Goal: Task Accomplishment & Management: Manage account settings

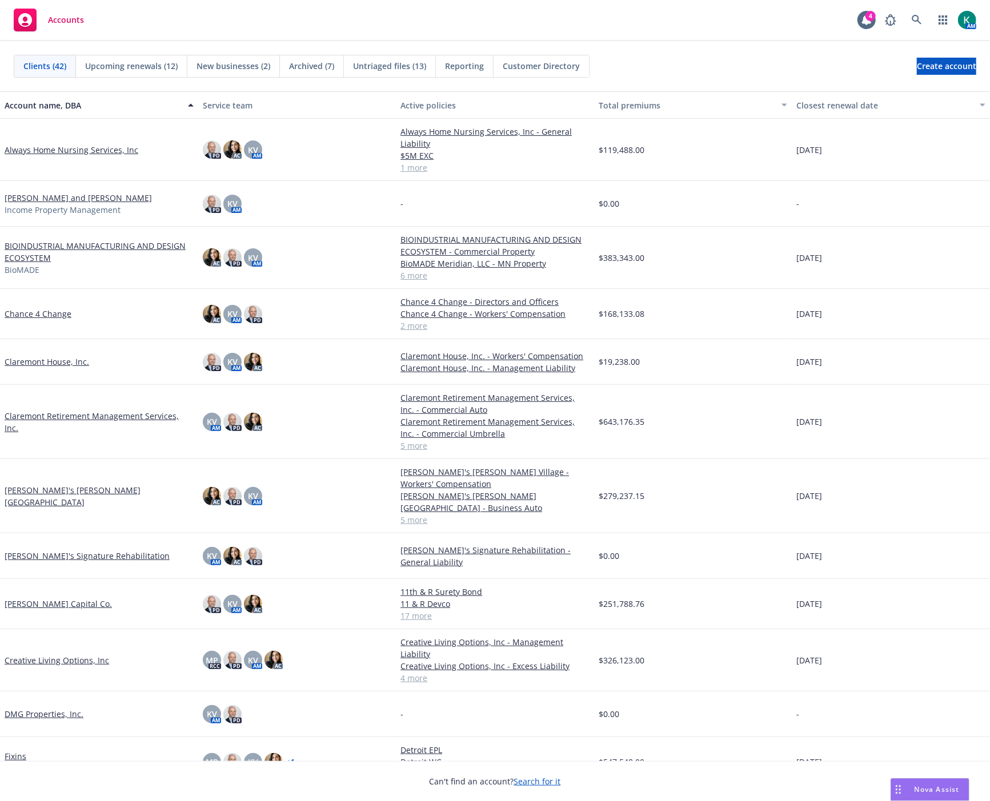
click at [390, 18] on div "Accounts 4 AM" at bounding box center [495, 20] width 990 height 41
click at [912, 24] on icon at bounding box center [917, 20] width 10 height 10
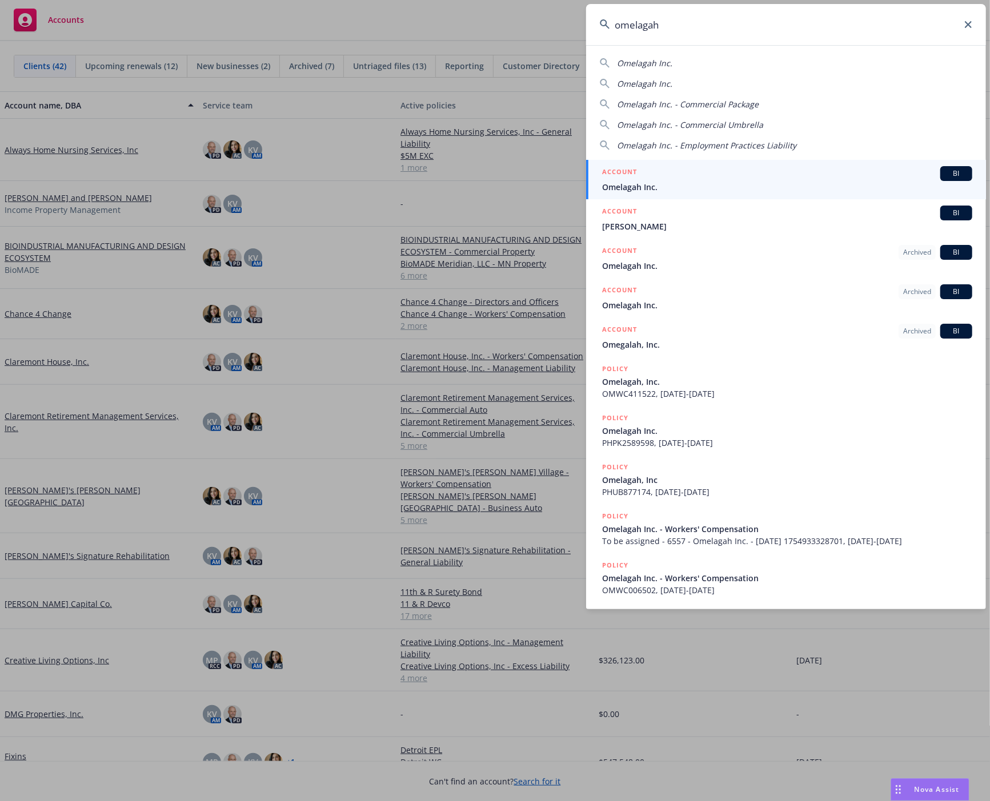
type input "omelagah"
click at [821, 183] on span "Omelagah Inc." at bounding box center [787, 187] width 370 height 12
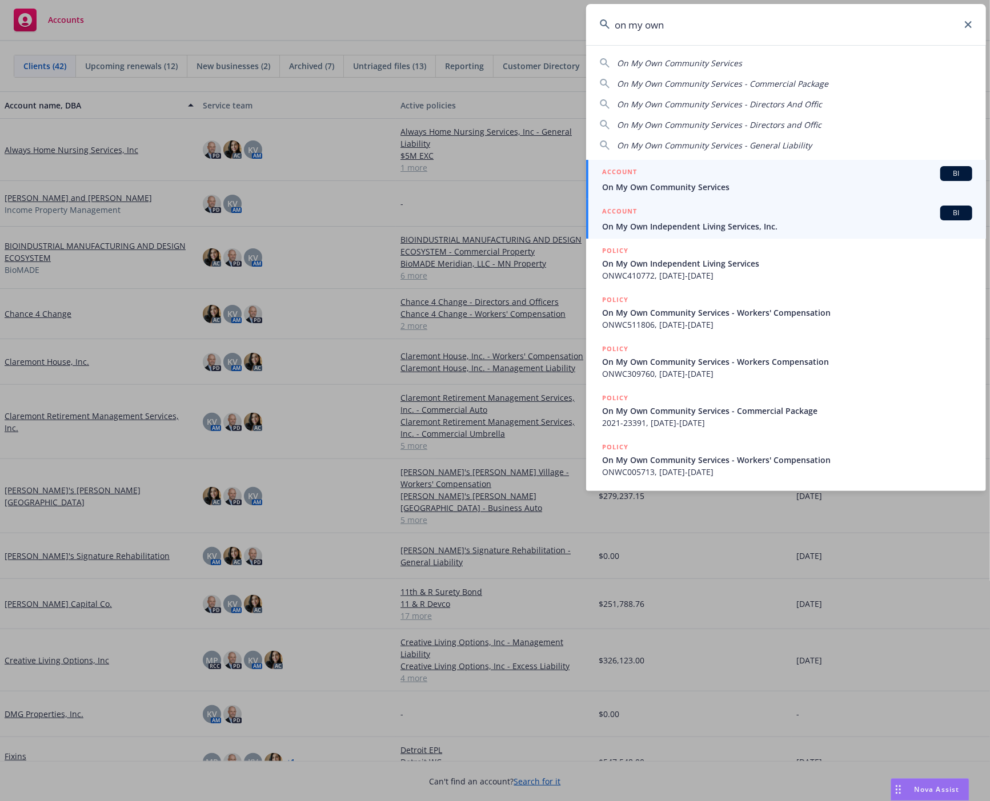
type input "on my own"
click at [780, 217] on div "ACCOUNT BI" at bounding box center [787, 213] width 370 height 15
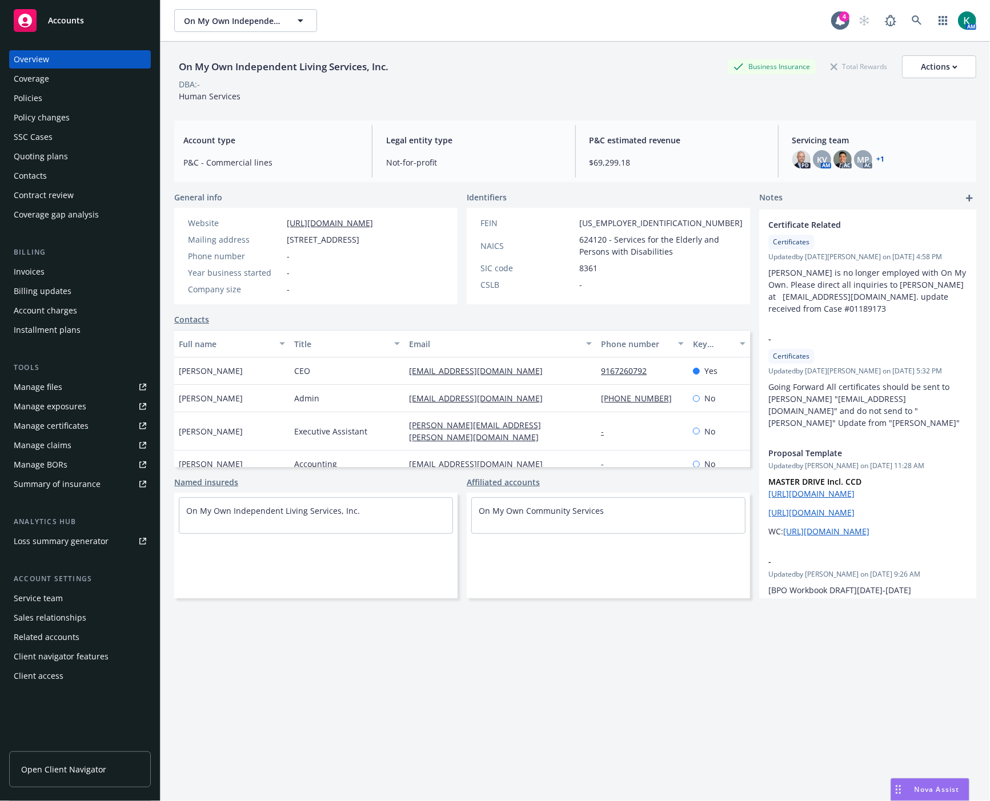
click at [59, 91] on div "Policies" at bounding box center [80, 98] width 133 height 18
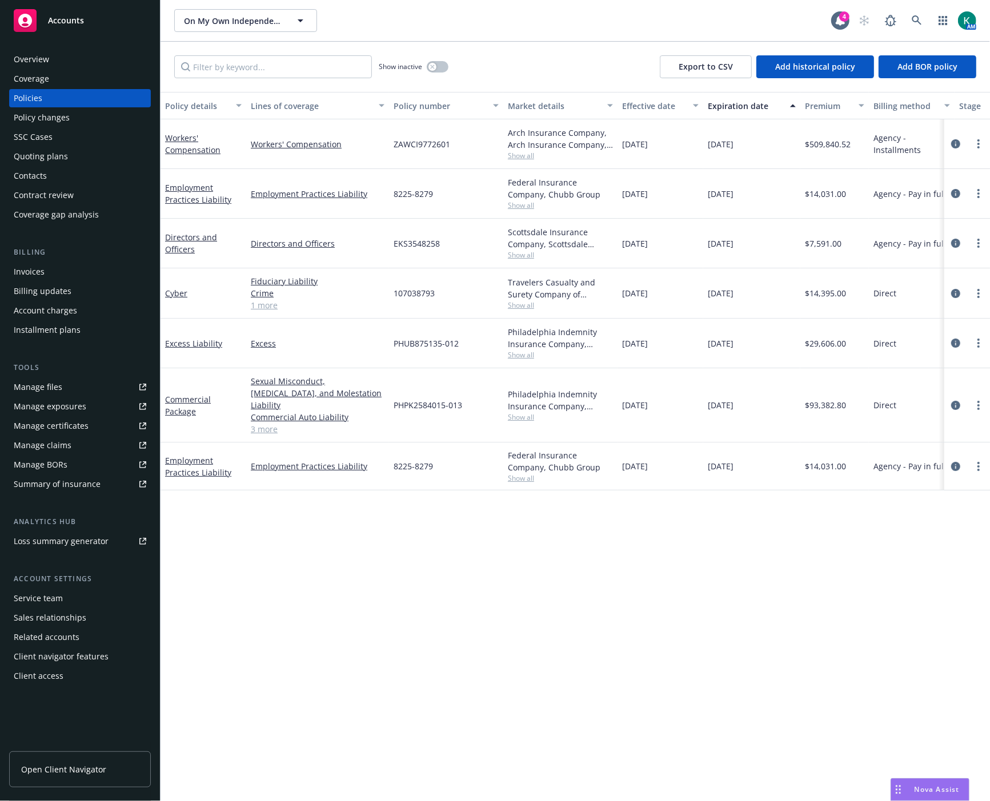
click at [19, 59] on div "Overview" at bounding box center [31, 59] width 35 height 18
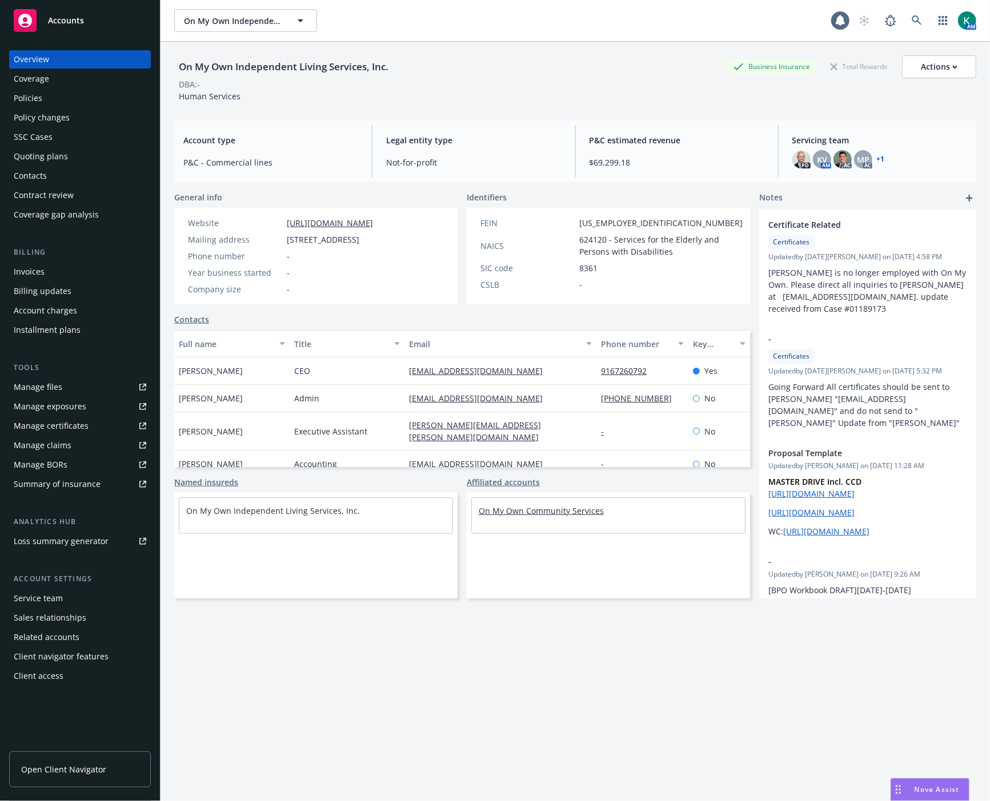
click at [550, 516] on link "On My Own Community Services" at bounding box center [541, 510] width 125 height 11
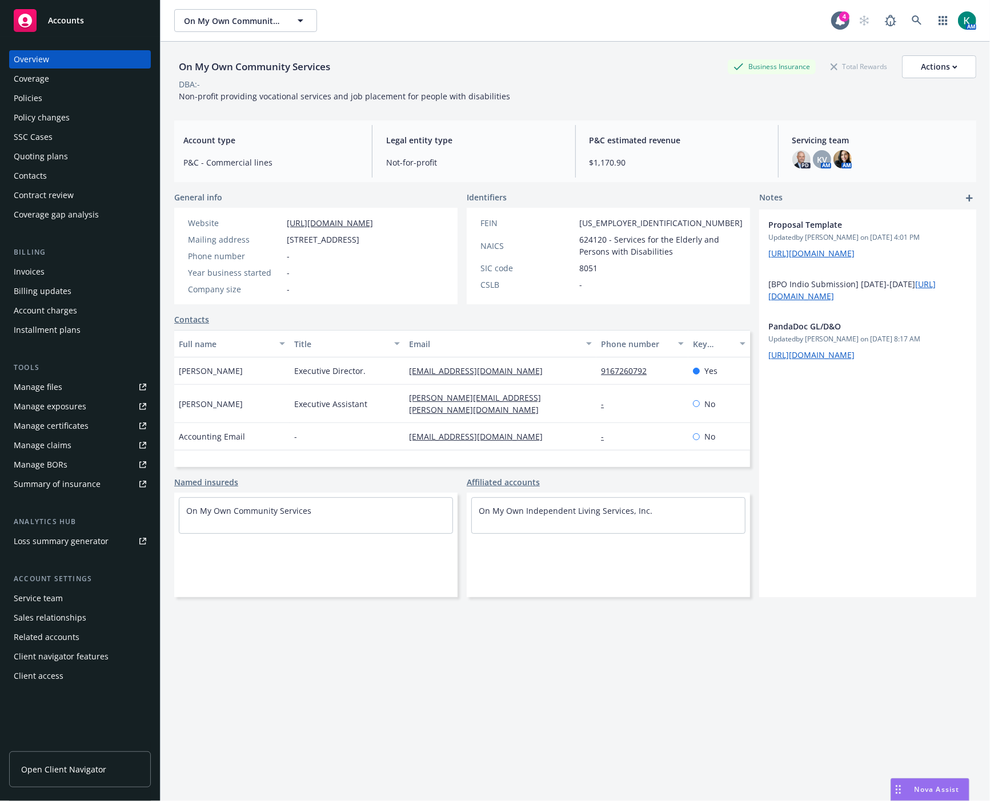
click at [78, 93] on div "Policies" at bounding box center [80, 98] width 133 height 18
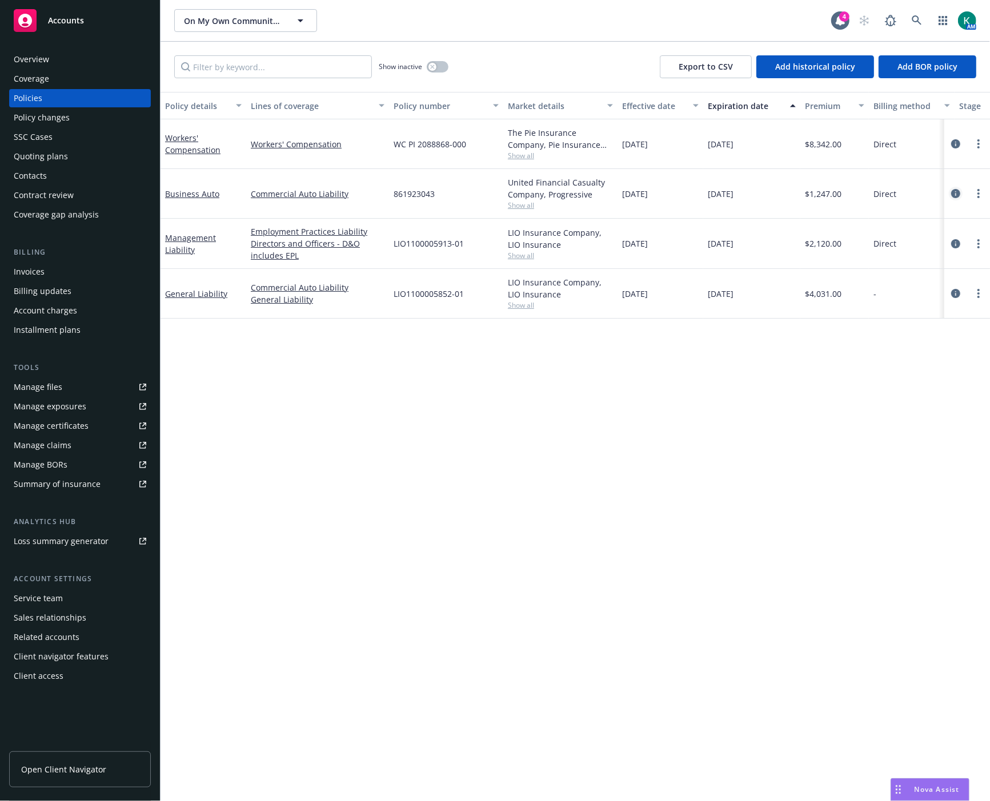
click at [957, 191] on icon "circleInformation" at bounding box center [955, 193] width 9 height 9
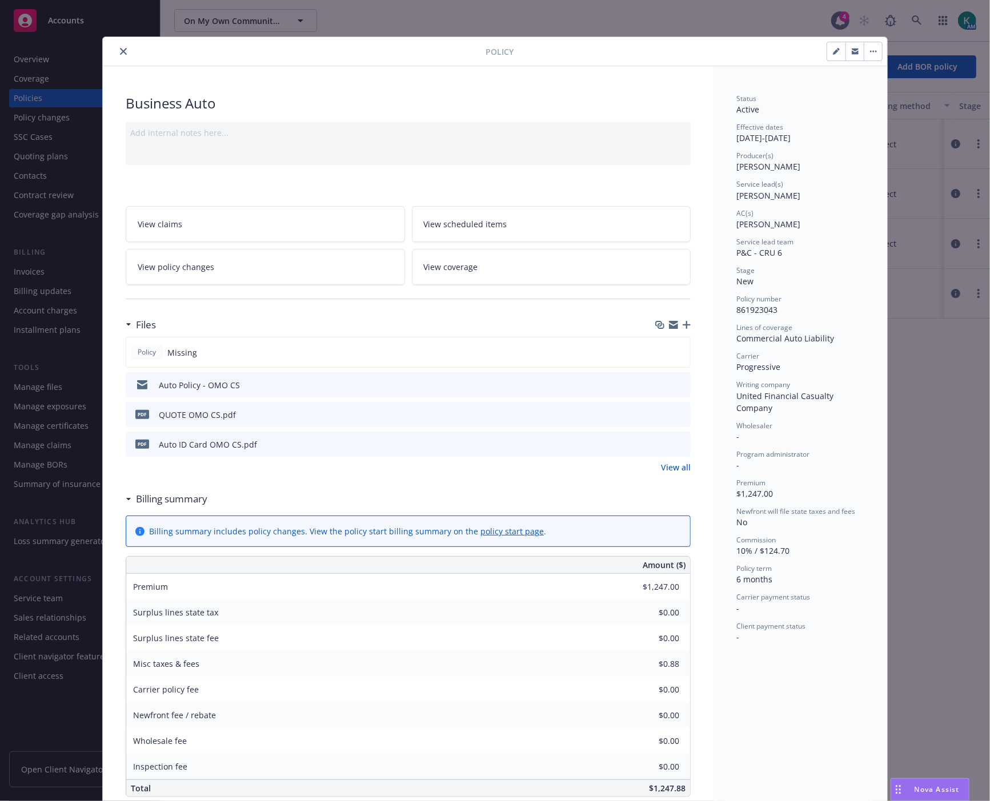
click at [677, 417] on icon "preview file" at bounding box center [680, 414] width 10 height 8
click at [120, 53] on icon "close" at bounding box center [123, 51] width 7 height 7
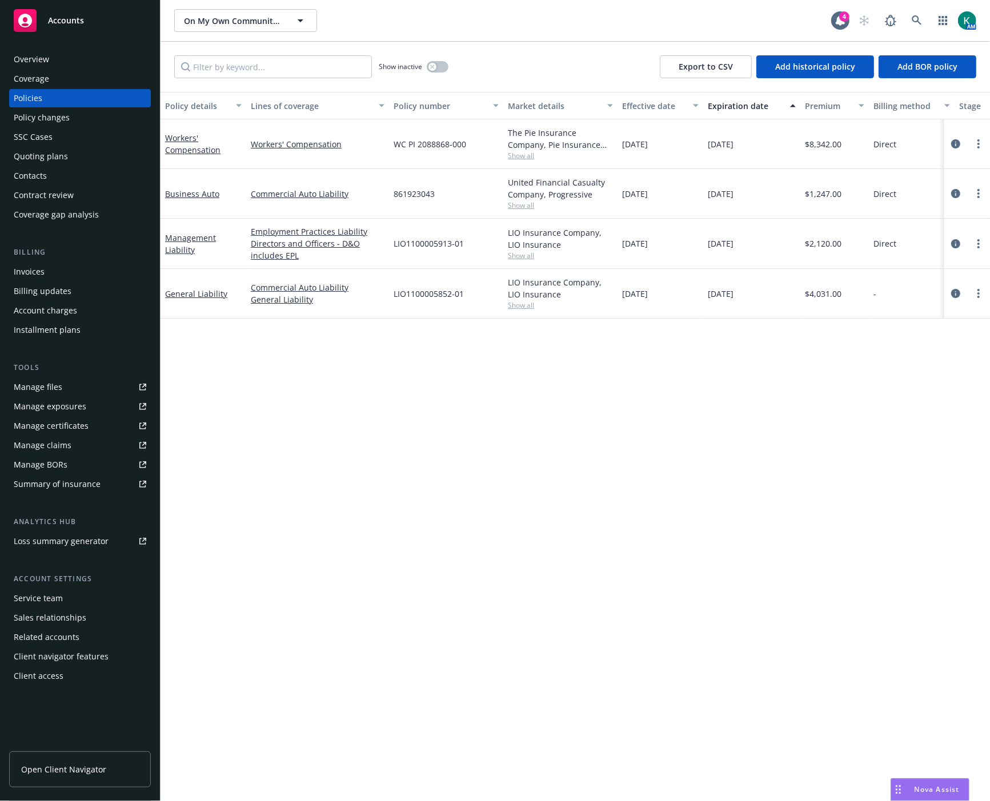
click at [105, 55] on div "Overview" at bounding box center [80, 59] width 133 height 18
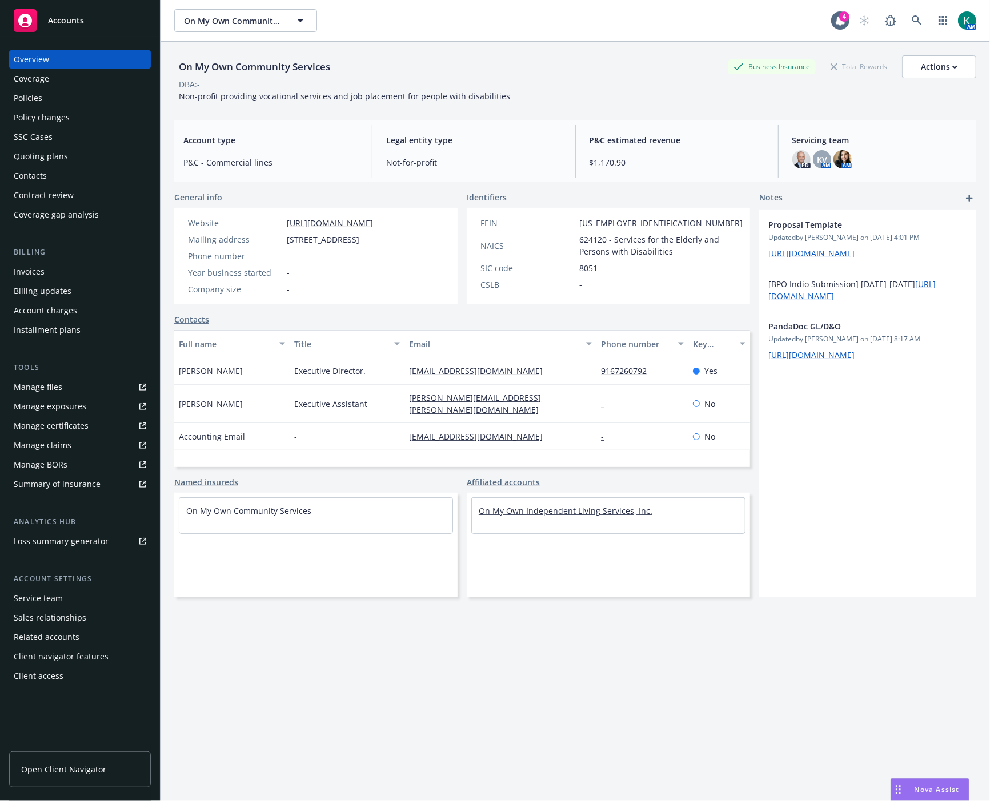
click at [512, 516] on link "On My Own Independent Living Services, Inc." at bounding box center [566, 510] width 174 height 11
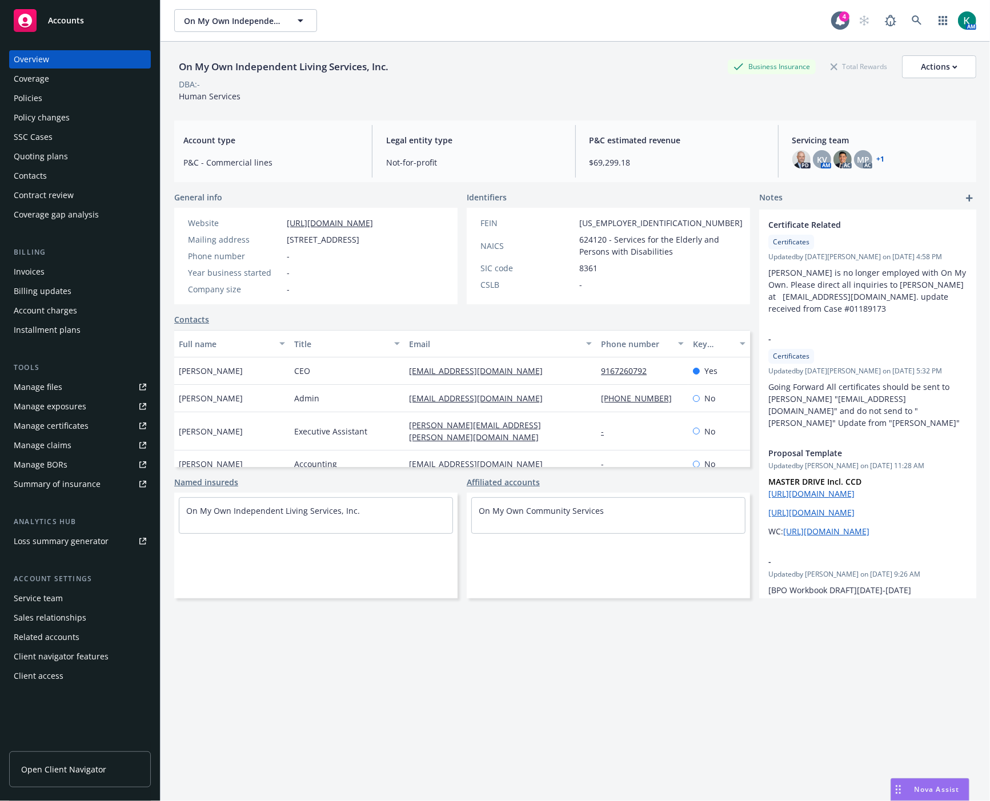
click at [67, 93] on div "Policies" at bounding box center [80, 98] width 133 height 18
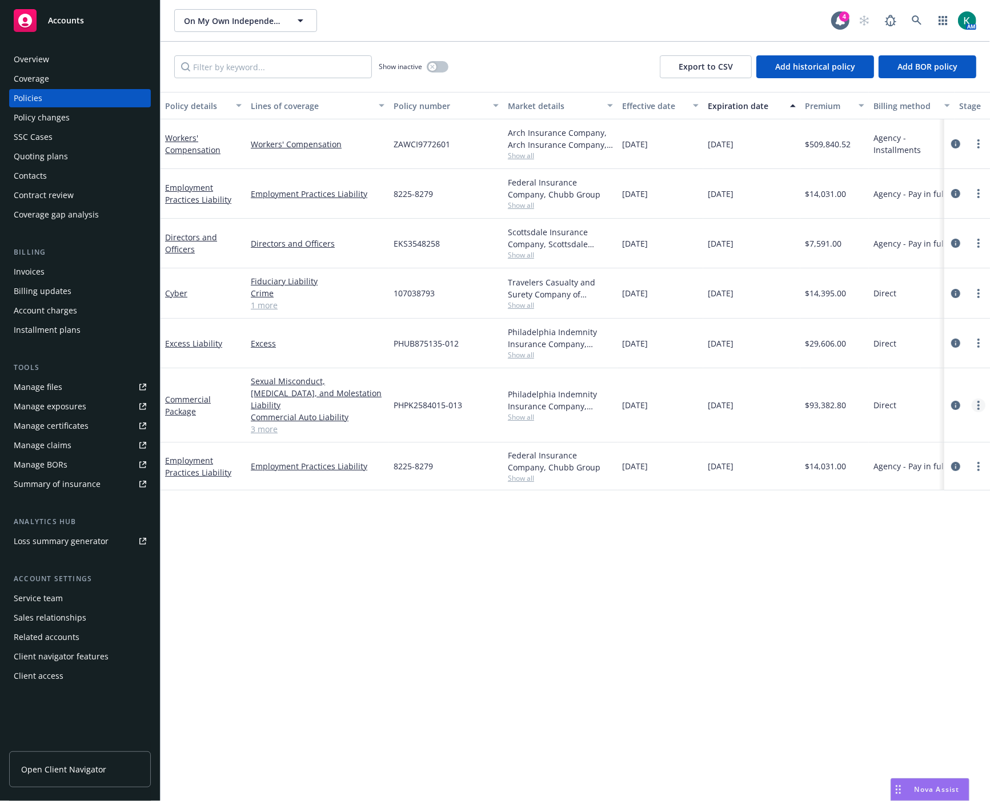
click at [974, 399] on link "more" at bounding box center [979, 406] width 14 height 14
click at [921, 568] on link "Copy logging email" at bounding box center [917, 560] width 134 height 23
drag, startPoint x: 467, startPoint y: 400, endPoint x: 395, endPoint y: 403, distance: 72.0
click at [395, 403] on div "PHPK2584015-013" at bounding box center [446, 405] width 114 height 74
drag, startPoint x: 395, startPoint y: 402, endPoint x: 460, endPoint y: 403, distance: 65.7
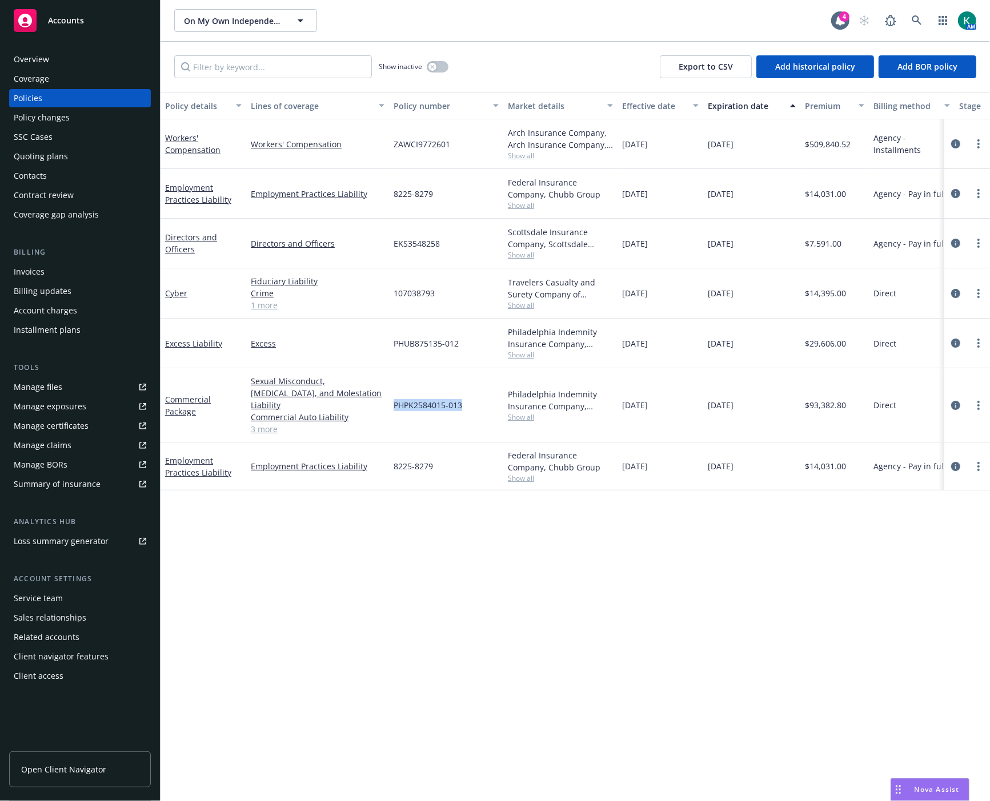
click at [461, 403] on span "PHPK2584015-013" at bounding box center [428, 405] width 69 height 12
copy span "PHPK2584015-013"
click at [270, 423] on link "3 more" at bounding box center [318, 429] width 134 height 12
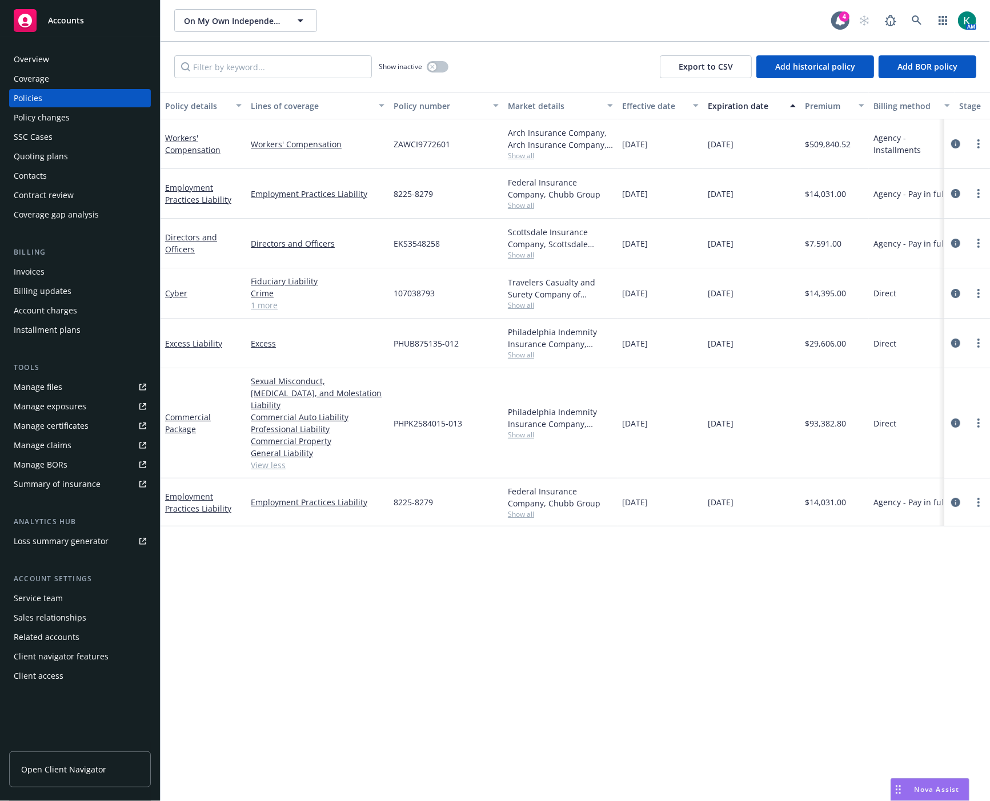
click at [106, 113] on div "Policy changes" at bounding box center [80, 118] width 133 height 18
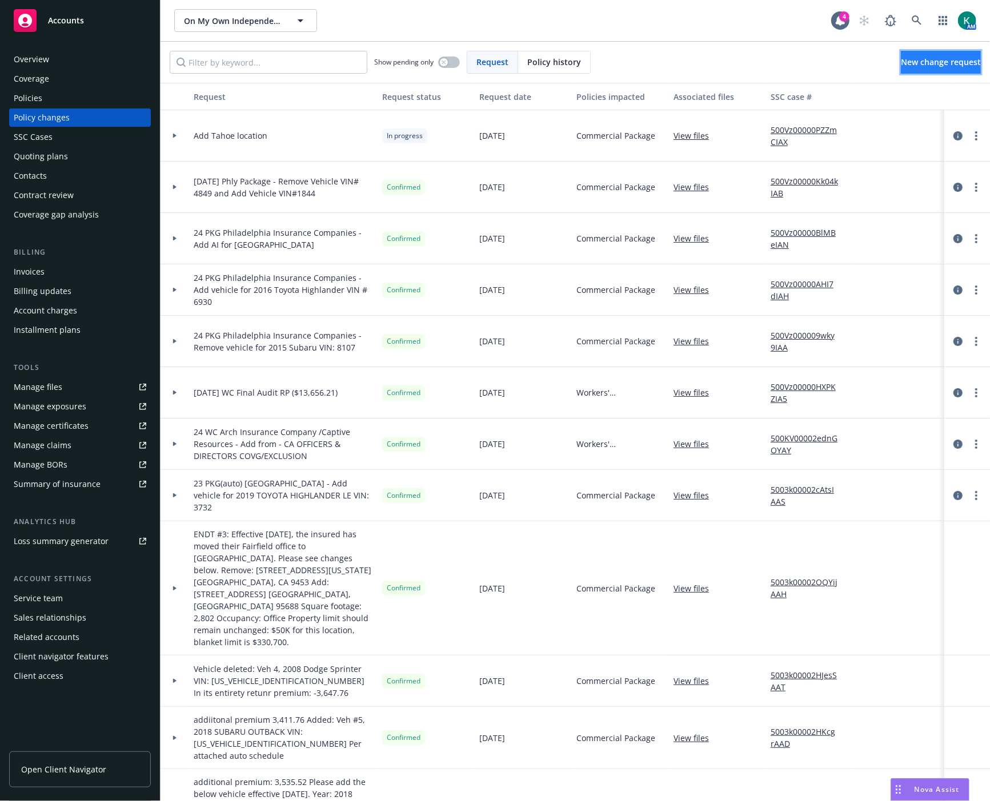
click at [910, 62] on span "New change request" at bounding box center [941, 62] width 80 height 11
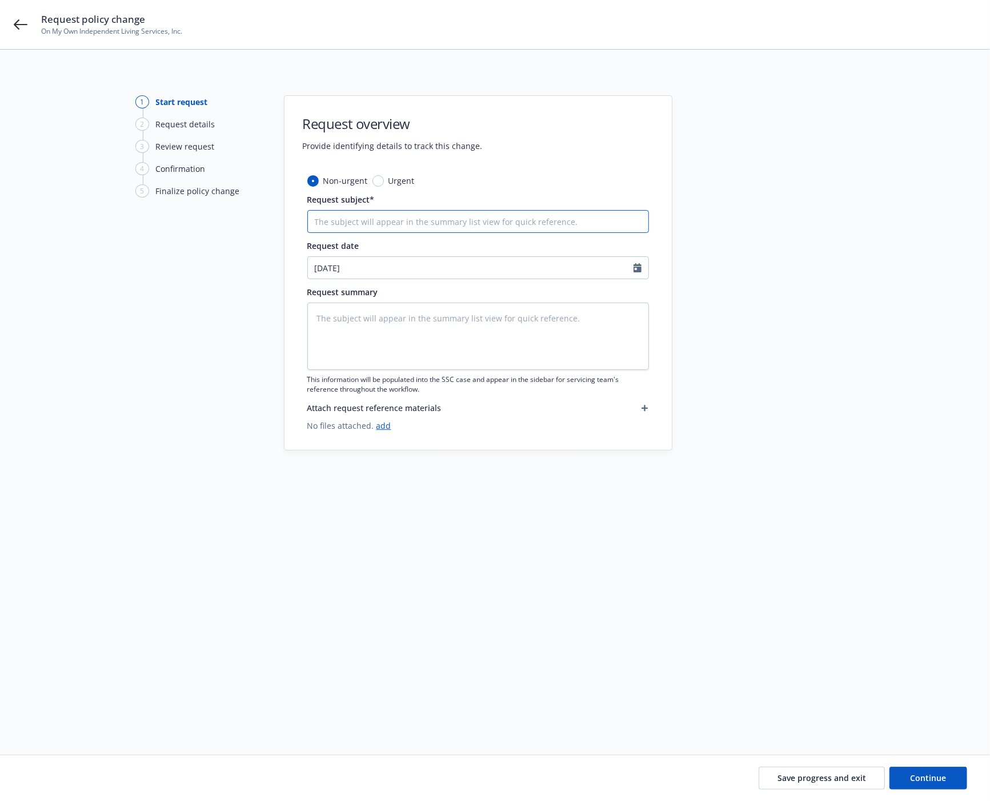
click at [380, 220] on input "Request subject*" at bounding box center [478, 221] width 342 height 23
type textarea "x"
type input "R"
type textarea "x"
type input "Rem"
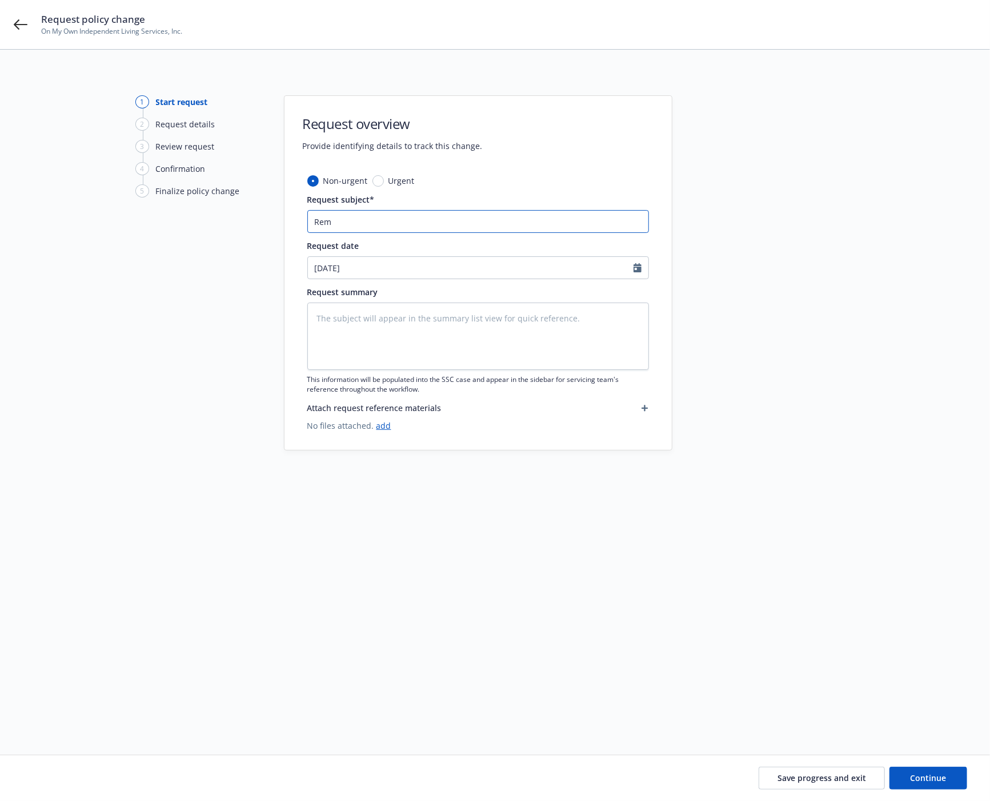
type textarea "x"
type input "Remov"
type textarea "x"
type input "Remove"
type textarea "x"
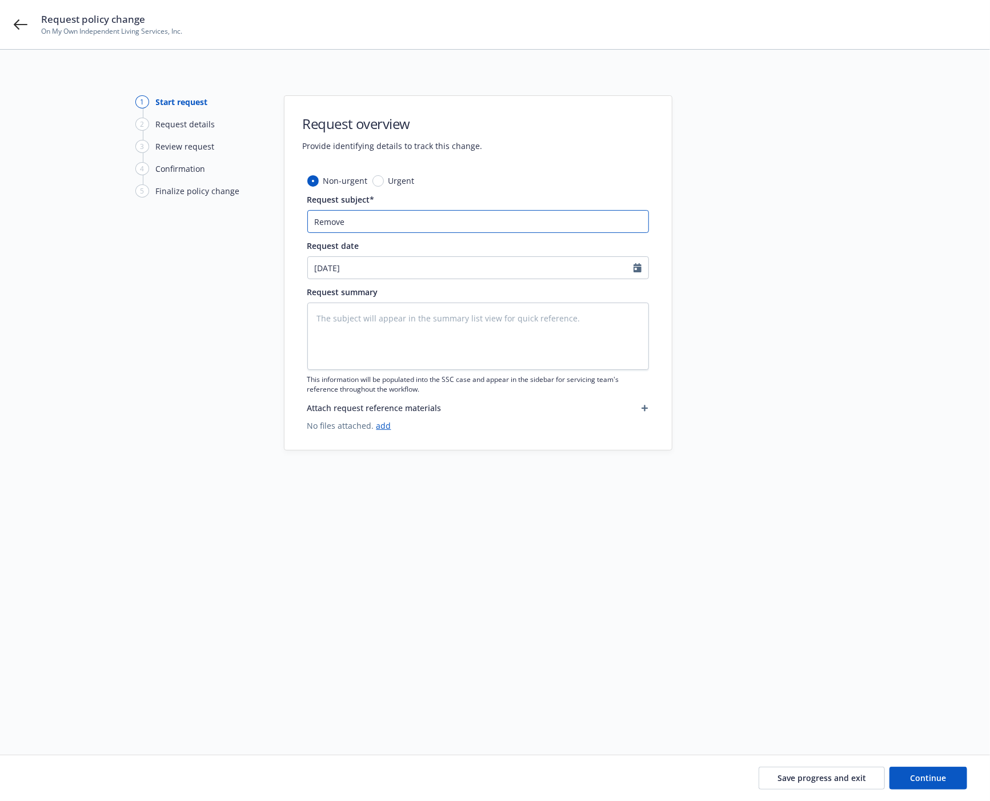
type input "Remove"
type textarea "x"
type input "Remove 2"
type textarea "x"
type input "Remove 20"
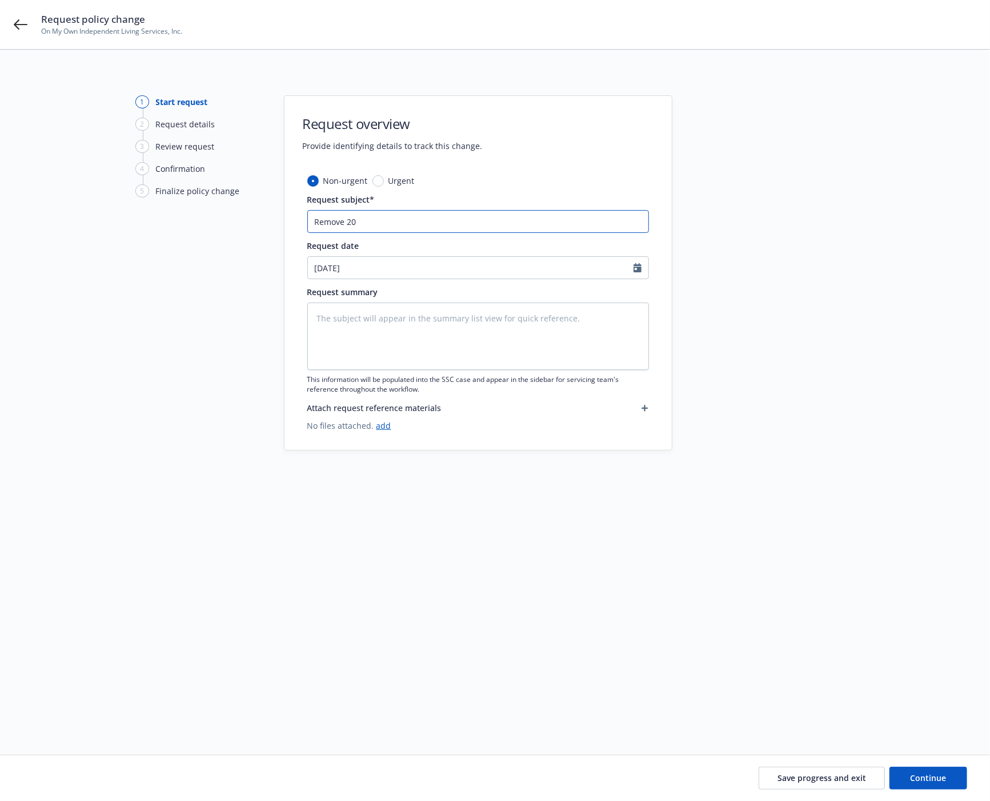
type textarea "x"
type input "Remove 201"
type textarea "x"
type input "Remove 2019"
type textarea "x"
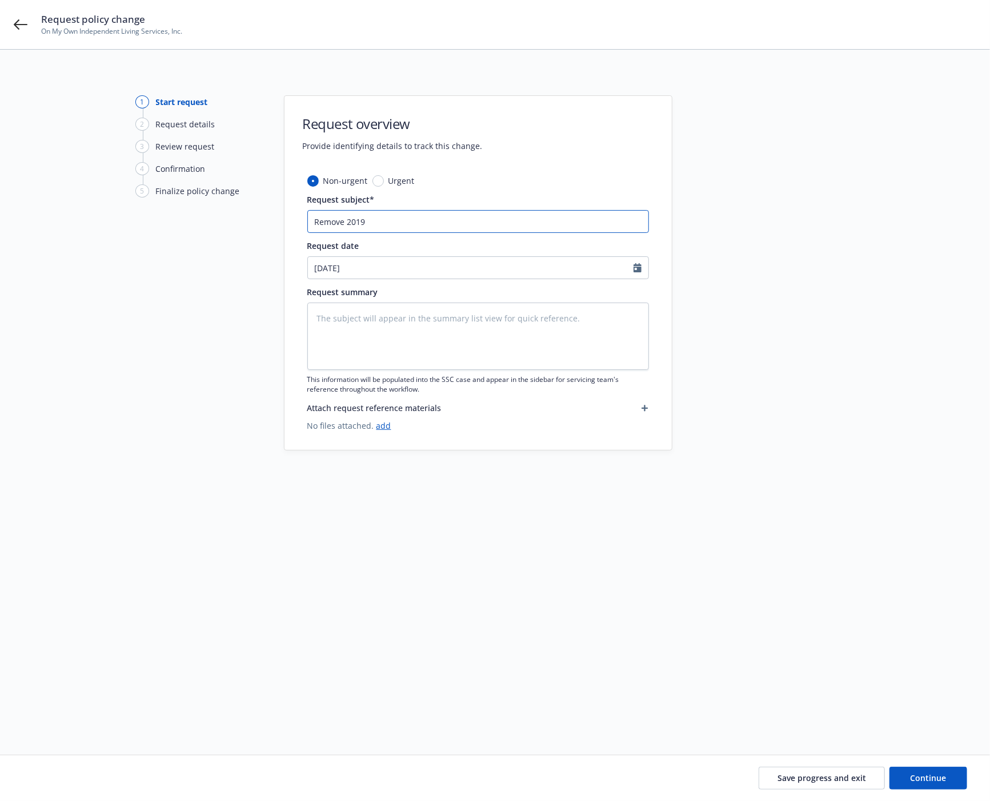
type input "Remove 2019"
type textarea "x"
type input "Remove 2019 H"
type textarea "x"
type input "Remove 2019 Hi"
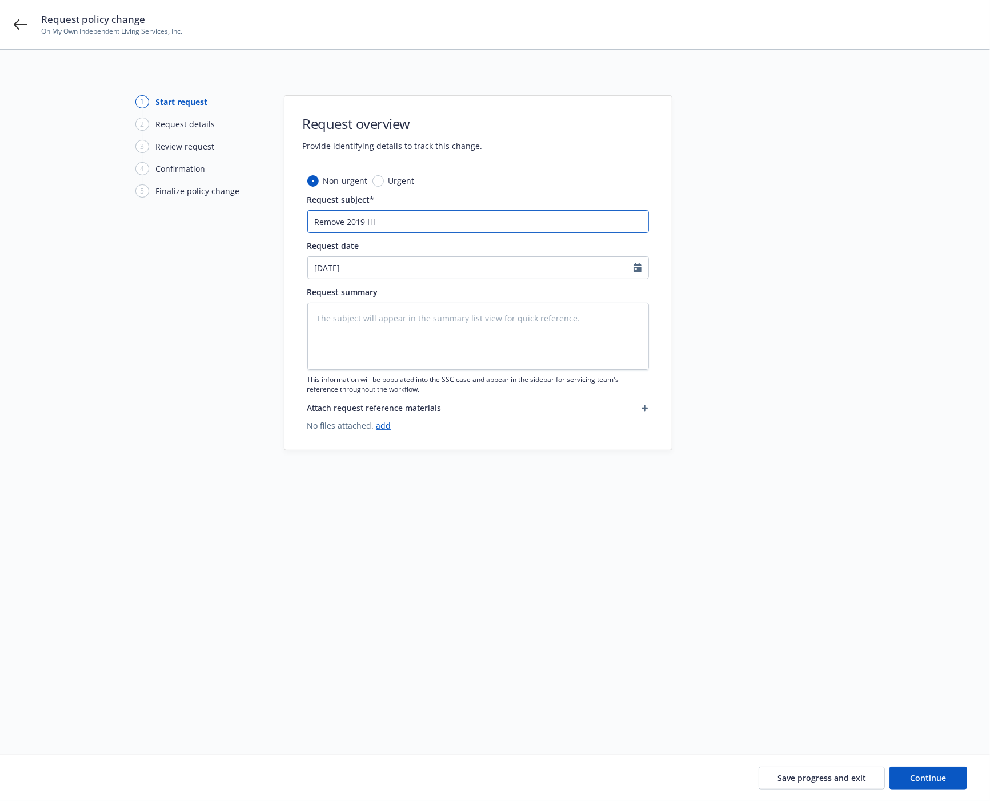
type textarea "x"
type input "Remove 2019 Hig"
type textarea "x"
type input "Remove 2019 High"
type textarea "x"
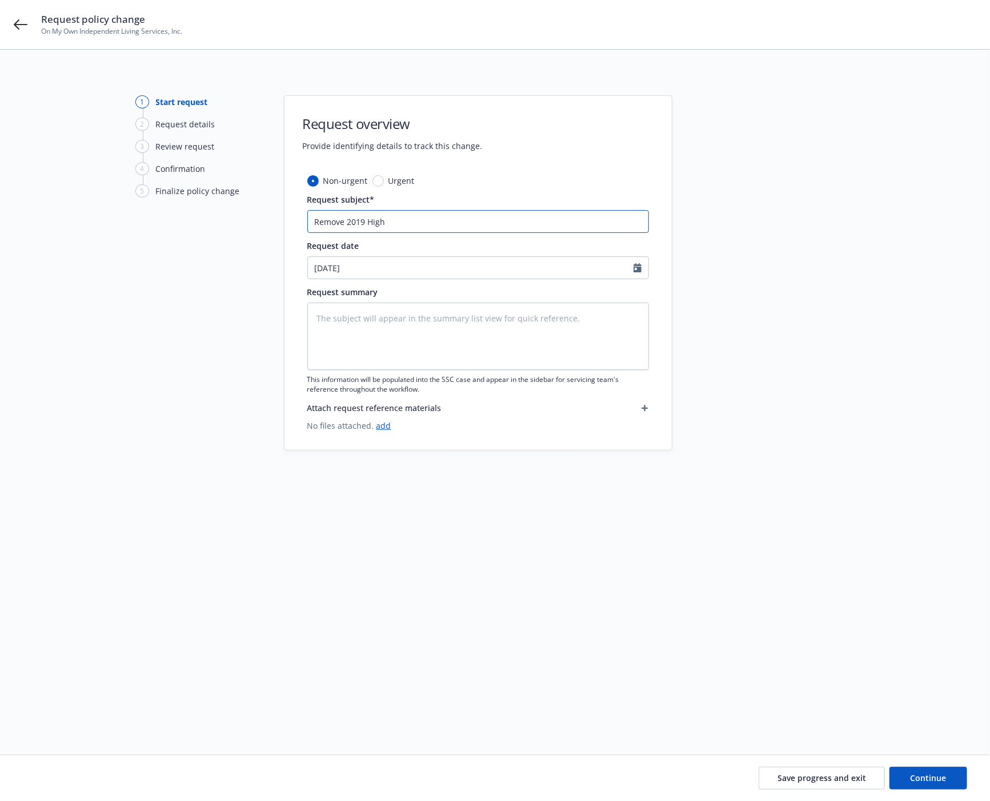
type input "Remove 2019 Highl"
type textarea "x"
type input "Remove 2019 Highla"
type textarea "x"
type input "Remove 2019 Highlan"
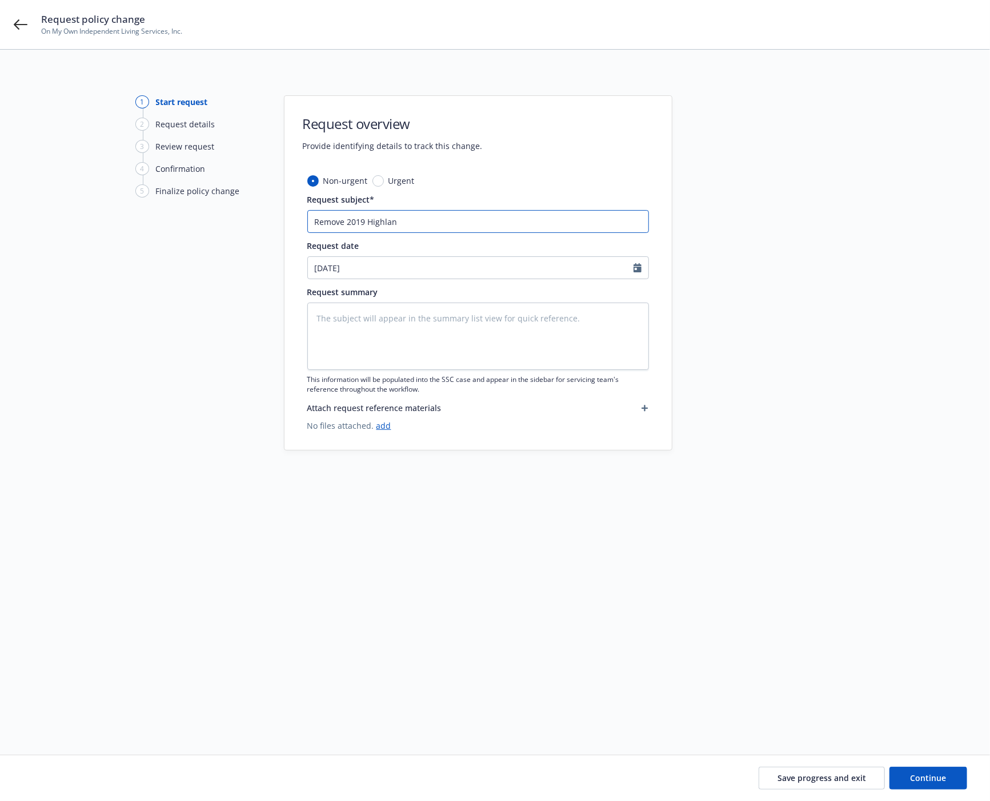
type textarea "x"
type input "Remove 2019 Highland"
type textarea "x"
type input "Remove 2019 Highlande"
type textarea "x"
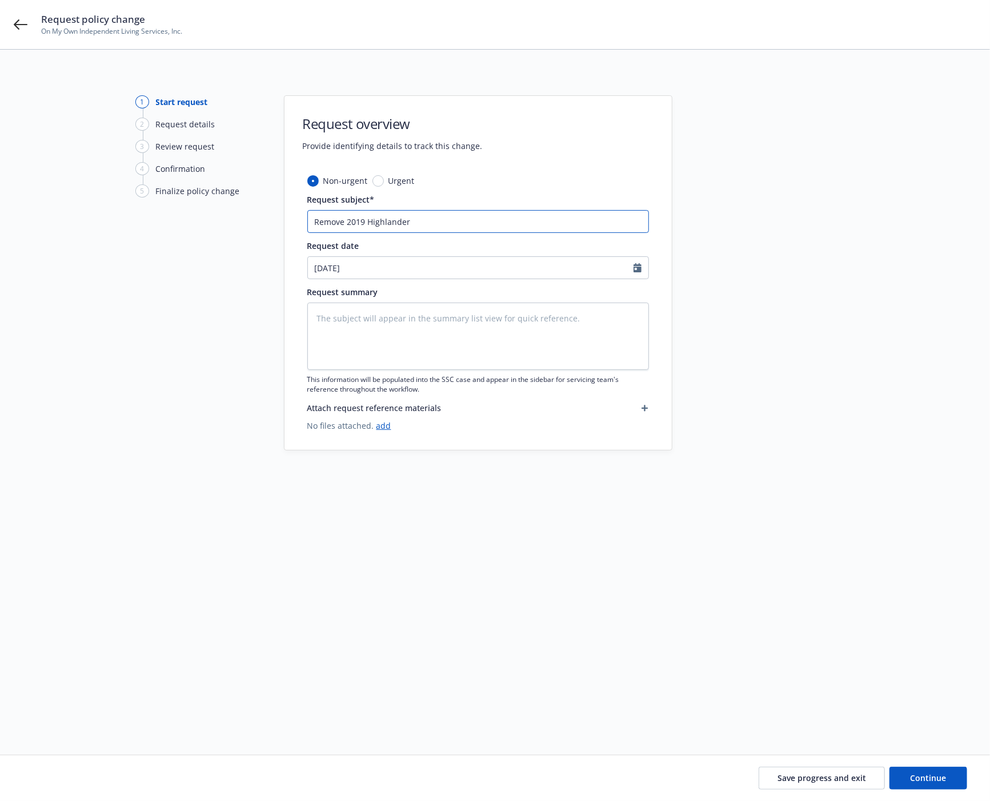
type input "Remove 2019 Highlander"
click at [435, 220] on input "Remove 2019 Highlander" at bounding box center [478, 221] width 342 height 23
type textarea "x"
type input "Remove 2019 Highlander"
type textarea "x"
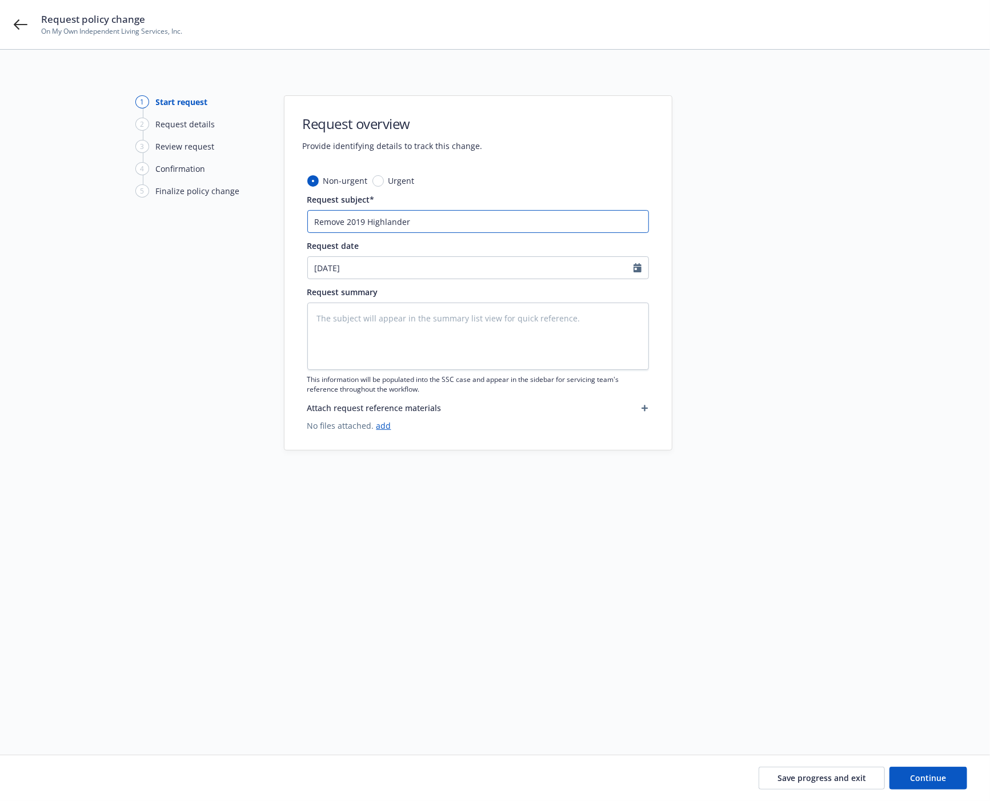
type input "Remove 2019 Highlander V"
type textarea "x"
type input "Remove 2019 Highlander VI"
type textarea "x"
type input "Remove 2019 Highlander VIN"
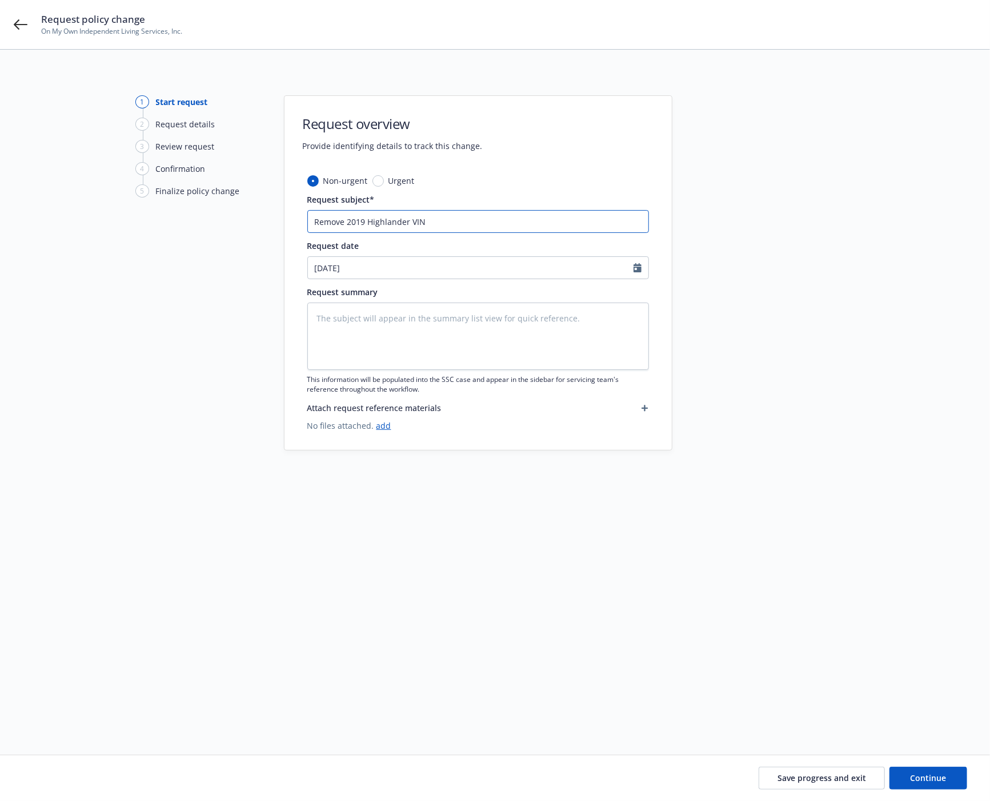
type textarea "x"
type input "Remove 2019 Highlander VIN"
paste input "70373"
type textarea "x"
drag, startPoint x: 413, startPoint y: 227, endPoint x: 289, endPoint y: 242, distance: 124.9
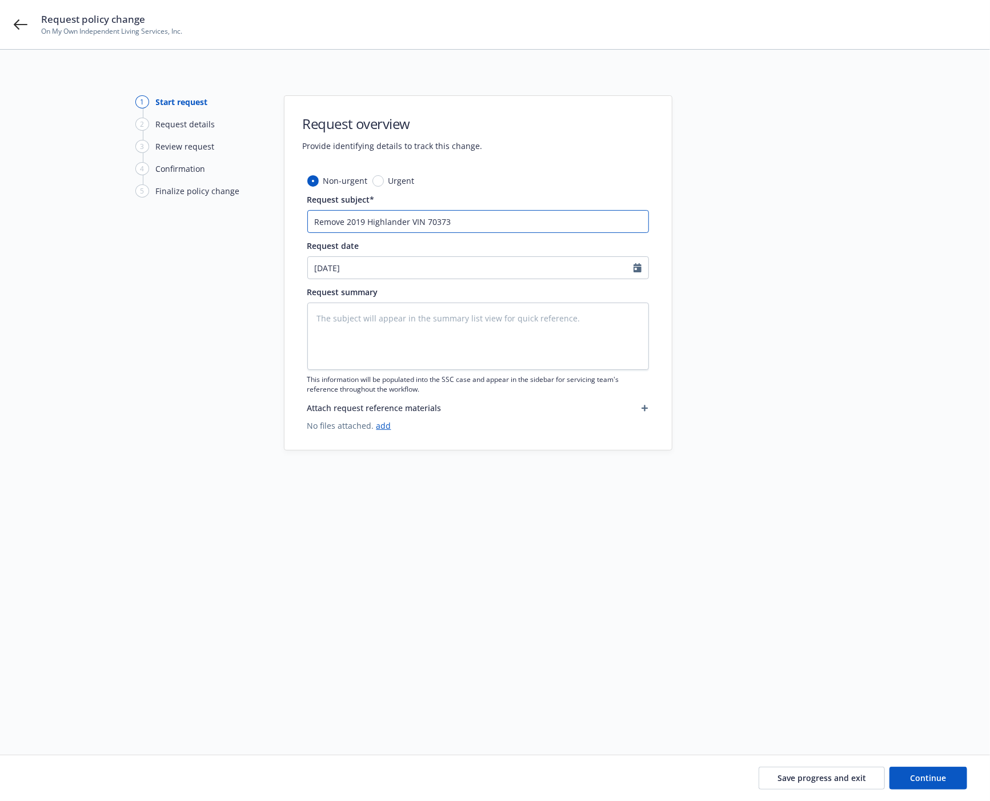
click at [289, 242] on div "Non-urgent Urgent Request subject* Remove 2019 Highlander VIN 70373 Request dat…" at bounding box center [477, 312] width 387 height 275
type input "Remove 2019 Highlander VIN 70373"
click at [345, 323] on textarea at bounding box center [478, 336] width 342 height 67
paste textarea "Remove 2019 Highlander VIN 70373"
type textarea "x"
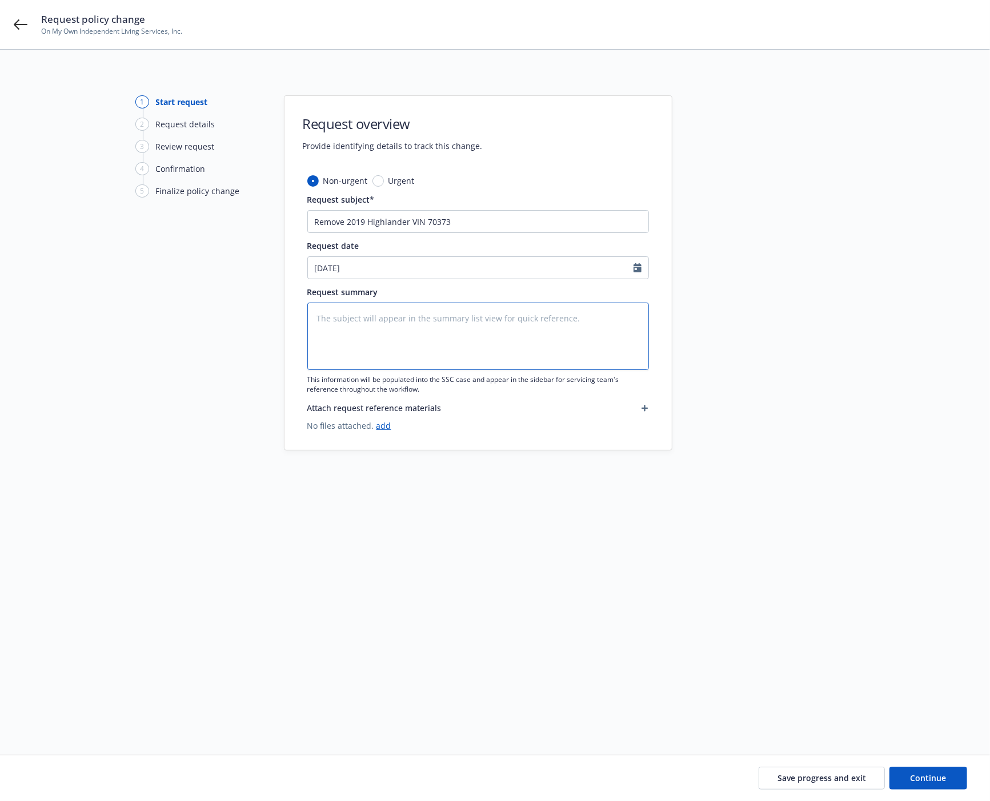
type textarea "Remove 2019 Highlander VIN 70373"
type textarea "x"
type textarea "Remove 2019 Highlander VIN 70373"
type textarea "x"
type textarea "Remove 2019 Highlander VIN 70373 -"
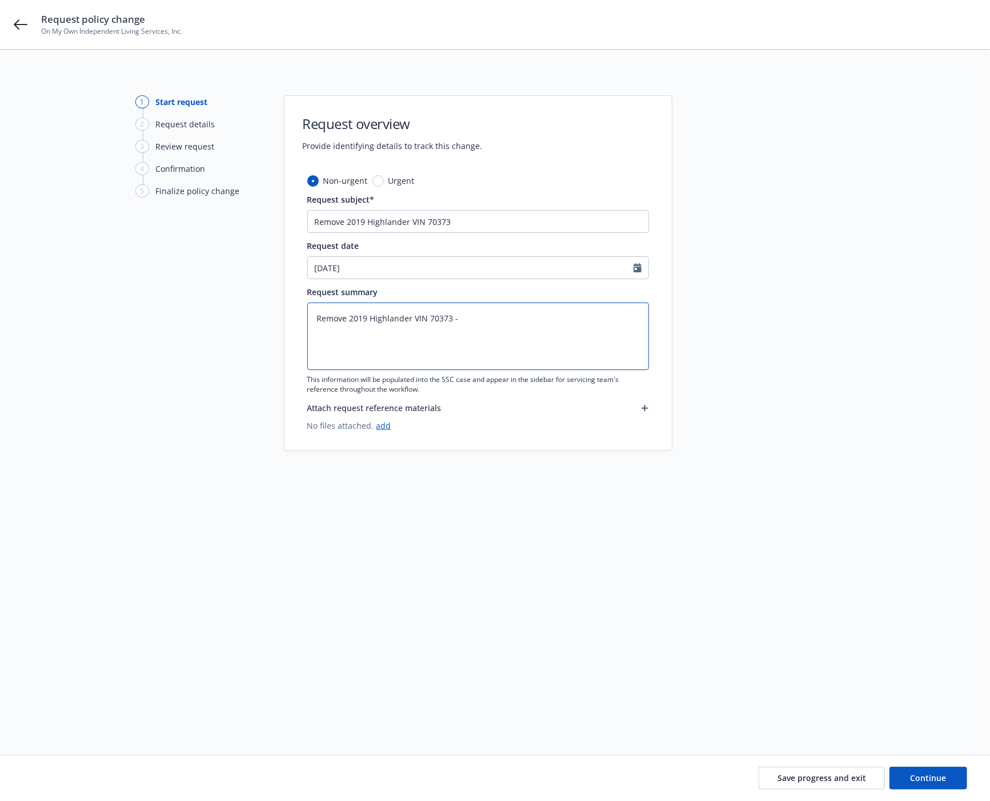
type textarea "x"
type textarea "Remove 2019 Highlander VIN 70373 -"
type textarea "x"
type textarea "Remove 2019 Highlander VIN 70373 - t"
type textarea "x"
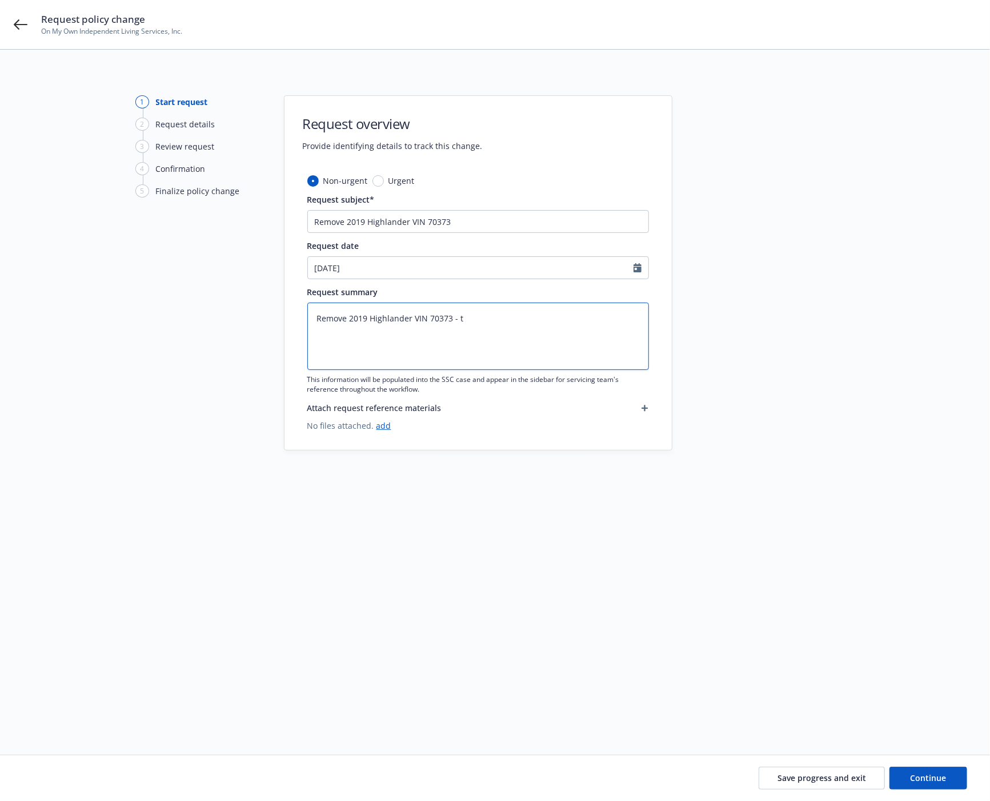
type textarea "Remove 2019 Highlander VIN 70373 - tr"
type textarea "x"
type textarea "Remove 2019 Highlander VIN 70373 - tra"
type textarea "x"
type textarea "Remove 2019 Highlander VIN 70373 - tran"
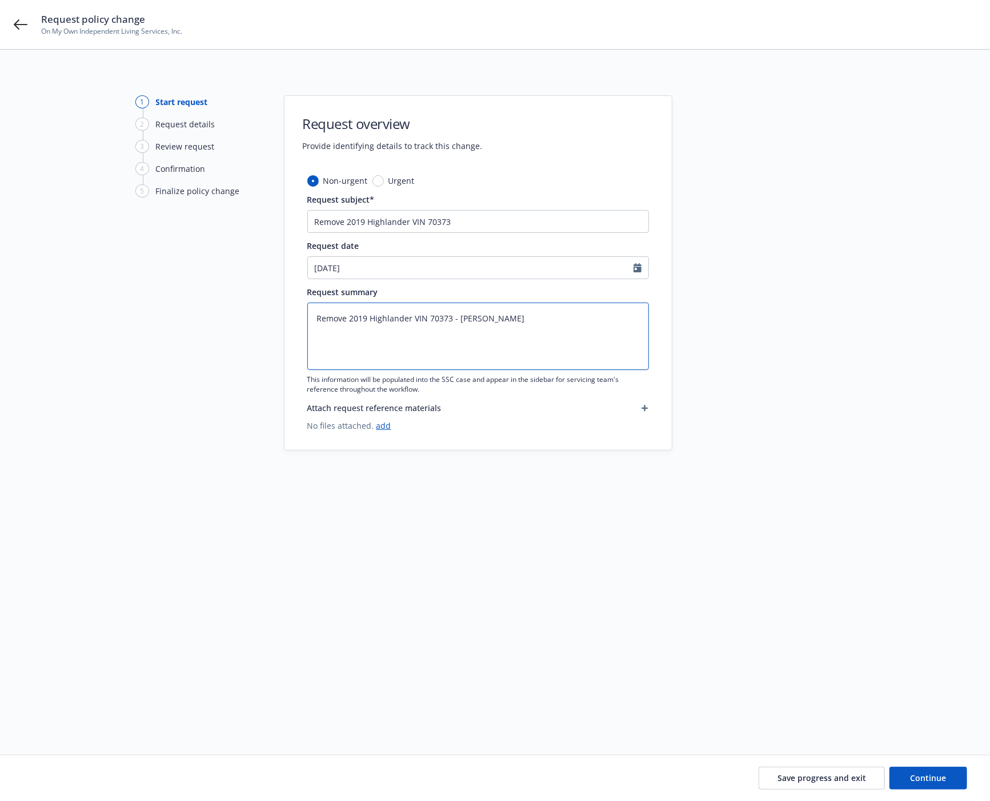
type textarea "x"
type textarea "Remove 2019 Highlander VIN 70373 - trans"
type textarea "x"
type textarea "Remove 2019 Highlander VIN 70373 - transf"
type textarea "x"
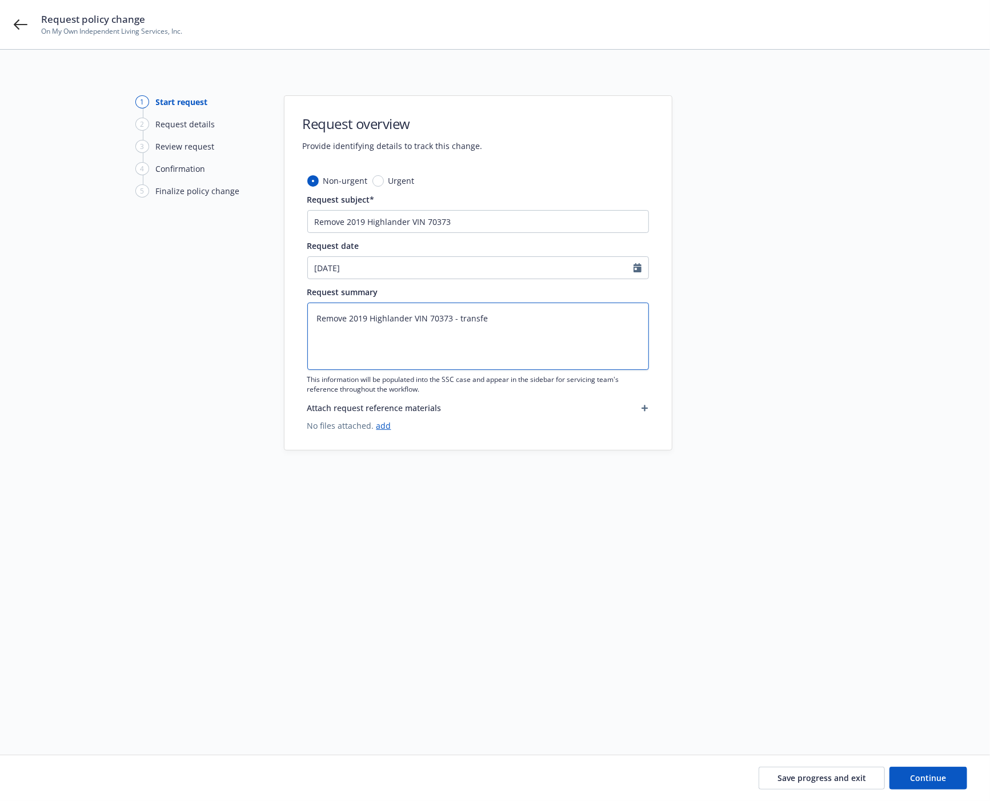
type textarea "Remove 2019 Highlander VIN 70373 - transfer"
type textarea "x"
type textarea "Remove 2019 Highlander VIN 70373 - transfere"
type textarea "x"
type textarea "Remove 2019 Highlander VIN 70373 - transferer"
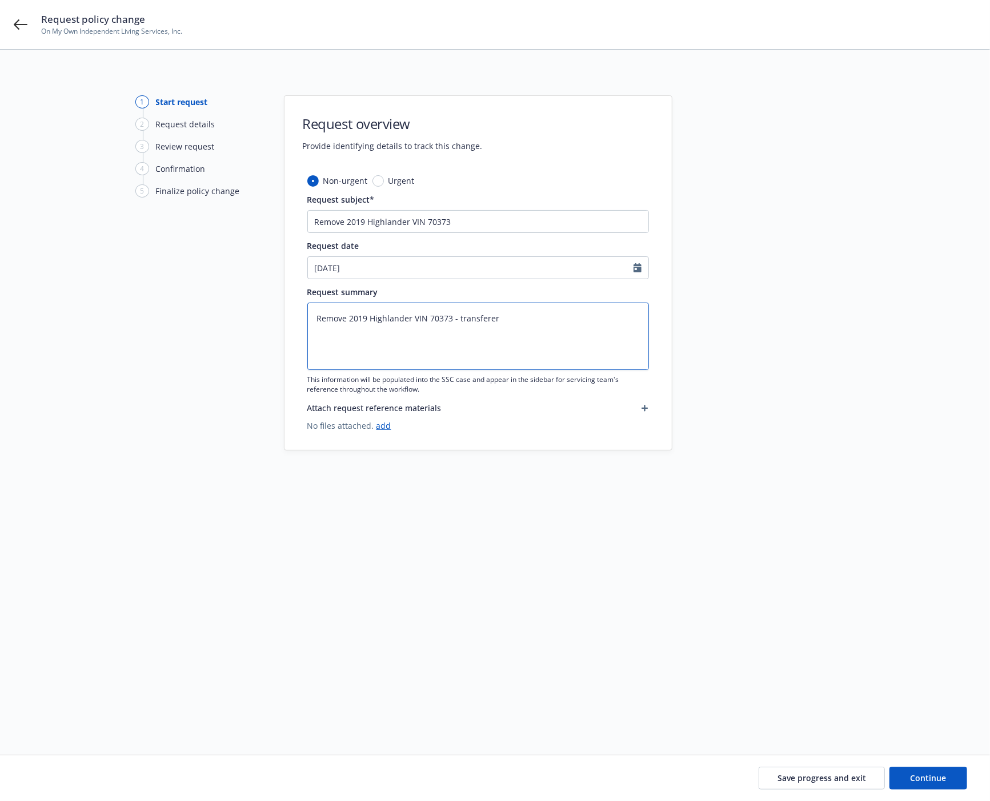
type textarea "x"
type textarea "Remove 2019 Highlander VIN 70373 - transfere"
type textarea "x"
type textarea "Remove 2019 Highlander VIN 70373 - transferr"
type textarea "x"
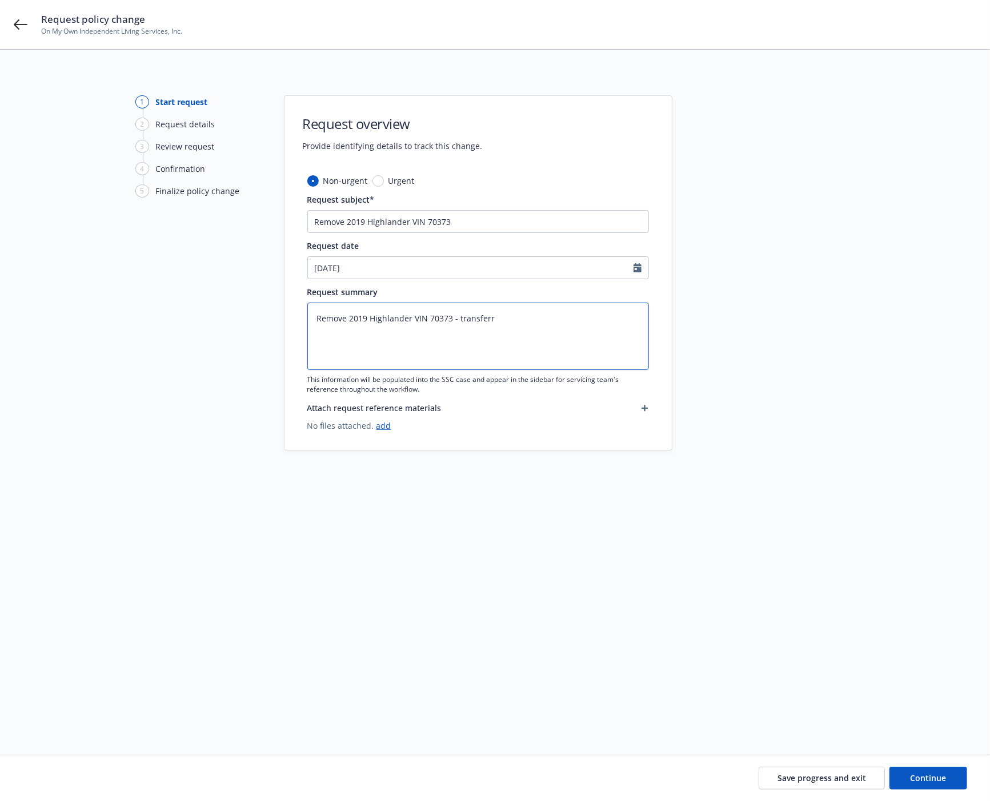
type textarea "Remove 2019 Highlander VIN 70373 - transferre"
type textarea "x"
type textarea "Remove 2019 Highlander VIN 70373 - transferred"
type textarea "x"
type textarea "Remove 2019 Highlander VIN 70373 - transferred"
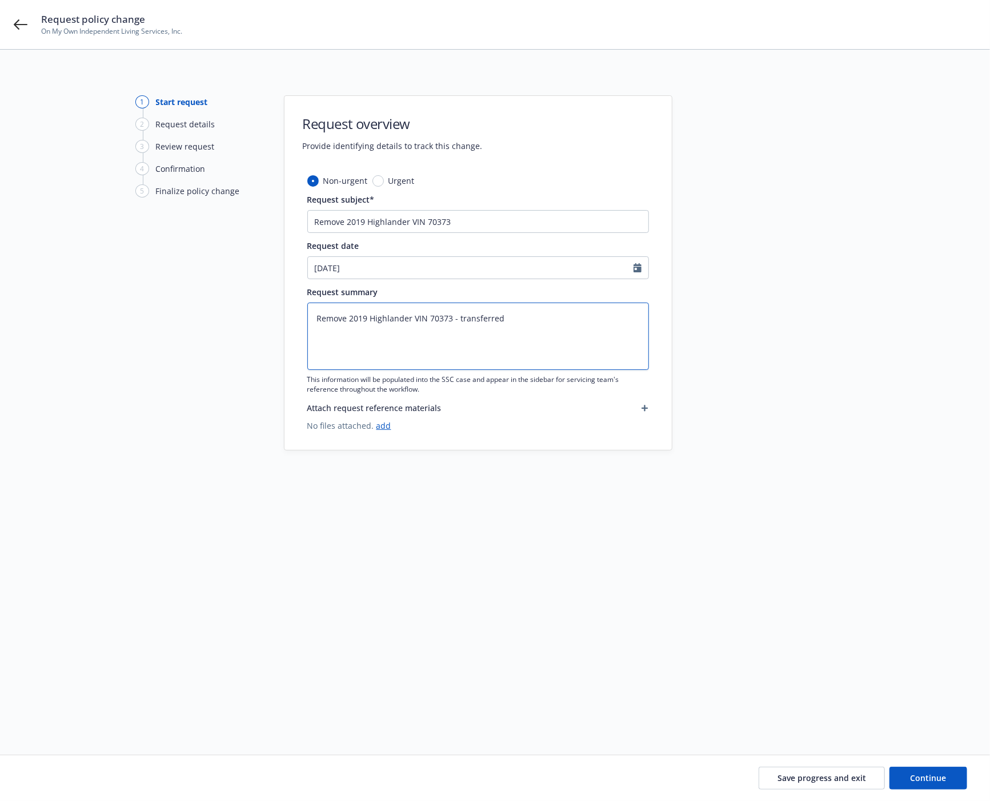
type textarea "x"
type textarea "Remove 2019 Highlander VIN 70373 - transferred t"
type textarea "x"
type textarea "Remove 2019 Highlander VIN 70373 - transferred to"
type textarea "x"
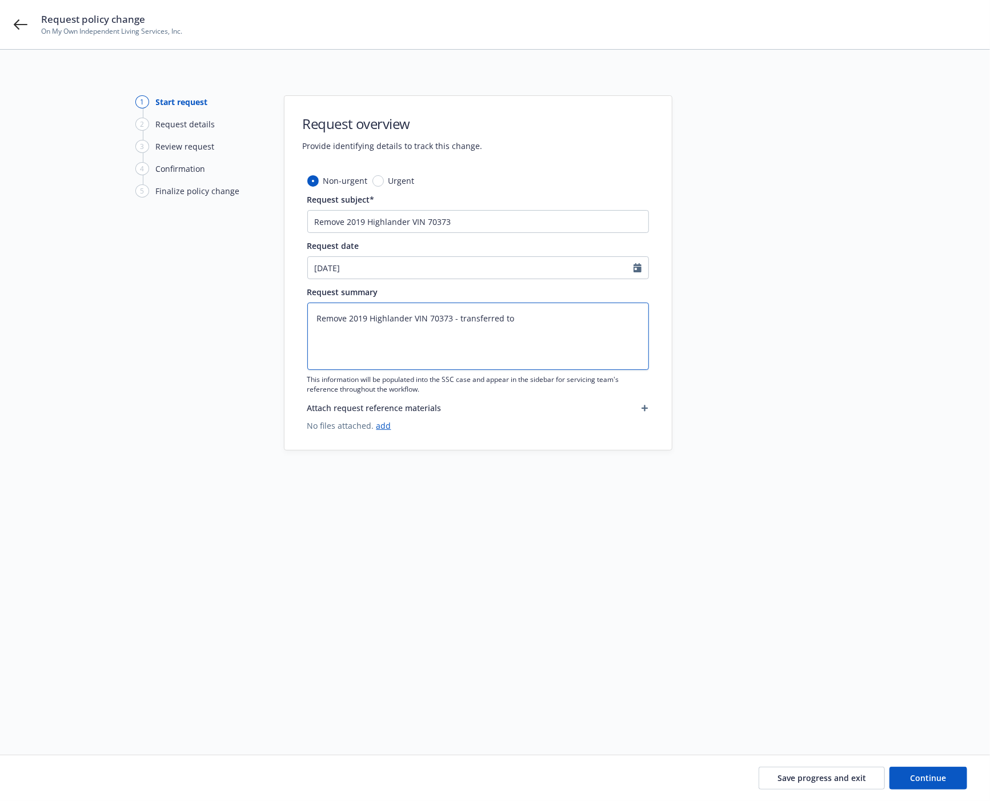
type textarea "Remove 2019 Highlander VIN 70373 - transferred to"
type textarea "x"
type textarea "Remove 2019 Highlander VIN 70373 - transferred to O"
type textarea "x"
type textarea "Remove 2019 Highlander VIN 70373 - transferred to OM"
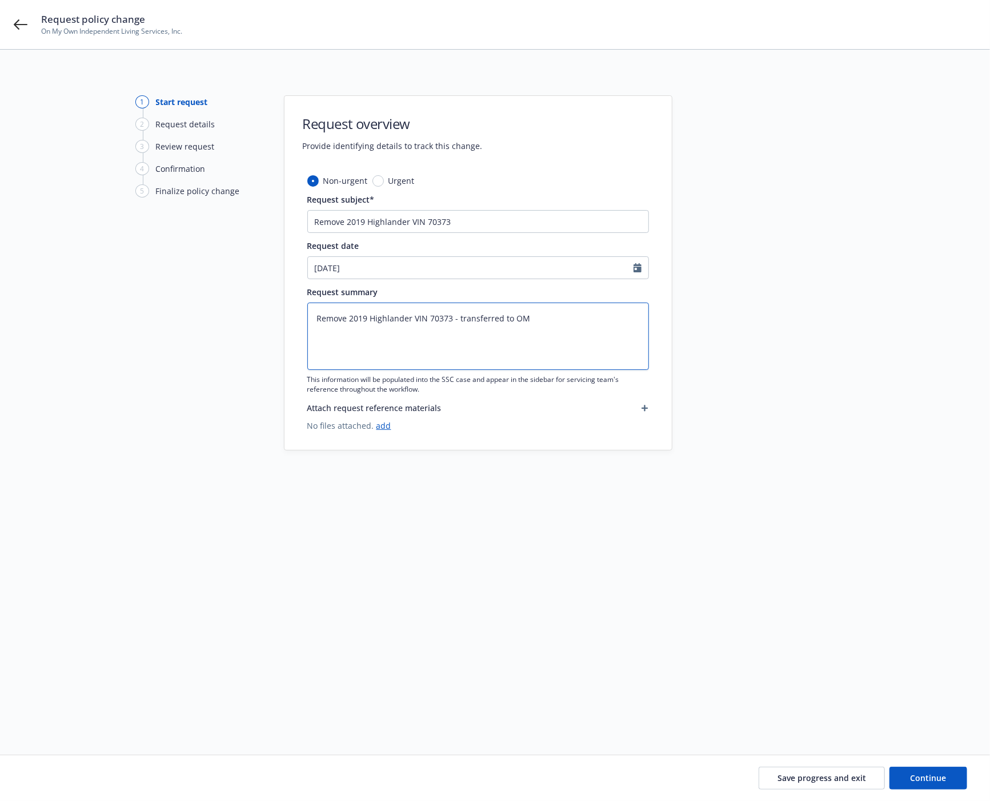
type textarea "x"
type textarea "Remove 2019 Highlander VIN 70373 - transferred to OMO"
type textarea "x"
type textarea "Remove 2019 Highlander VIN 70373 - transferred to OMO"
type textarea "x"
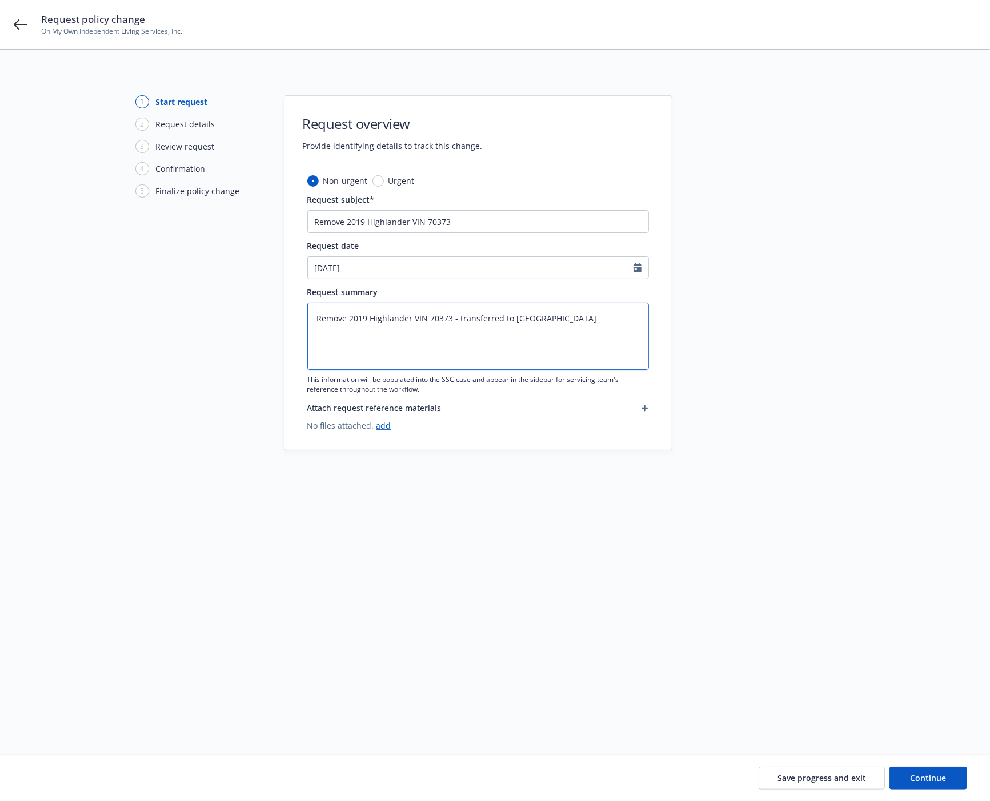
type textarea "Remove 2019 Highlander VIN 70373 - transferred to OMO C"
type textarea "x"
type textarea "Remove 2019 Highlander VIN 70373 - transferred to OMO CS"
click at [914, 778] on span "Continue" at bounding box center [928, 778] width 36 height 11
type textarea "x"
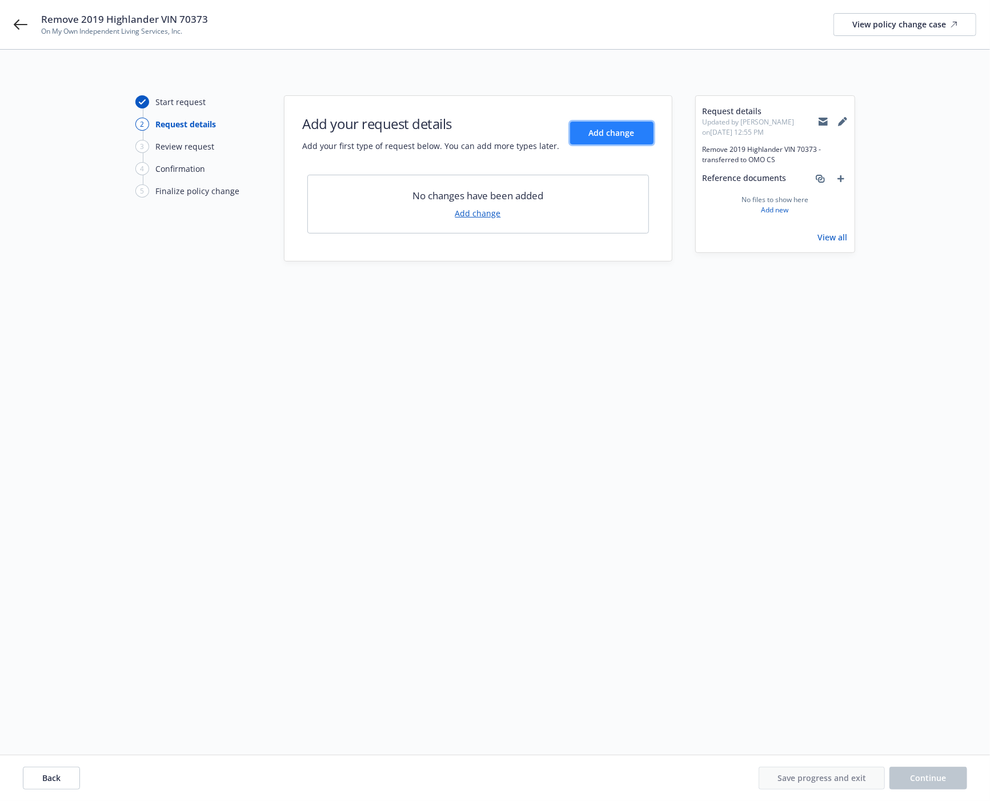
click at [615, 126] on button "Add change" at bounding box center [611, 133] width 83 height 23
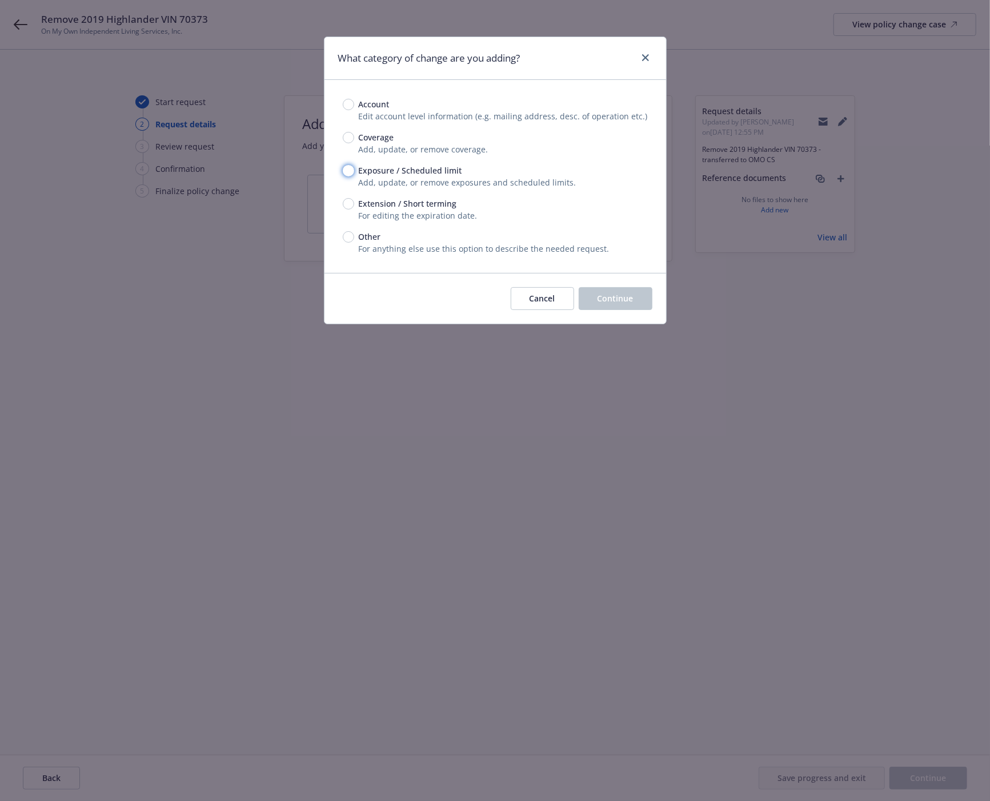
click at [352, 167] on input "Exposure / Scheduled limit" at bounding box center [348, 170] width 11 height 11
radio input "true"
click at [610, 303] on span "Continue" at bounding box center [615, 298] width 36 height 11
type textarea "x"
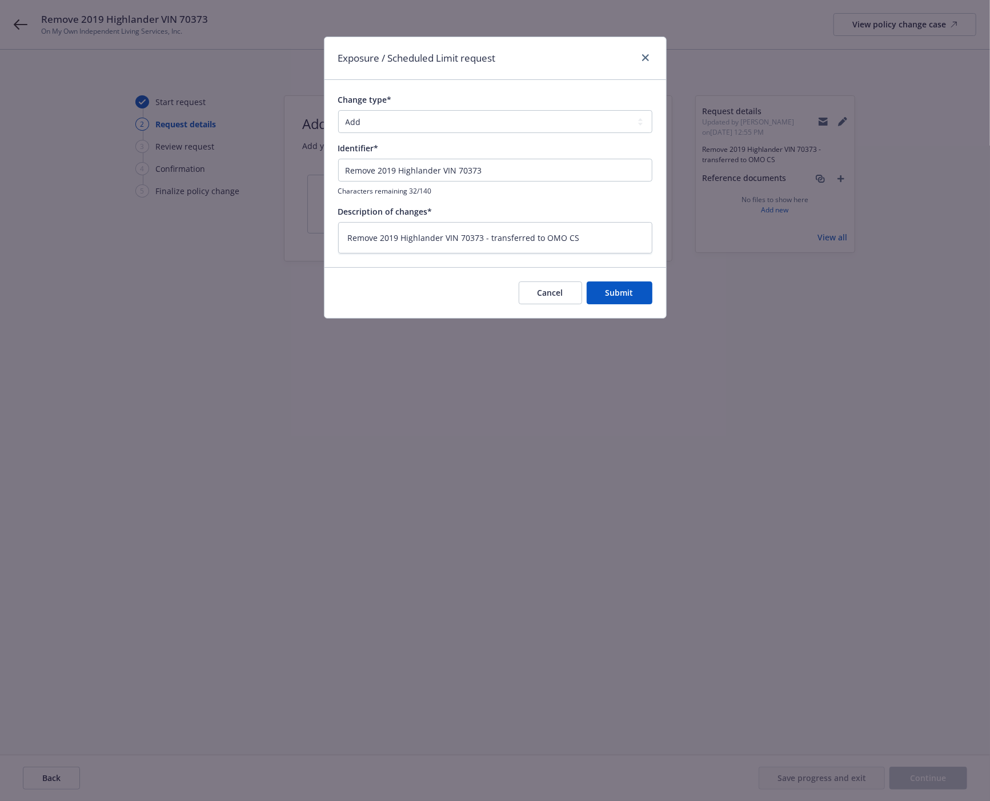
click at [627, 134] on div "Change type* Add Audit Change Remove Identifier* Remove 2019 Highlander VIN 703…" at bounding box center [495, 173] width 314 height 159
click at [629, 123] on select "Add Audit Change Remove" at bounding box center [495, 121] width 314 height 23
select select "REMOVE"
click at [338, 110] on select "Add Audit Change Remove" at bounding box center [495, 121] width 314 height 23
click at [631, 283] on button "Submit" at bounding box center [620, 293] width 66 height 23
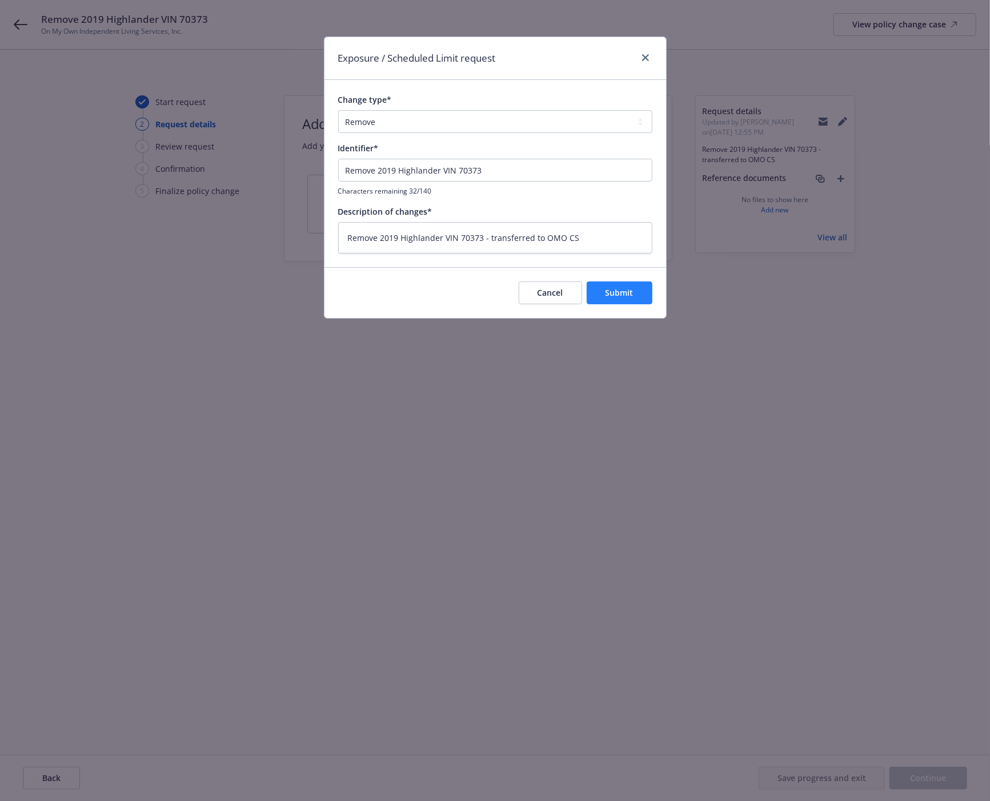
type textarea "x"
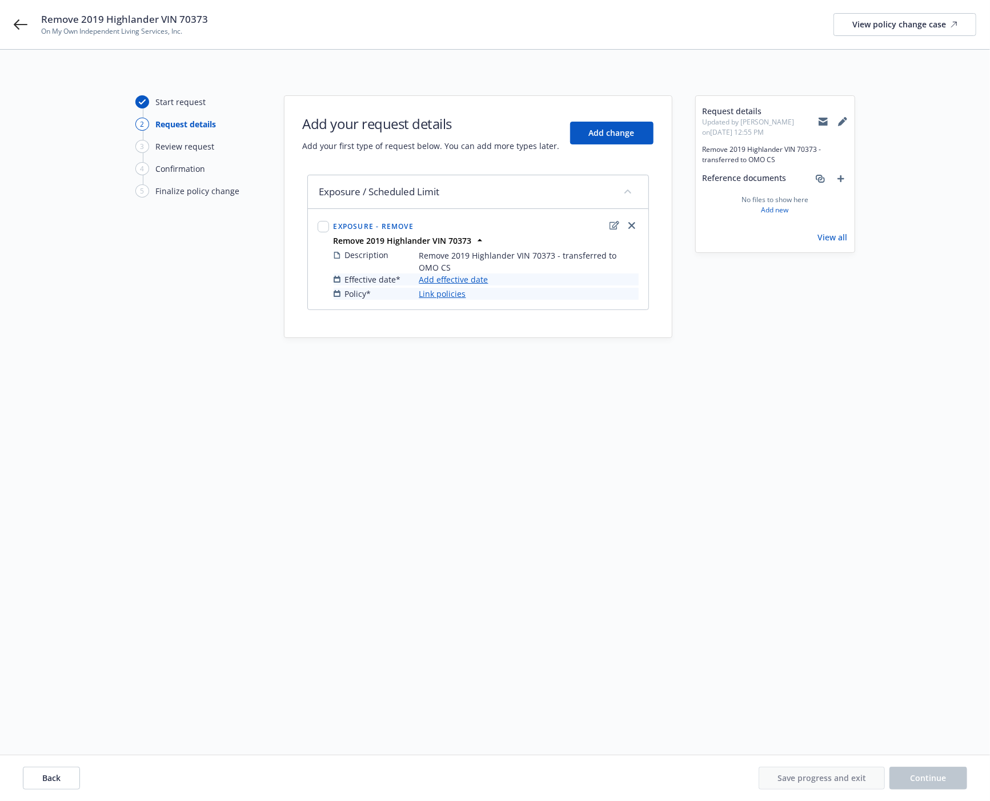
click at [424, 276] on link "Add effective date" at bounding box center [453, 280] width 69 height 12
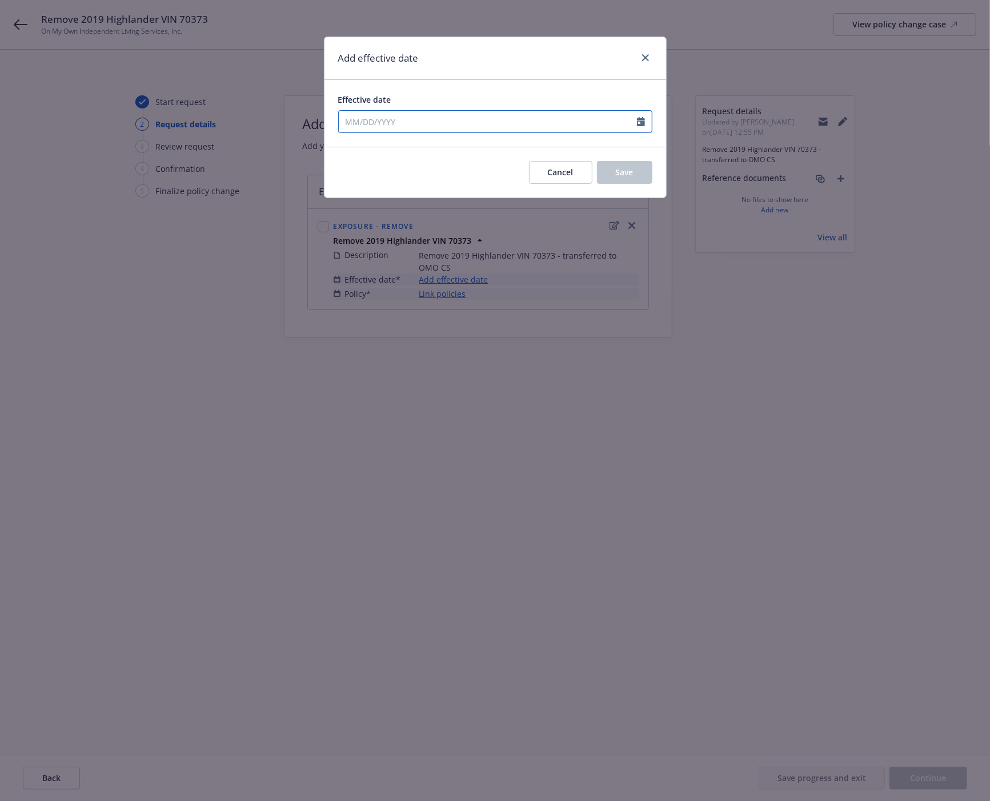
click at [396, 121] on input "Effective date" at bounding box center [488, 122] width 298 height 22
select select "8"
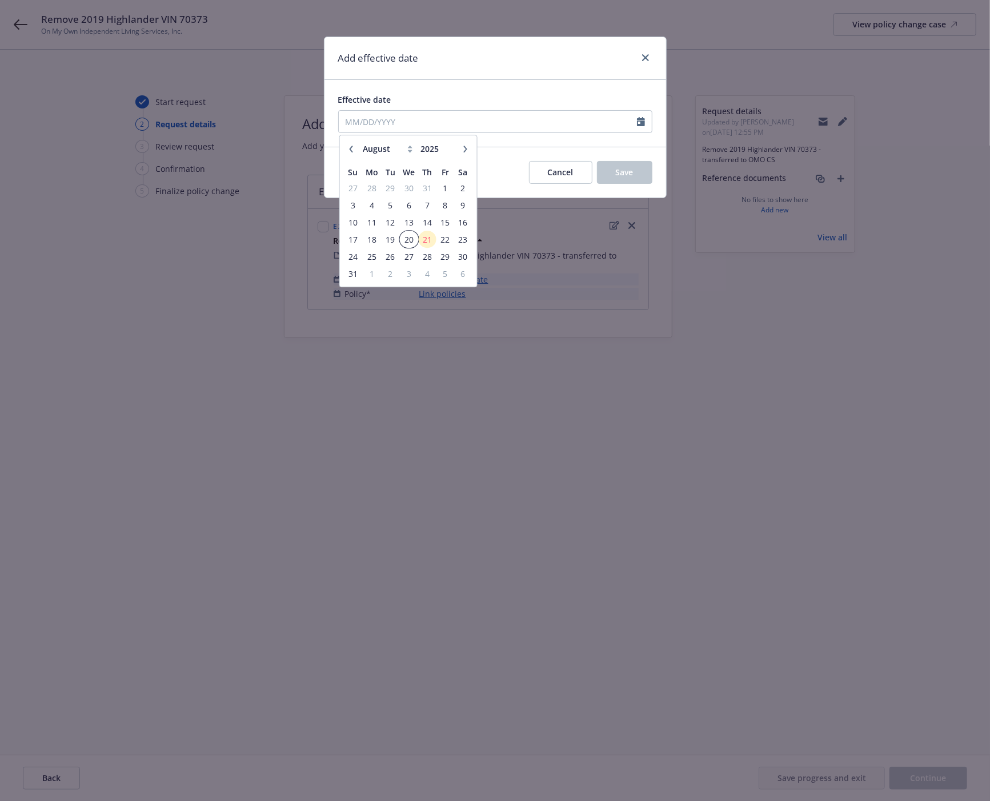
click at [407, 242] on span "20" at bounding box center [408, 239] width 17 height 14
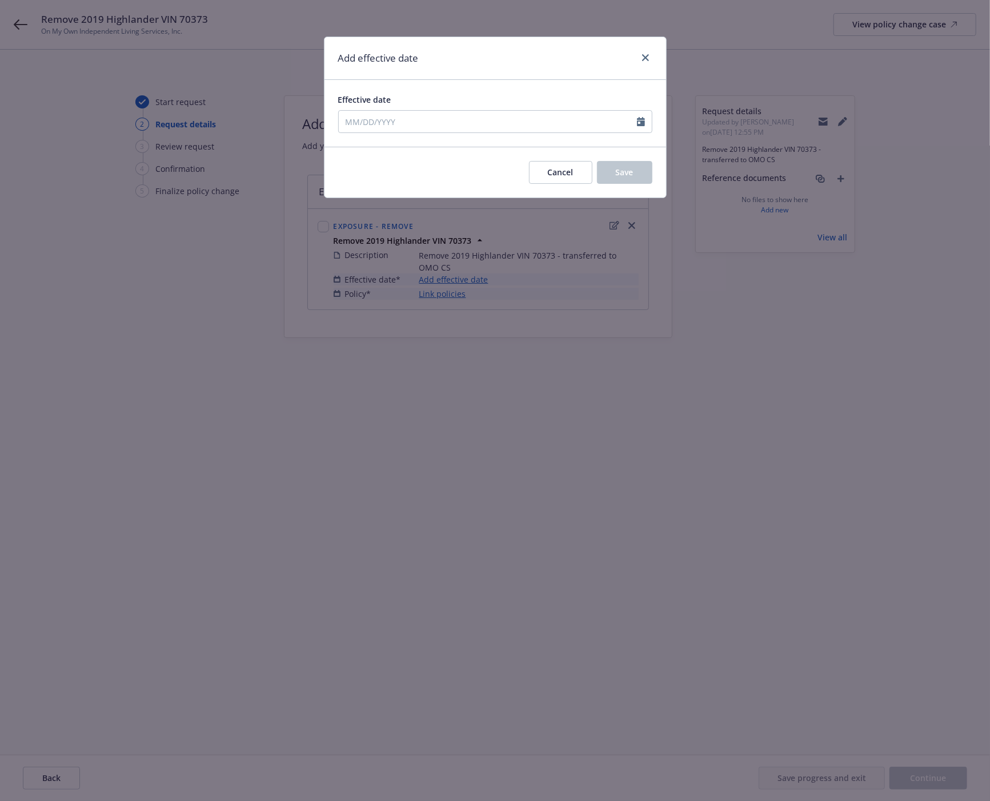
type input "08/20/2025"
click at [657, 170] on div "Cancel Save" at bounding box center [495, 172] width 342 height 51
click at [619, 174] on span "Save" at bounding box center [625, 172] width 18 height 11
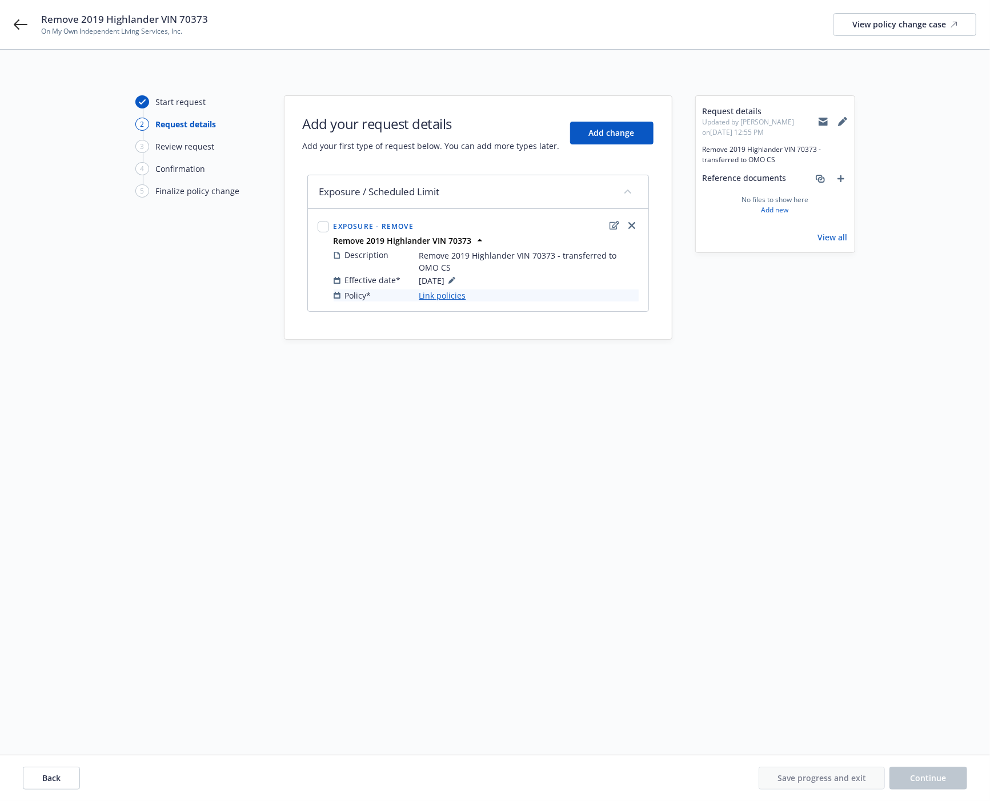
click at [453, 293] on link "Link policies" at bounding box center [442, 296] width 47 height 12
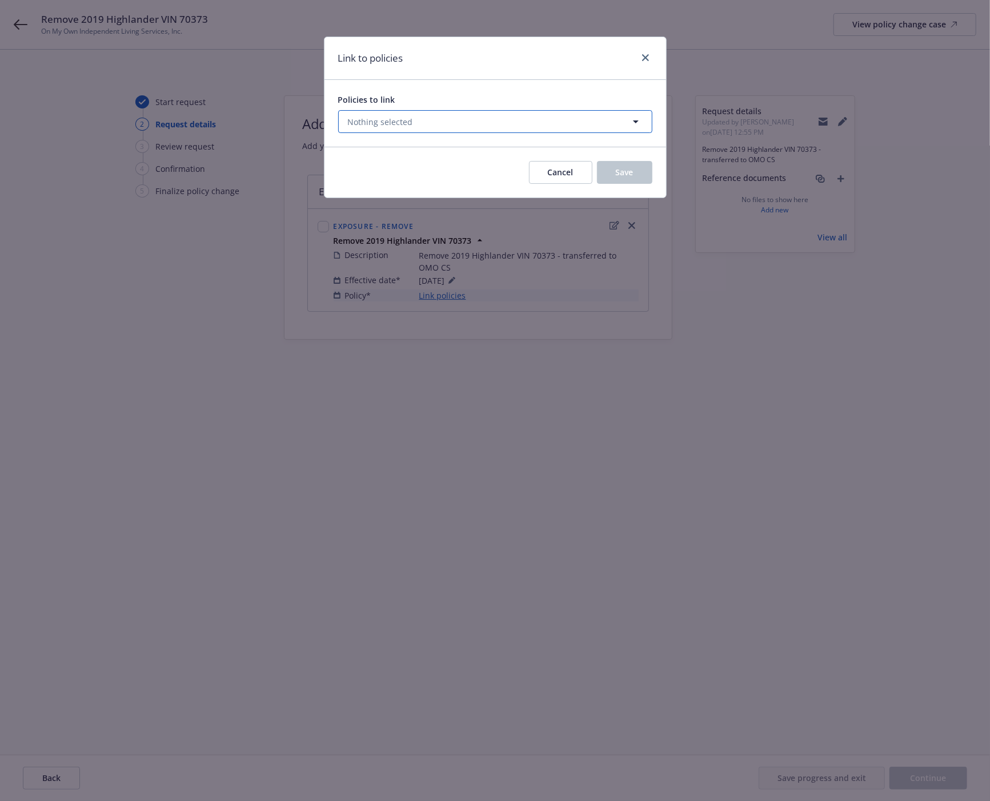
click at [441, 121] on button "Nothing selected" at bounding box center [495, 121] width 314 height 23
select select "ACTIVE"
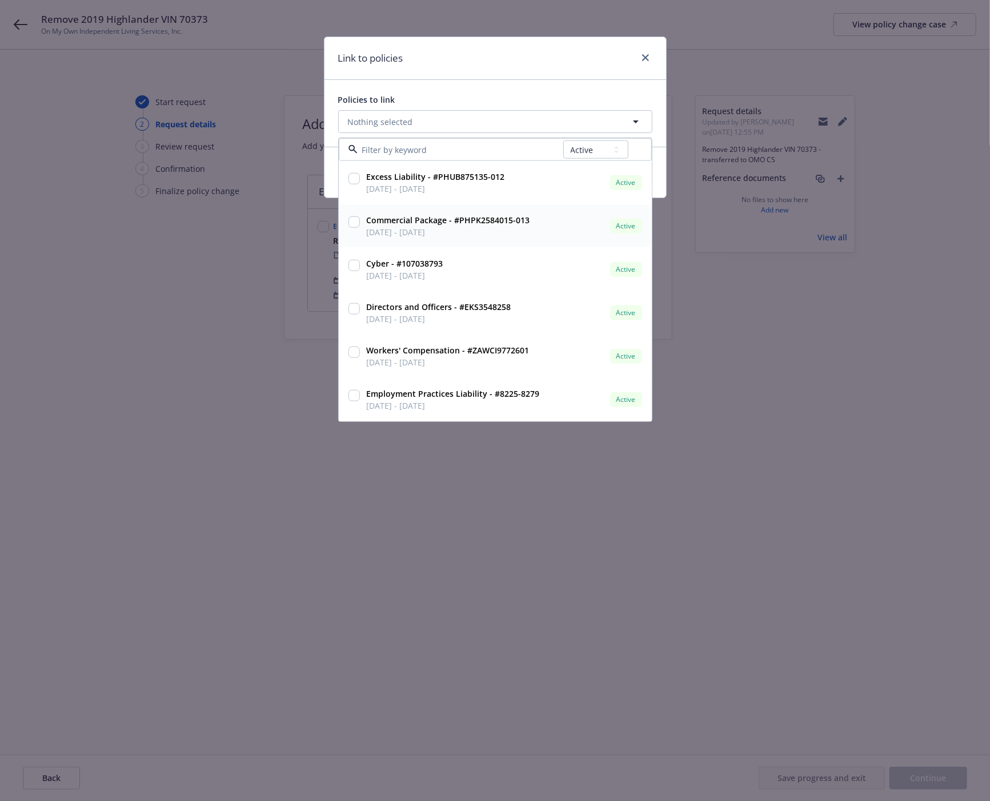
click at [353, 220] on input "checkbox" at bounding box center [353, 221] width 11 height 11
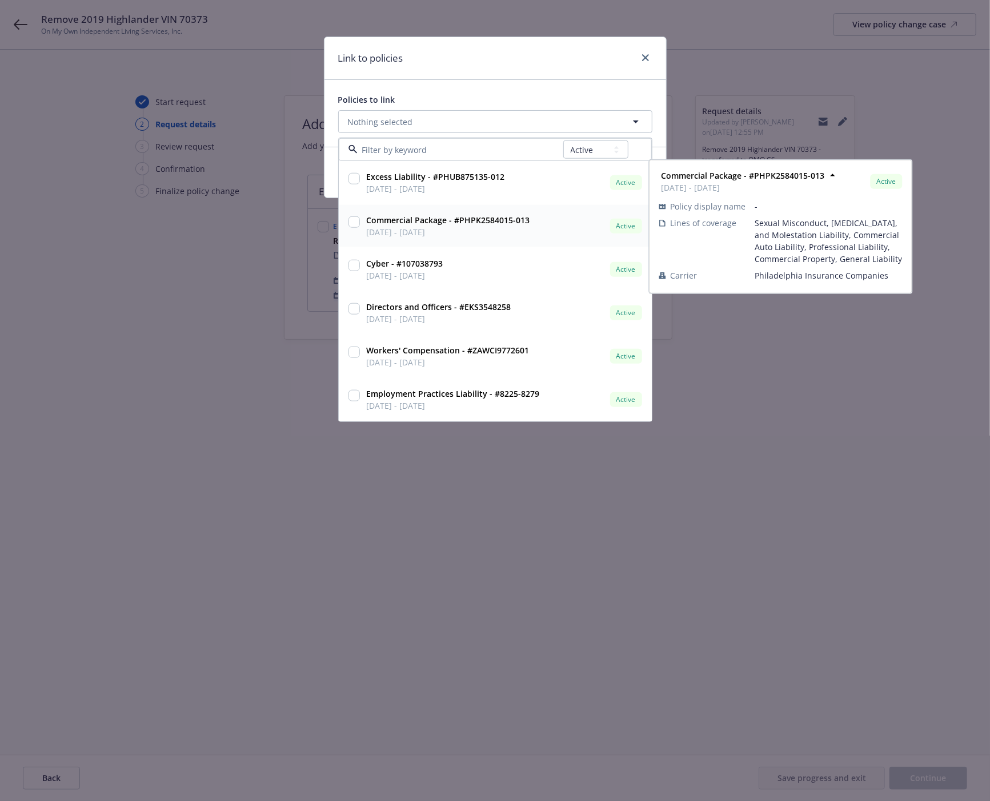
checkbox input "true"
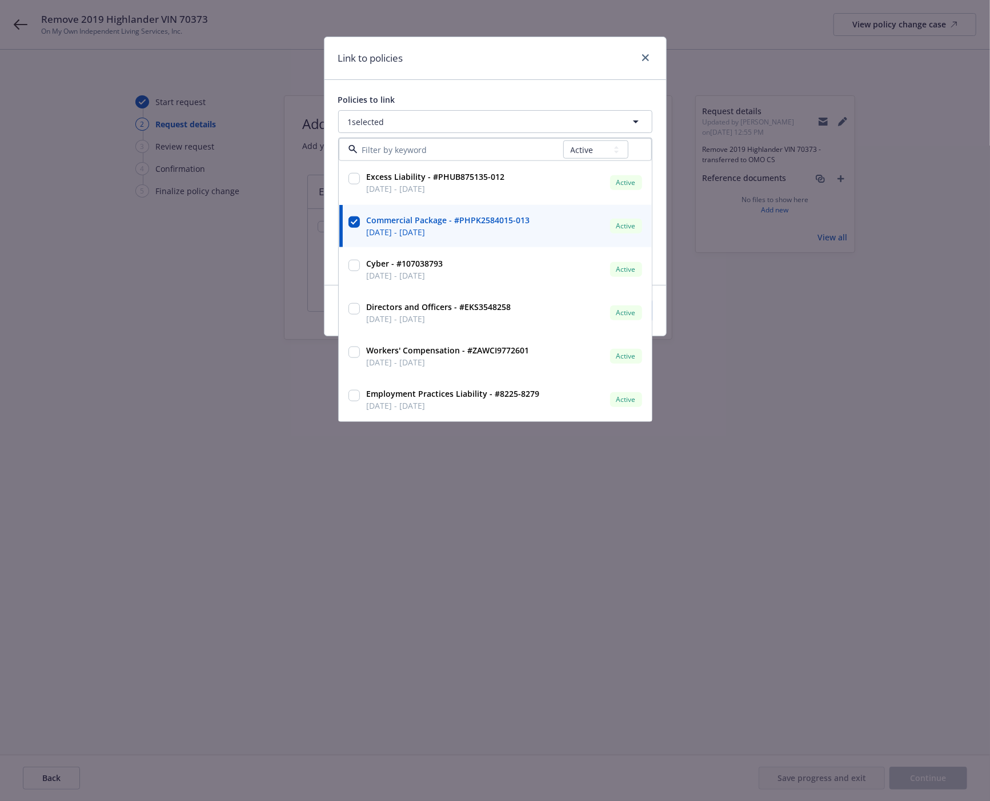
click at [617, 87] on div "Policies to link 1 selected All Active Upcoming Expired Cancelled Excess Liabil…" at bounding box center [495, 182] width 342 height 205
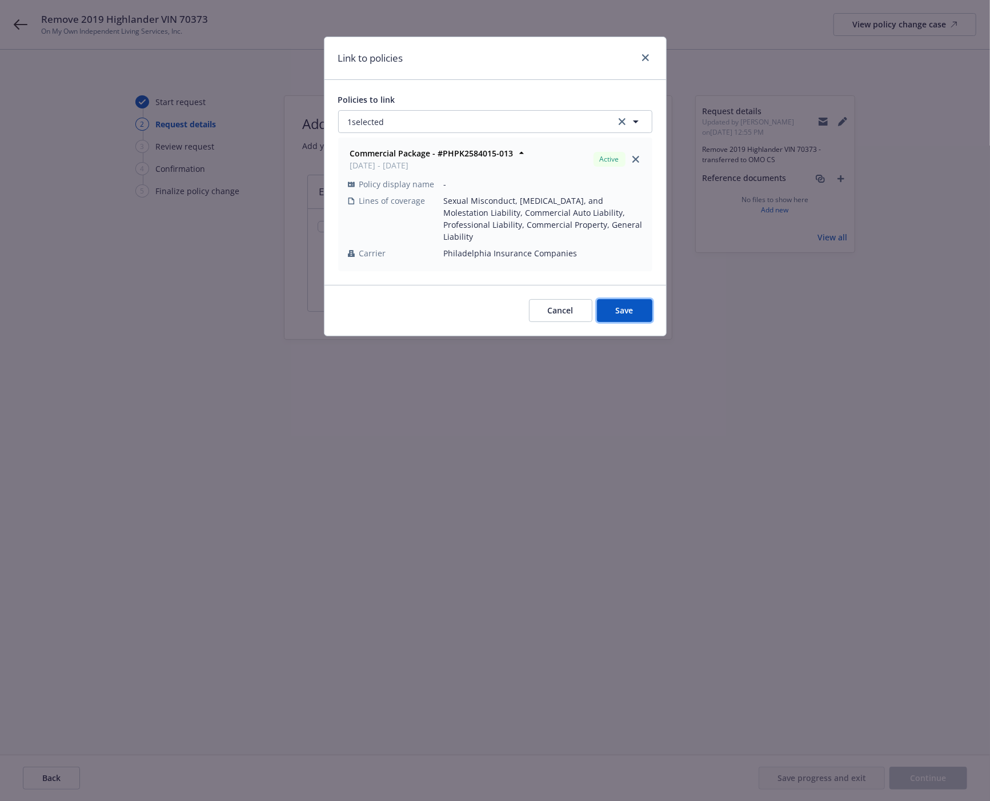
click at [621, 305] on span "Save" at bounding box center [625, 310] width 18 height 11
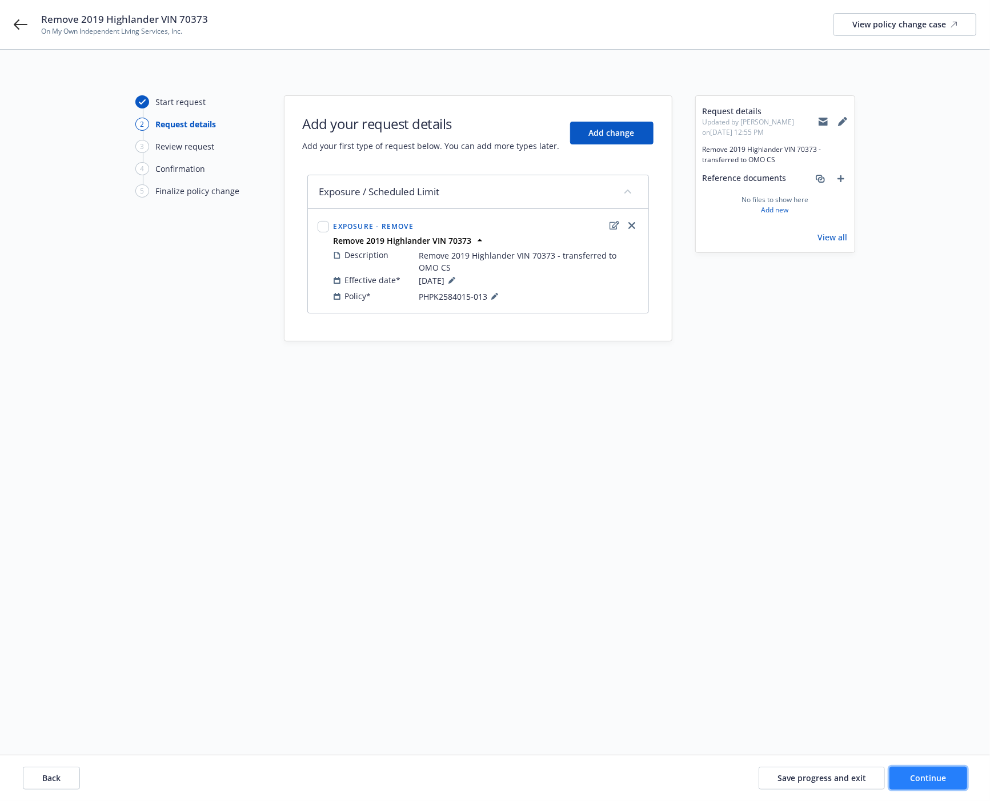
click at [922, 781] on span "Continue" at bounding box center [928, 778] width 36 height 11
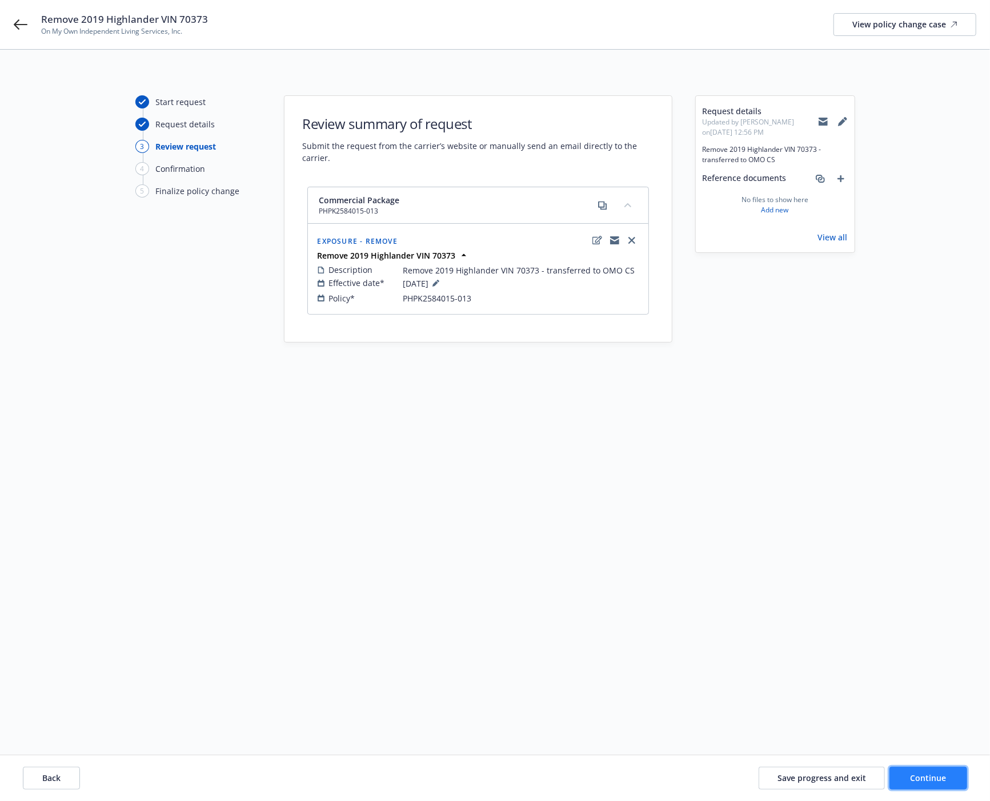
click at [928, 781] on span "Continue" at bounding box center [928, 778] width 36 height 11
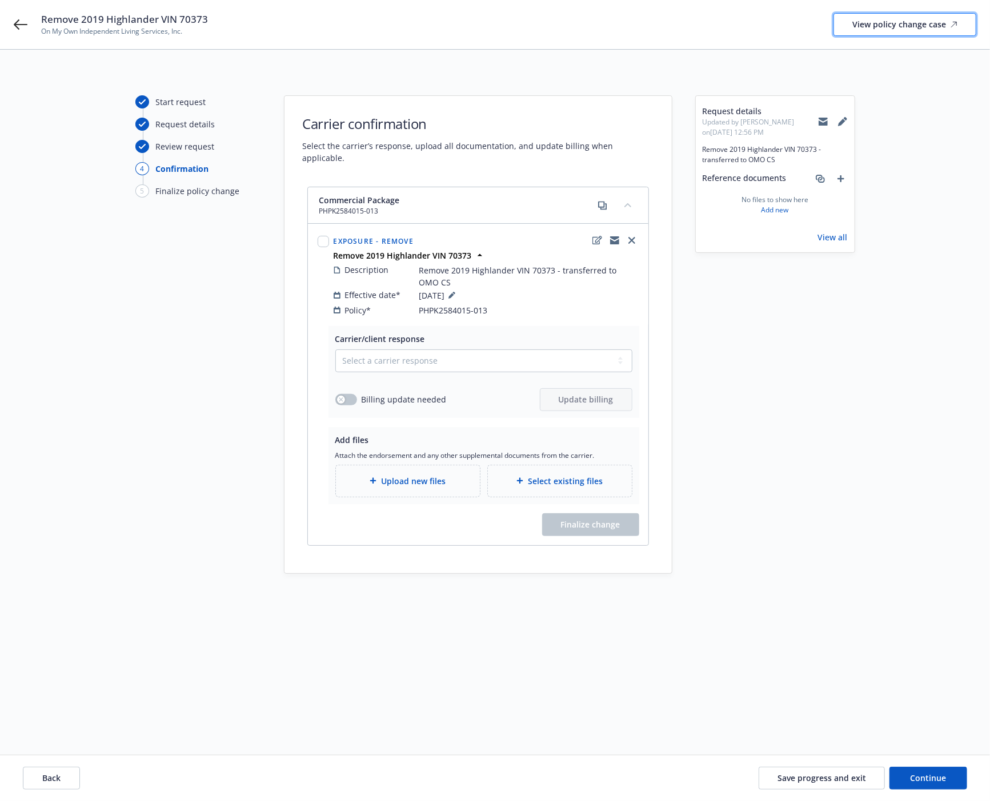
click at [887, 27] on div "View policy change case" at bounding box center [904, 25] width 105 height 22
click at [824, 121] on icon at bounding box center [822, 121] width 9 height 9
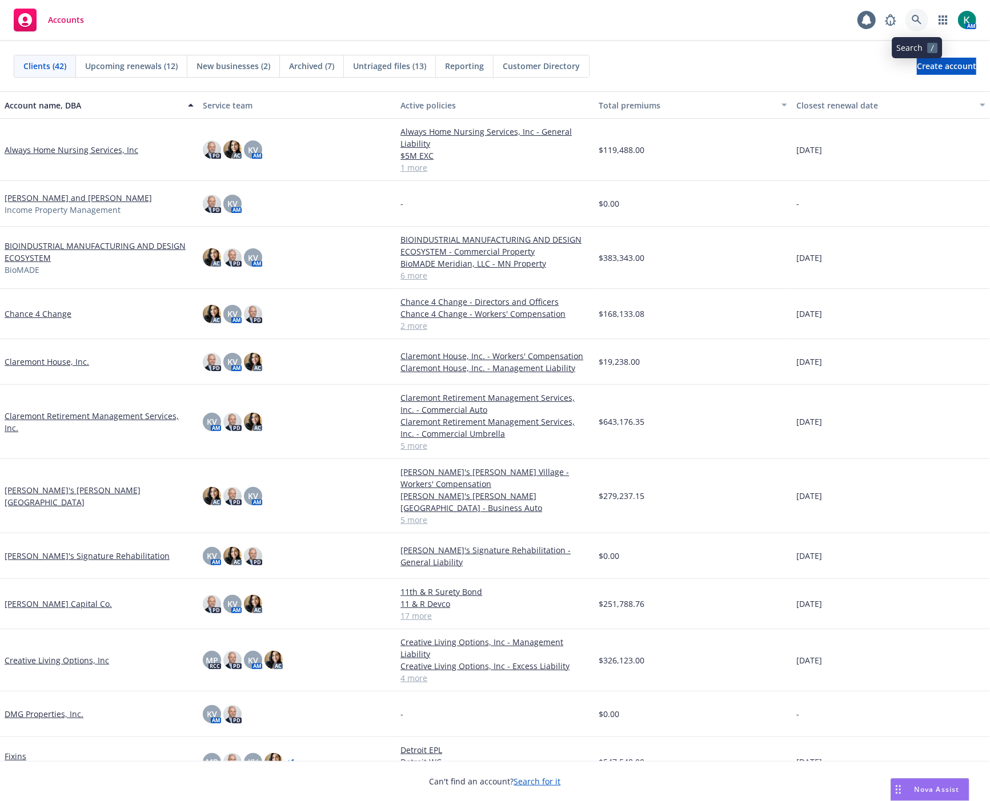
click at [910, 21] on link at bounding box center [916, 20] width 23 height 23
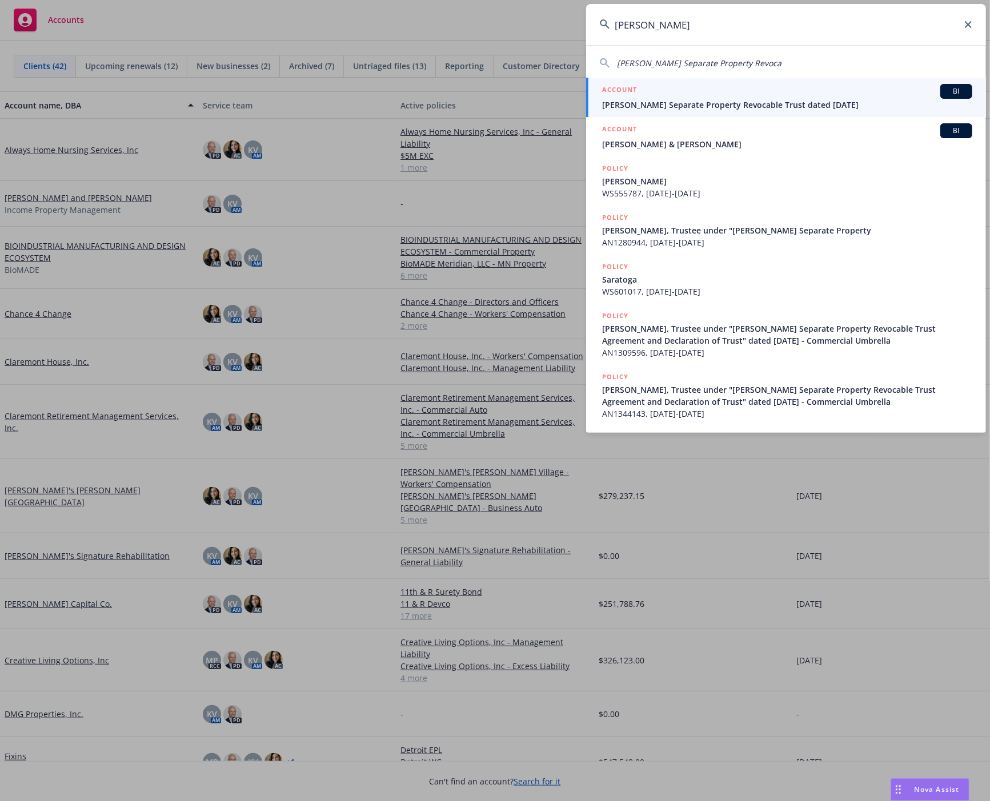
type input "sharon paulette"
click at [898, 94] on div "ACCOUNT BI" at bounding box center [787, 91] width 370 height 15
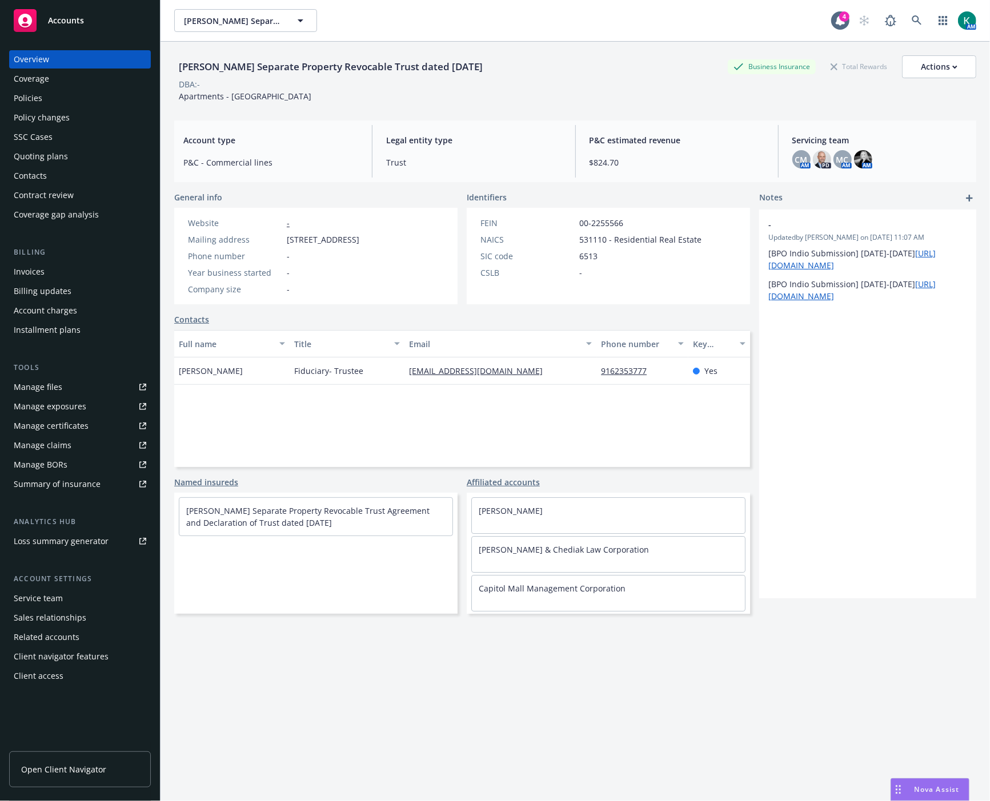
click at [98, 95] on div "Policies" at bounding box center [80, 98] width 133 height 18
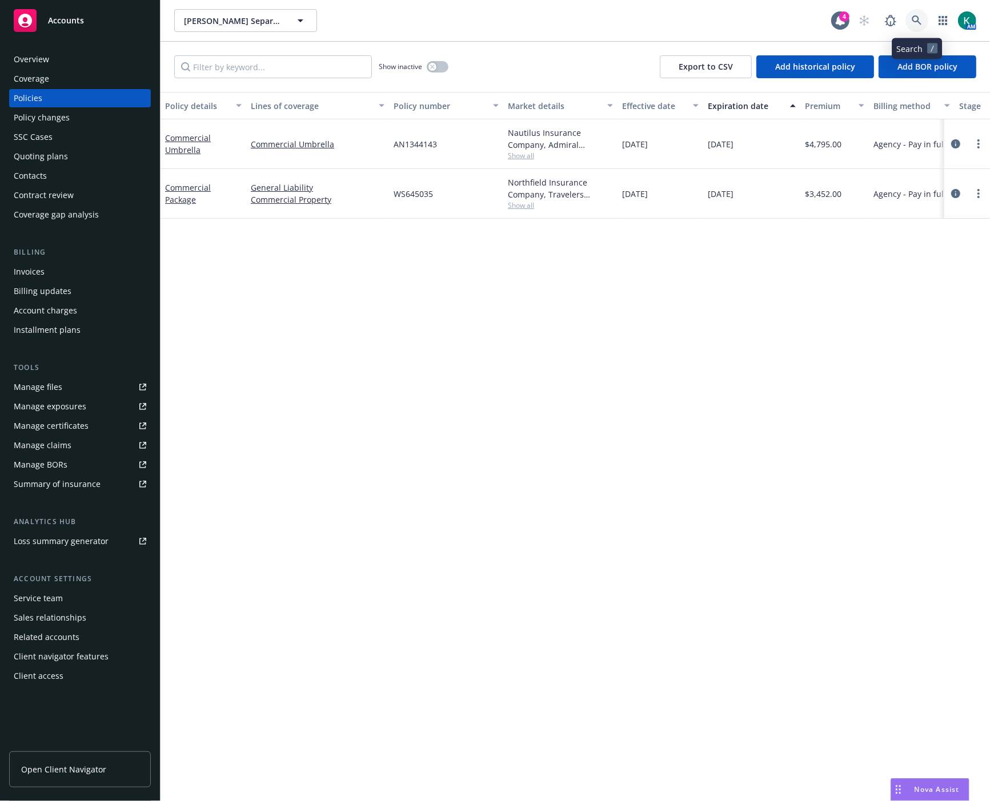
click at [922, 25] on link at bounding box center [916, 20] width 23 height 23
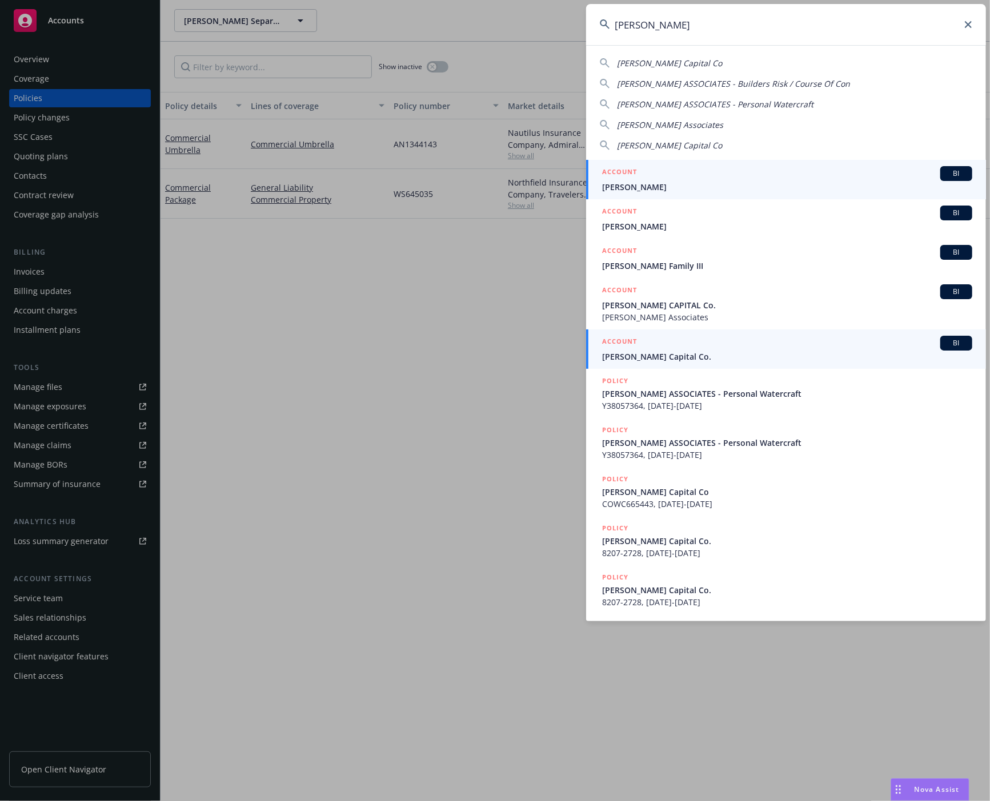
type input "cordano"
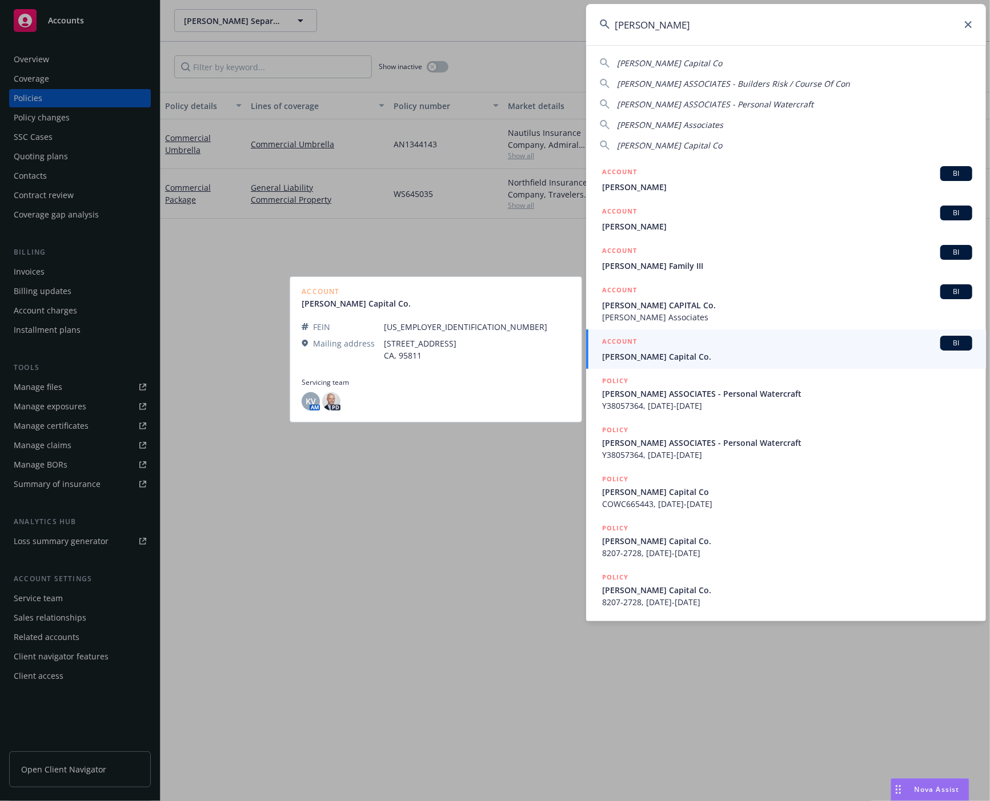
click at [690, 343] on div "ACCOUNT BI" at bounding box center [787, 343] width 370 height 15
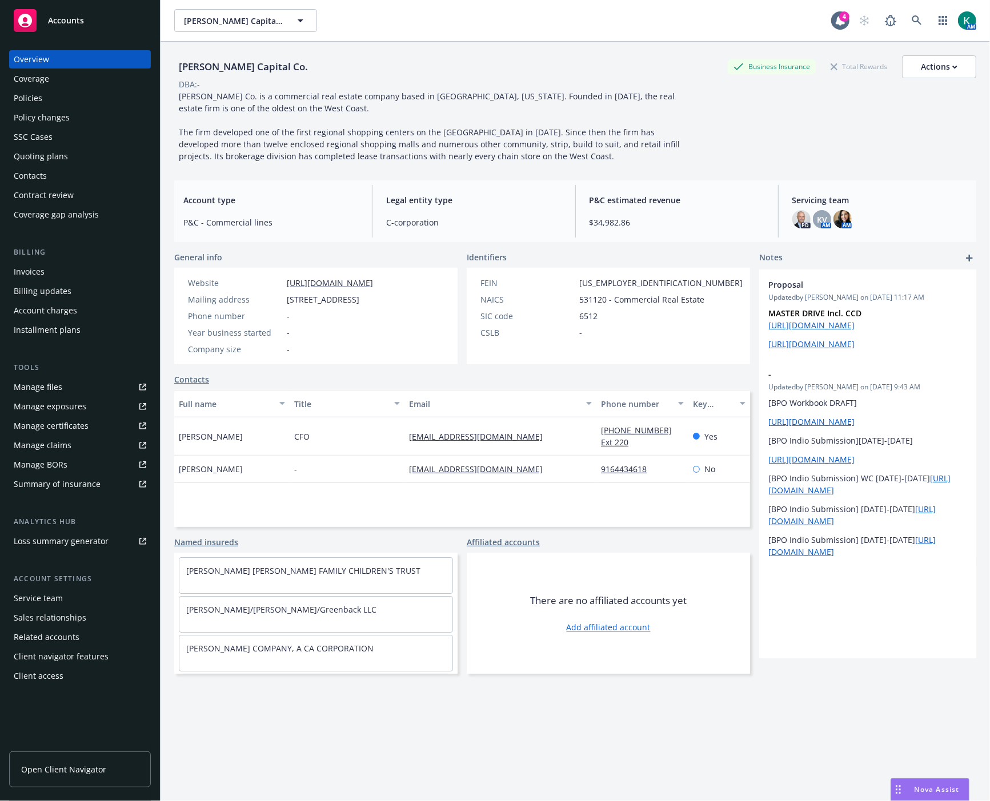
click at [61, 113] on div "Policy changes" at bounding box center [42, 118] width 56 height 18
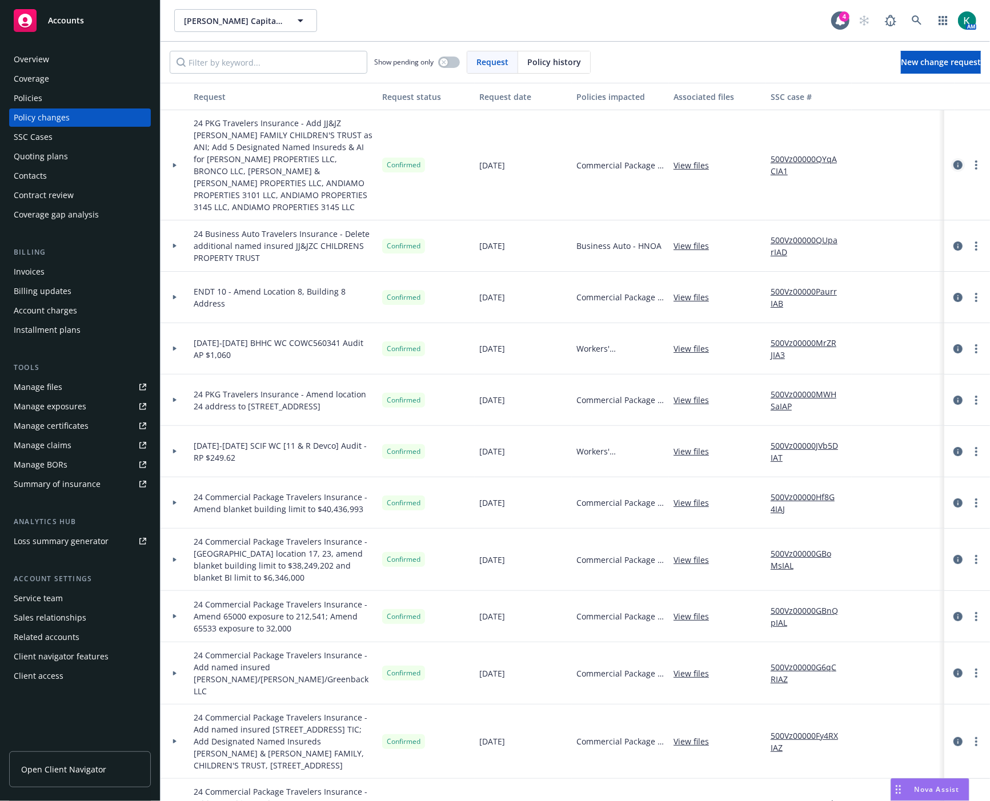
click at [953, 163] on icon "circleInformation" at bounding box center [957, 164] width 9 height 9
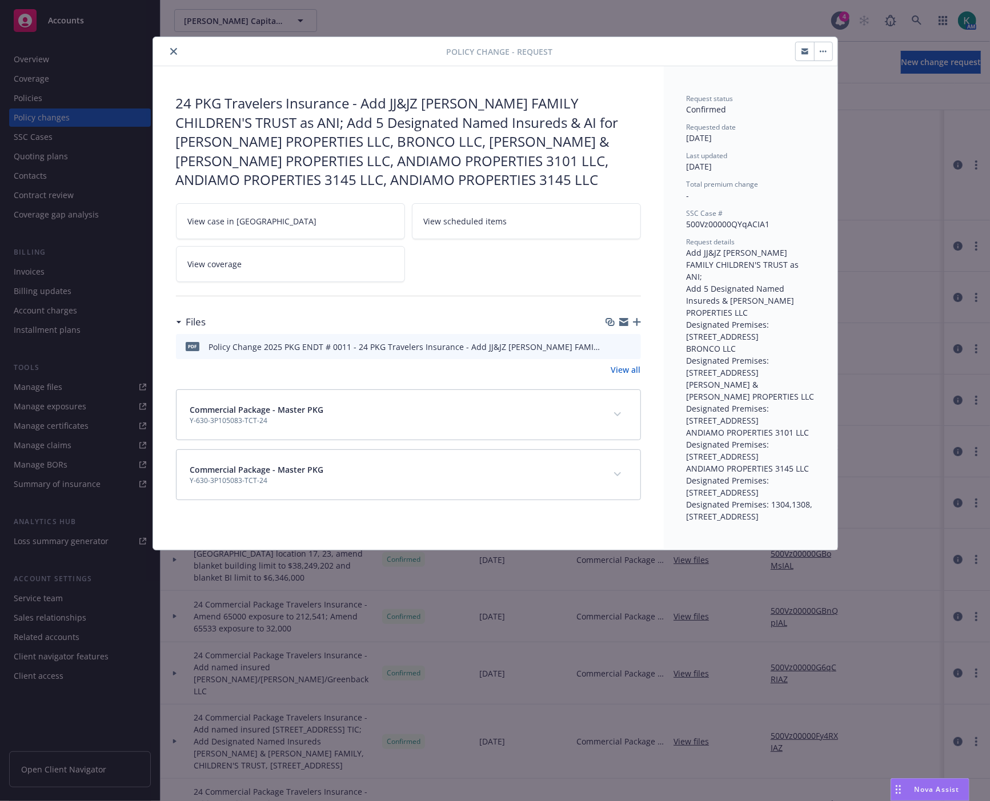
click at [629, 343] on icon "preview file" at bounding box center [630, 346] width 10 height 8
click at [634, 349] on icon "preview file" at bounding box center [630, 346] width 10 height 8
click at [623, 412] on button "expand content" at bounding box center [617, 415] width 18 height 18
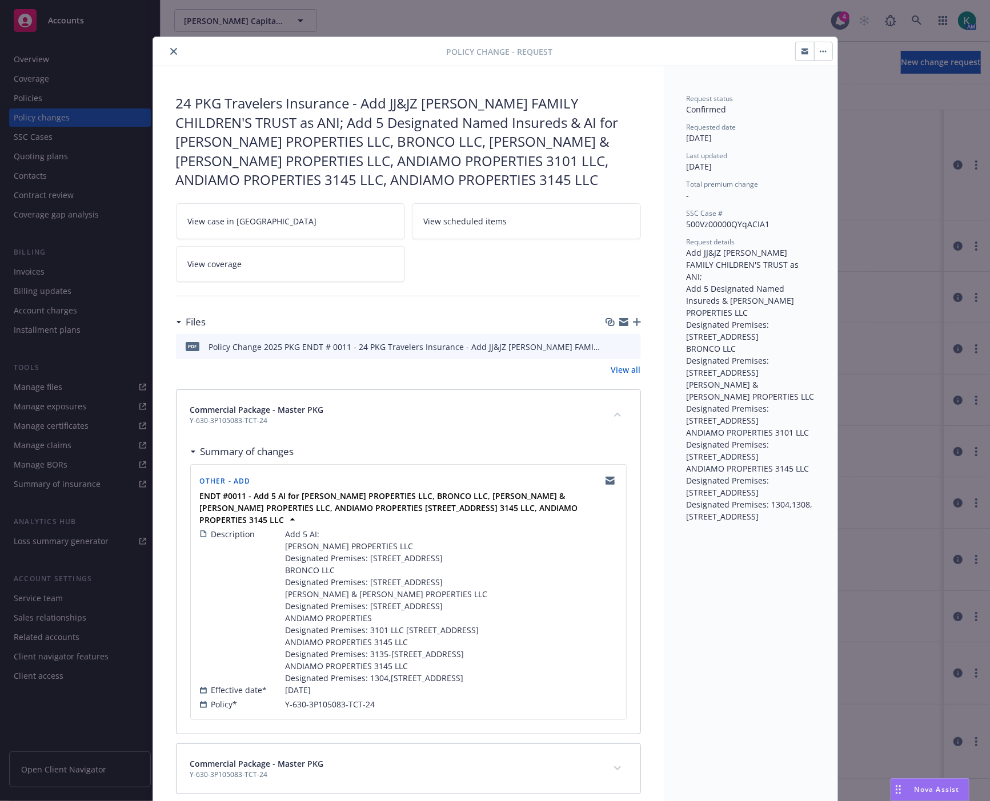
click at [172, 55] on button "close" at bounding box center [174, 52] width 14 height 14
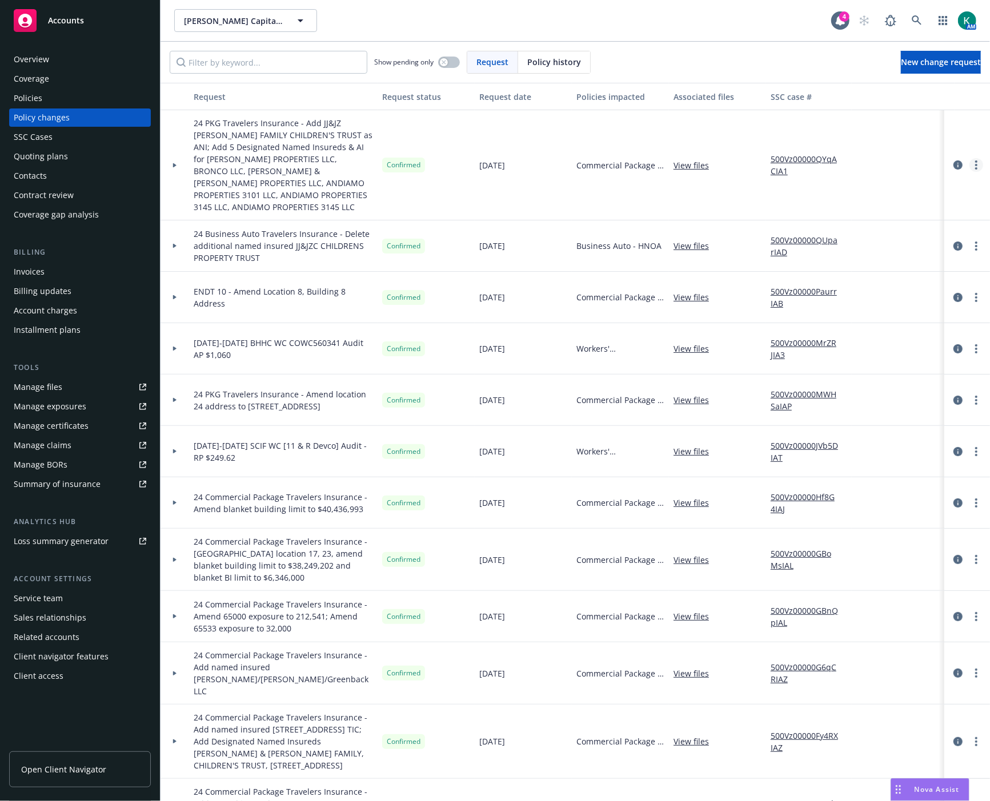
click at [969, 161] on link "more" at bounding box center [976, 165] width 14 height 14
click at [906, 276] on link "View policy changes from the same policy" at bounding box center [875, 274] width 196 height 23
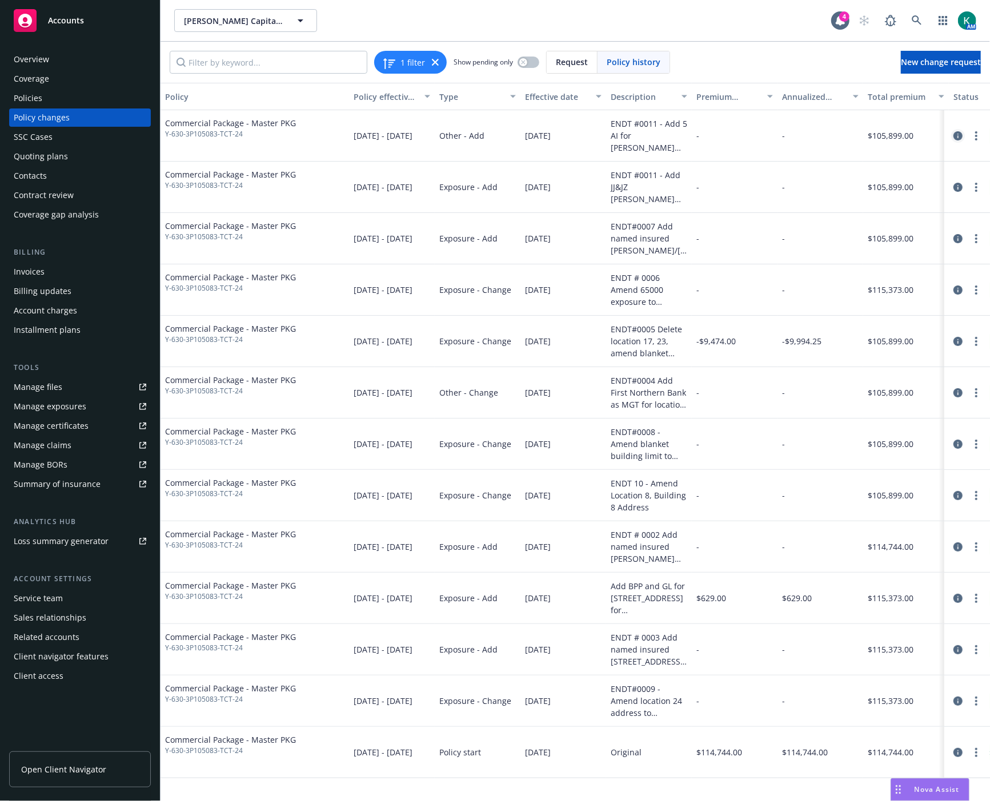
click at [960, 131] on icon "circleInformation" at bounding box center [957, 135] width 9 height 9
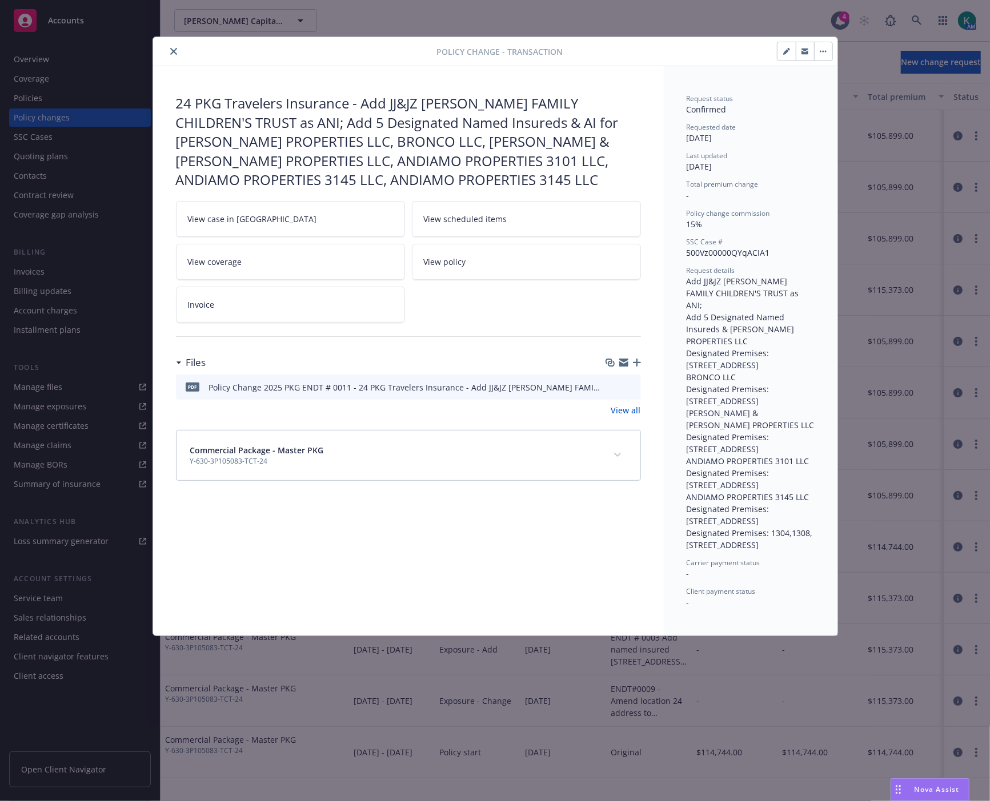
click at [459, 273] on link "View policy" at bounding box center [526, 262] width 229 height 36
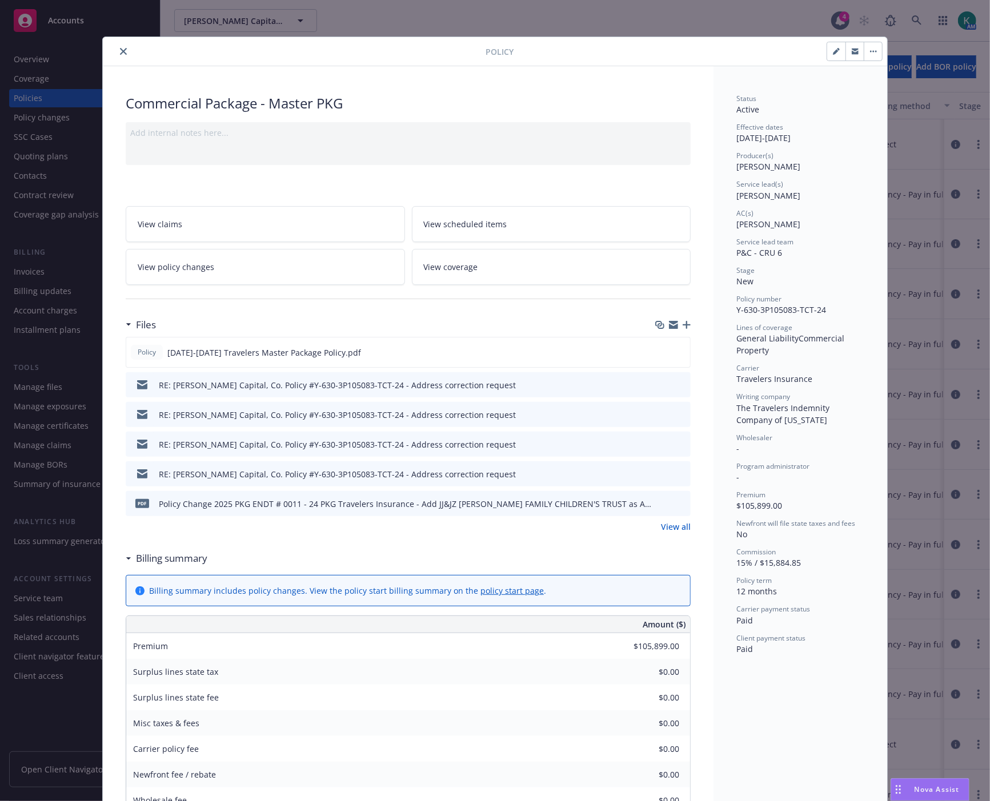
click at [677, 385] on icon "preview file" at bounding box center [680, 384] width 10 height 8
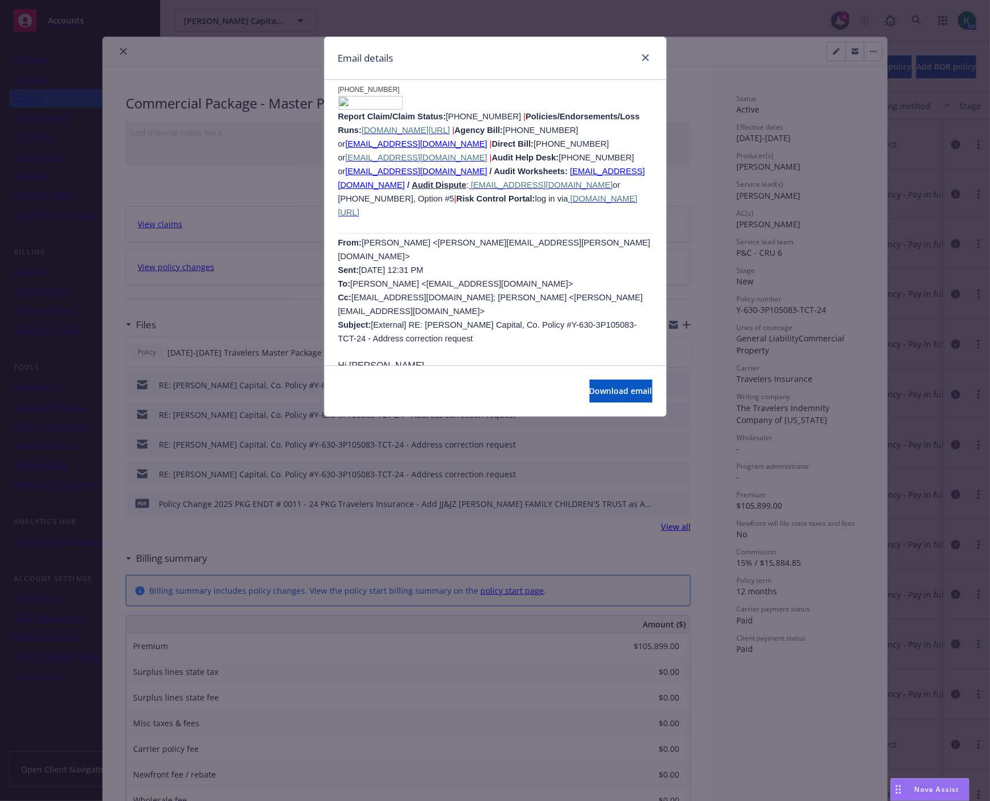
scroll to position [190, 0]
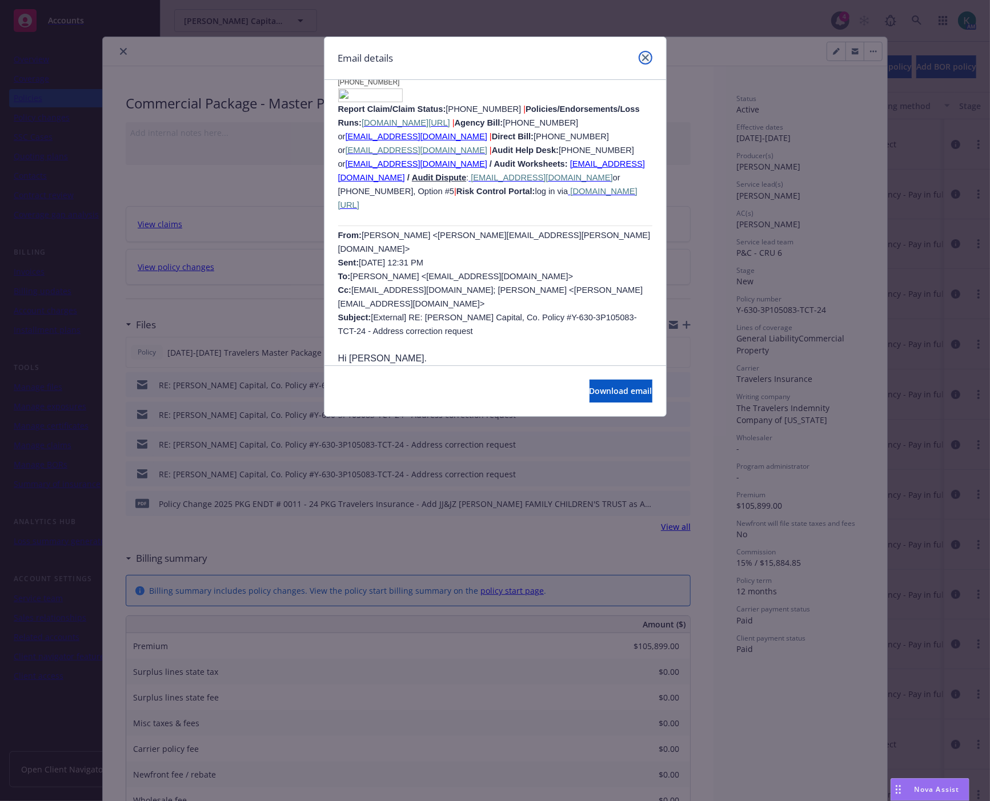
click at [647, 59] on icon "close" at bounding box center [645, 57] width 7 height 7
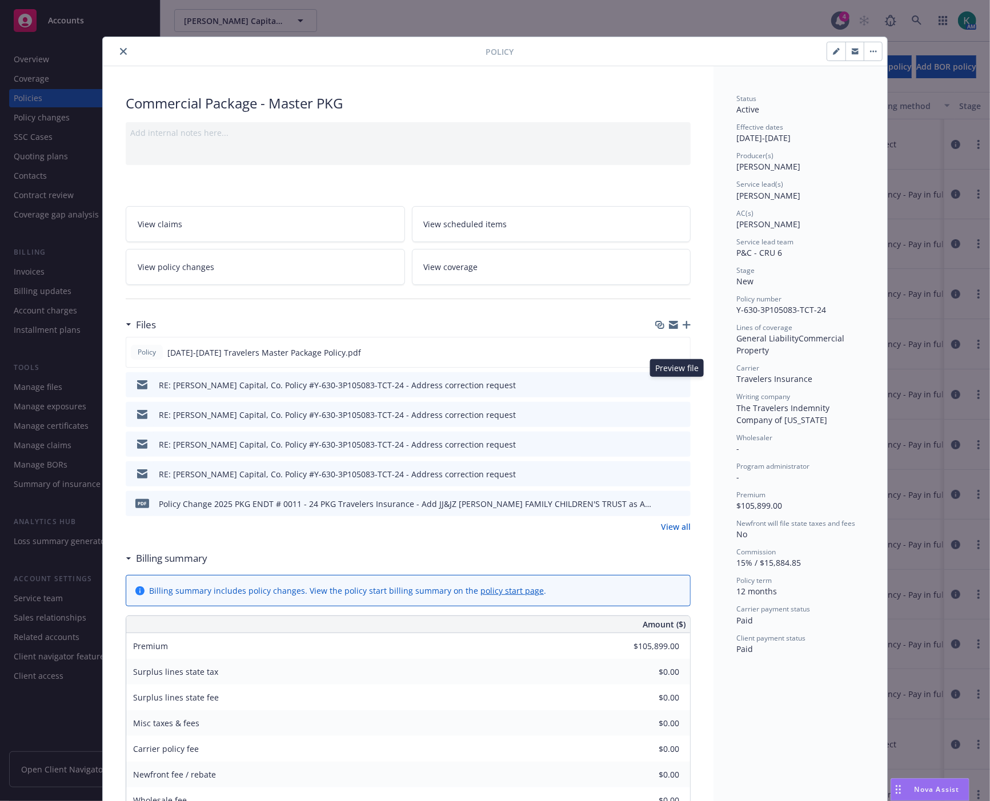
click at [681, 388] on button at bounding box center [681, 385] width 10 height 12
click at [676, 384] on icon "preview file" at bounding box center [680, 384] width 10 height 8
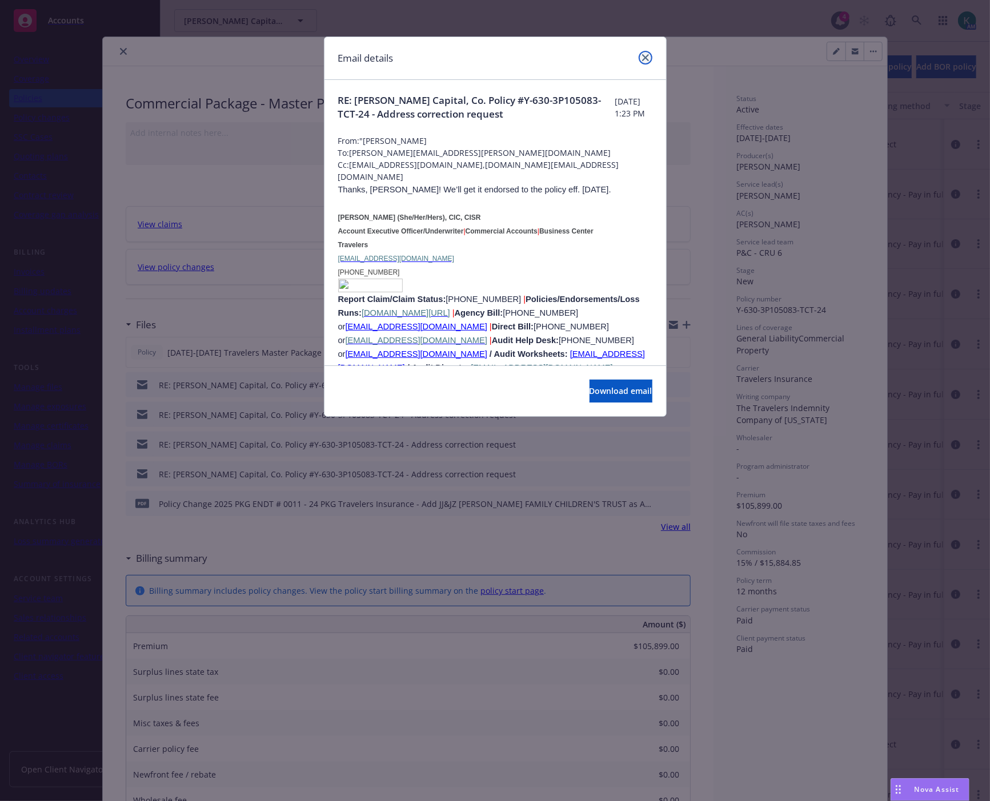
click at [645, 57] on icon "close" at bounding box center [645, 57] width 7 height 7
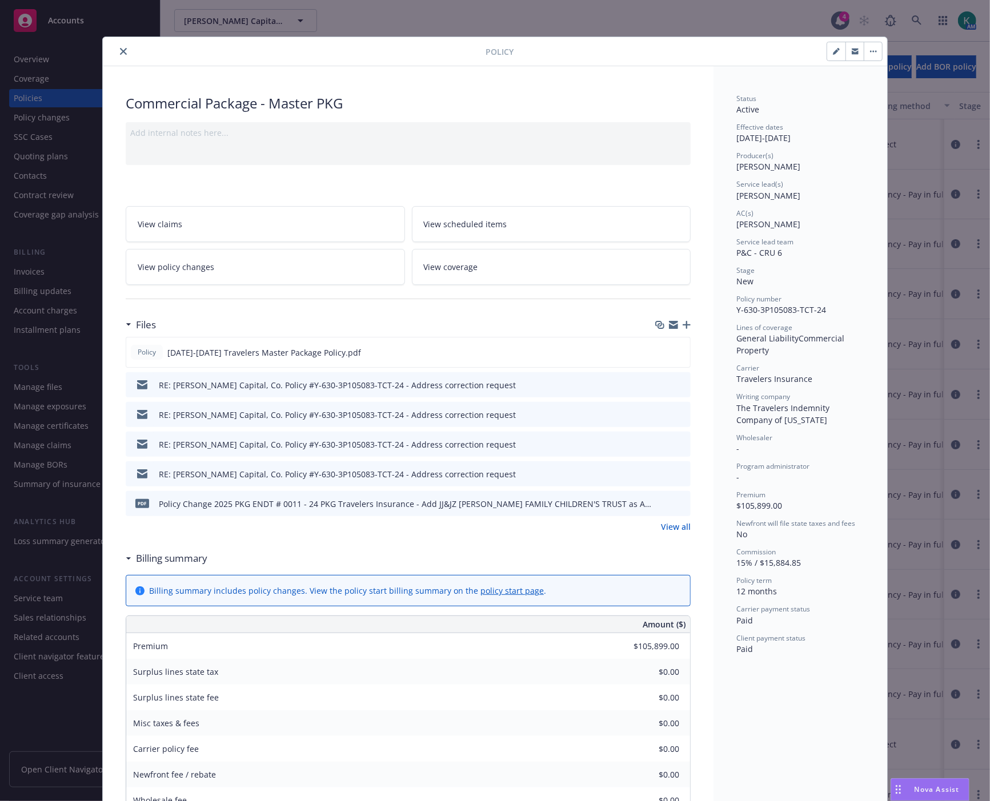
click at [661, 527] on link "View all" at bounding box center [676, 527] width 30 height 12
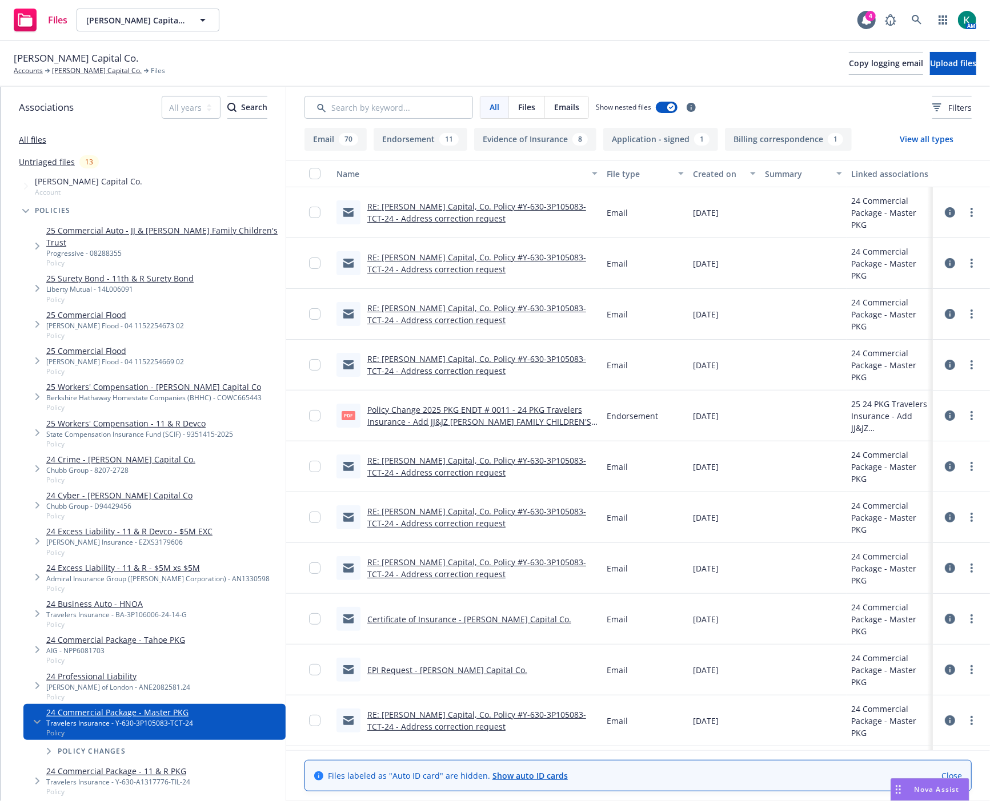
click at [548, 458] on link "RE: [PERSON_NAME] Capital, Co. Policy #Y-630-3P105083-TCT-24 - Address correcti…" at bounding box center [476, 466] width 219 height 23
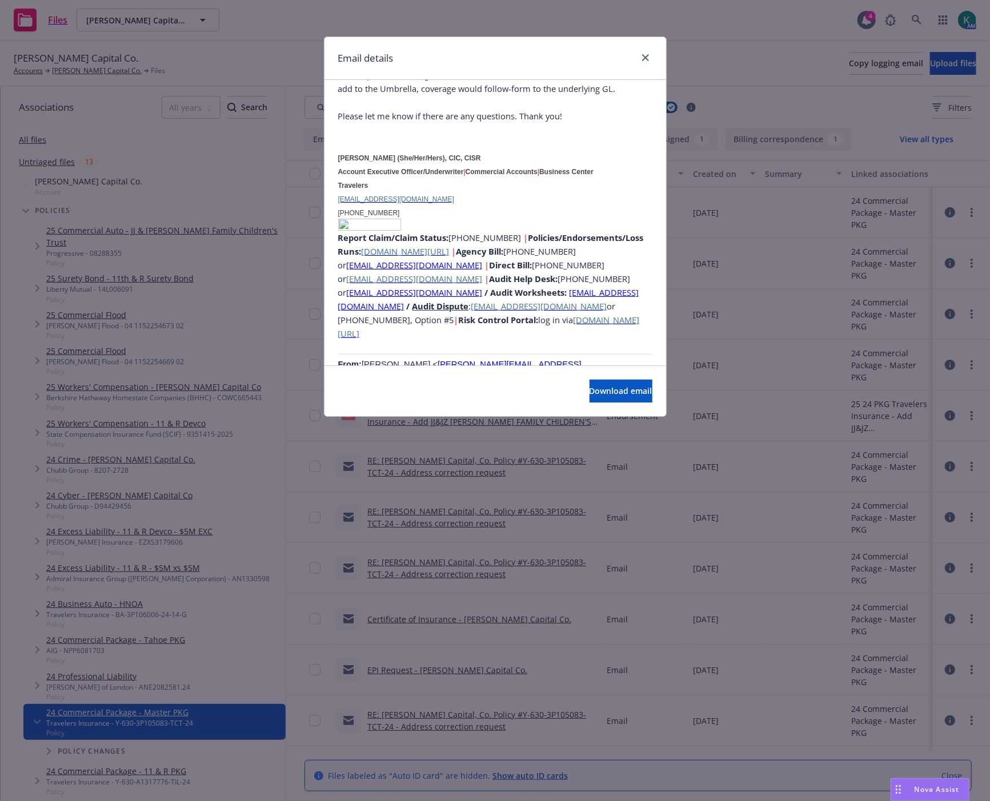
scroll to position [7932, 0]
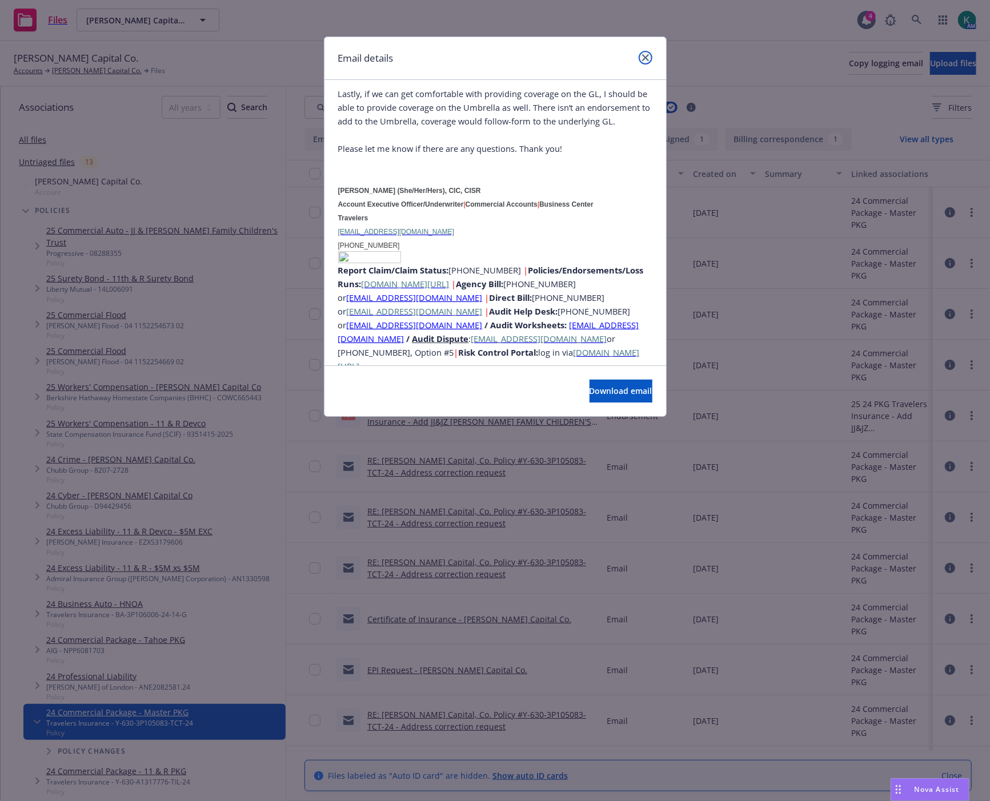
click at [647, 57] on icon "close" at bounding box center [645, 57] width 7 height 7
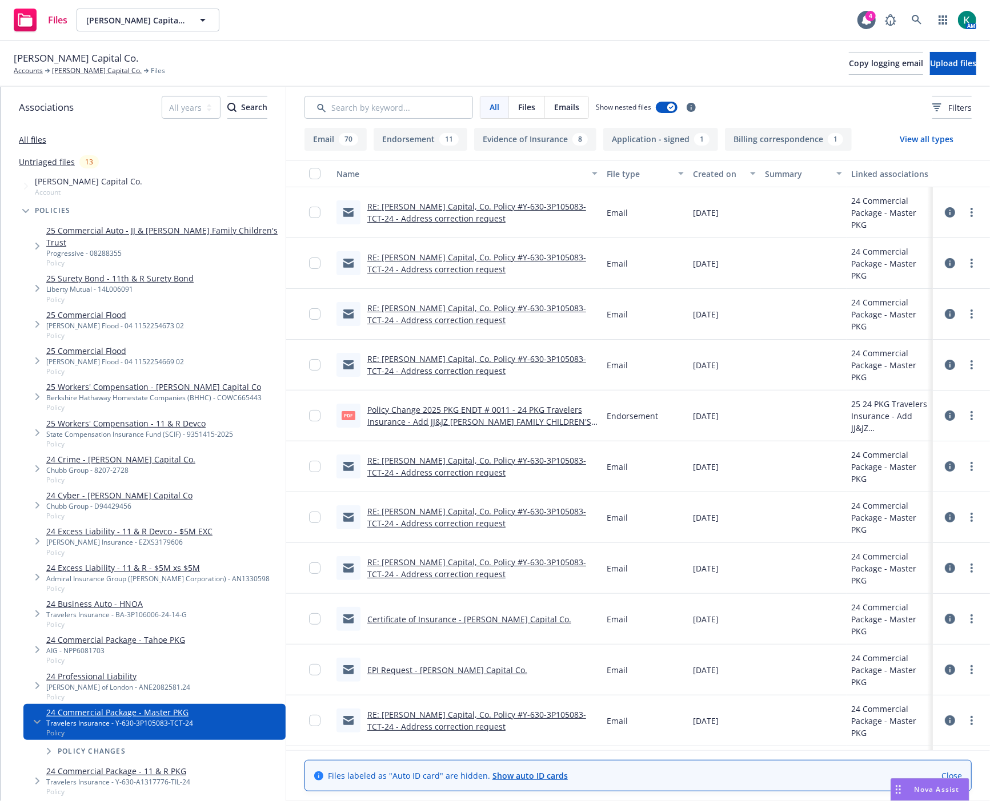
click at [434, 516] on link "RE: [PERSON_NAME] Capital, Co. Policy #Y-630-3P105083-TCT-24 - Address correcti…" at bounding box center [476, 517] width 219 height 23
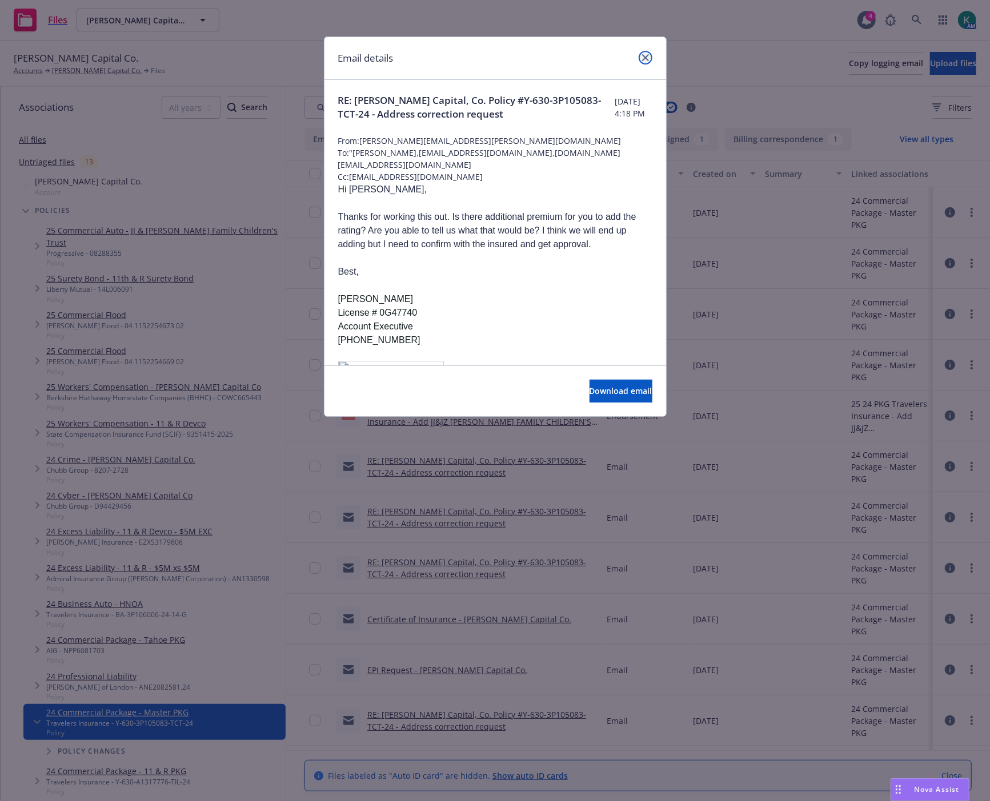
click at [649, 53] on link "close" at bounding box center [646, 58] width 14 height 14
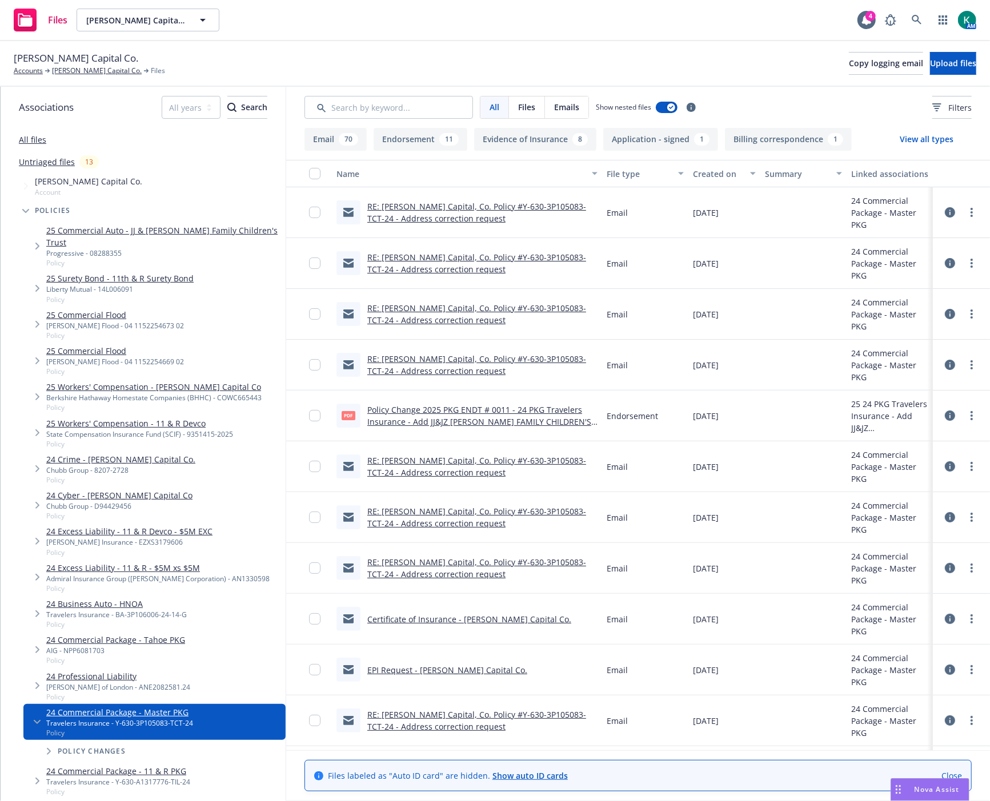
click at [434, 574] on link "RE: [PERSON_NAME] Capital, Co. Policy #Y-630-3P105083-TCT-24 - Address correcti…" at bounding box center [476, 568] width 219 height 23
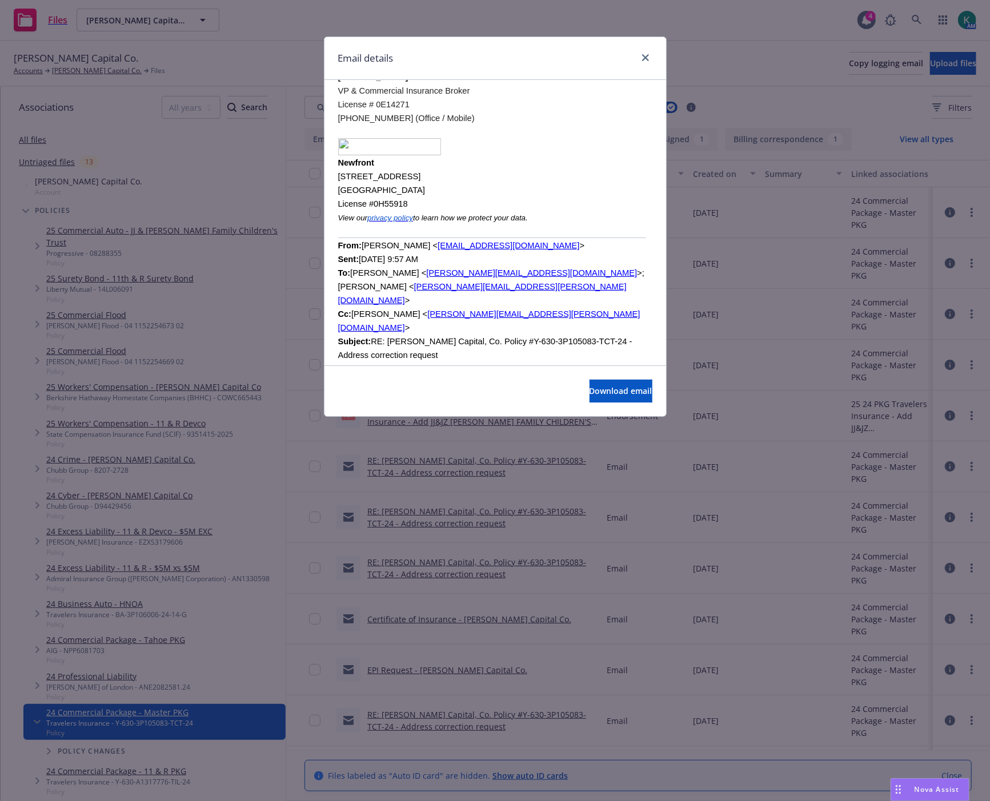
scroll to position [7742, 0]
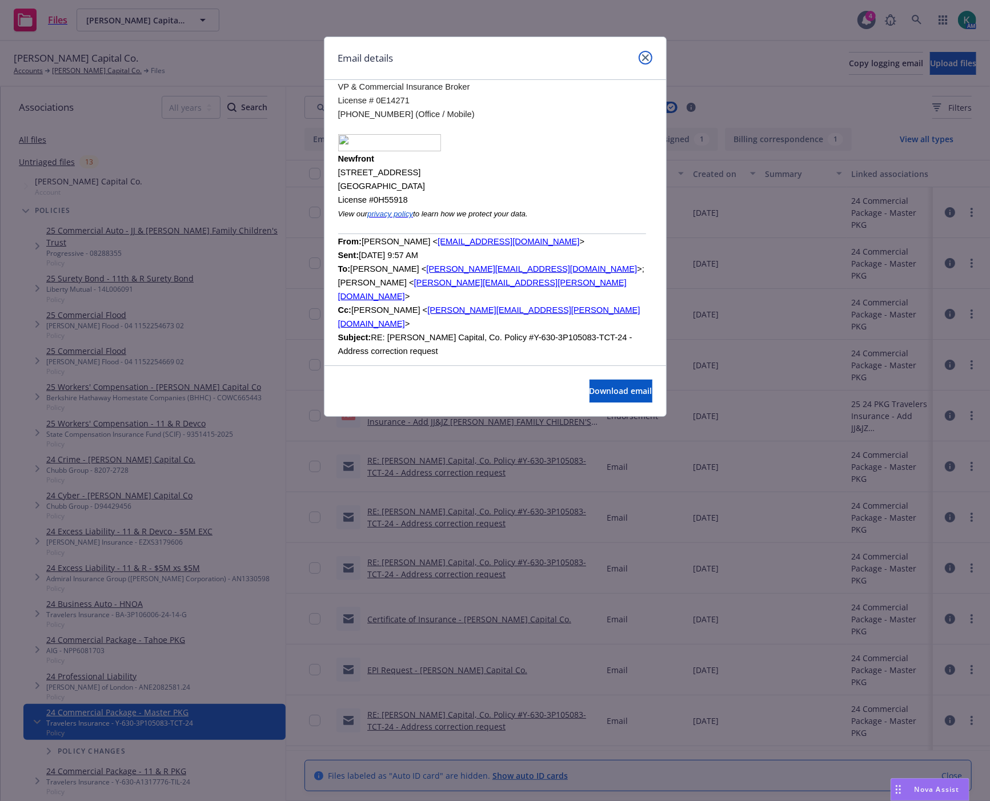
drag, startPoint x: 644, startPoint y: 52, endPoint x: 346, endPoint y: 122, distance: 306.7
click at [644, 52] on link "close" at bounding box center [646, 58] width 14 height 14
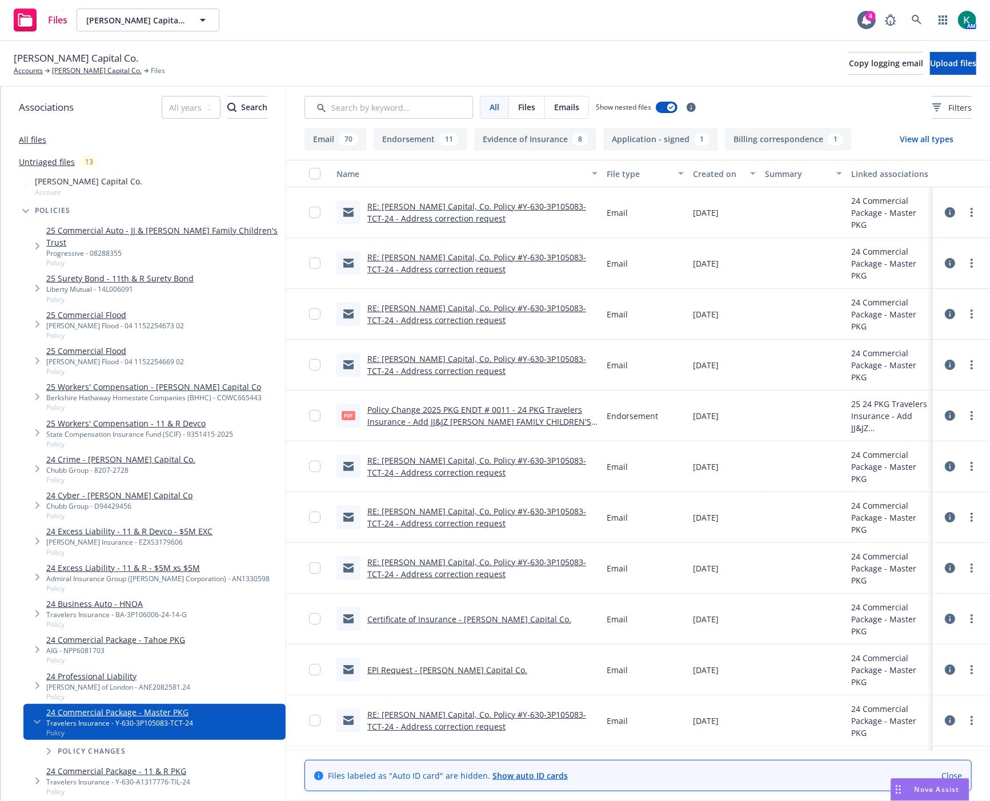
click at [389, 568] on link "RE: [PERSON_NAME] Capital, Co. Policy #Y-630-3P105083-TCT-24 - Address correcti…" at bounding box center [476, 568] width 219 height 23
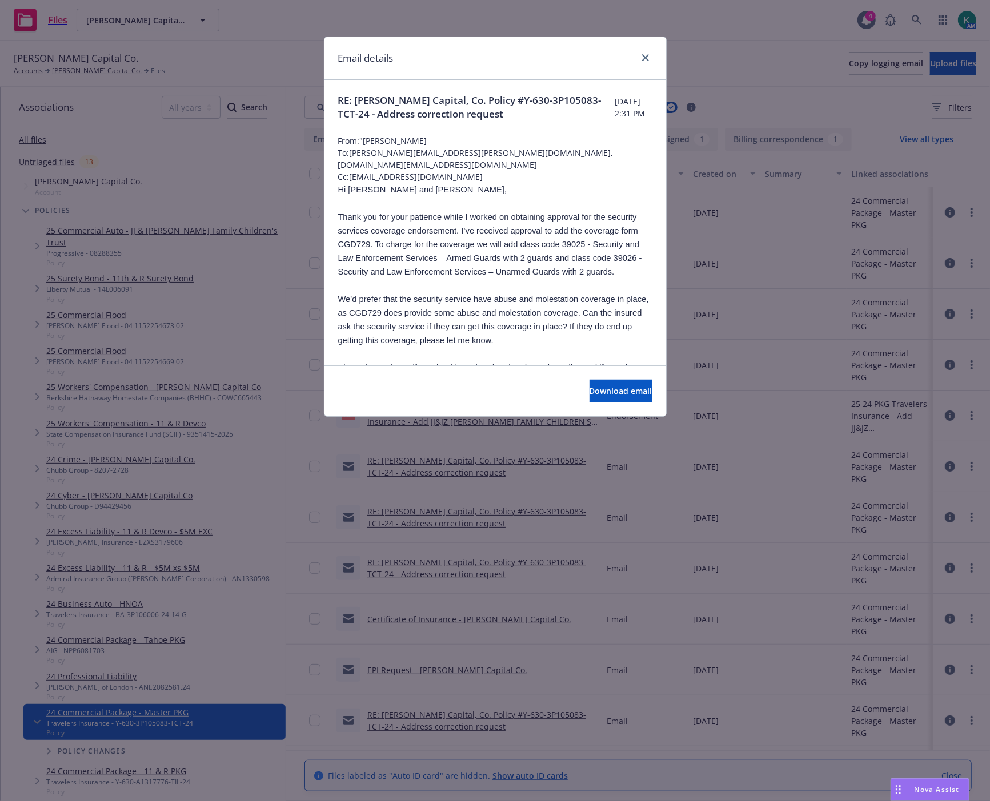
click at [647, 45] on div "Email details" at bounding box center [495, 58] width 342 height 43
click at [642, 60] on icon "close" at bounding box center [645, 57] width 7 height 7
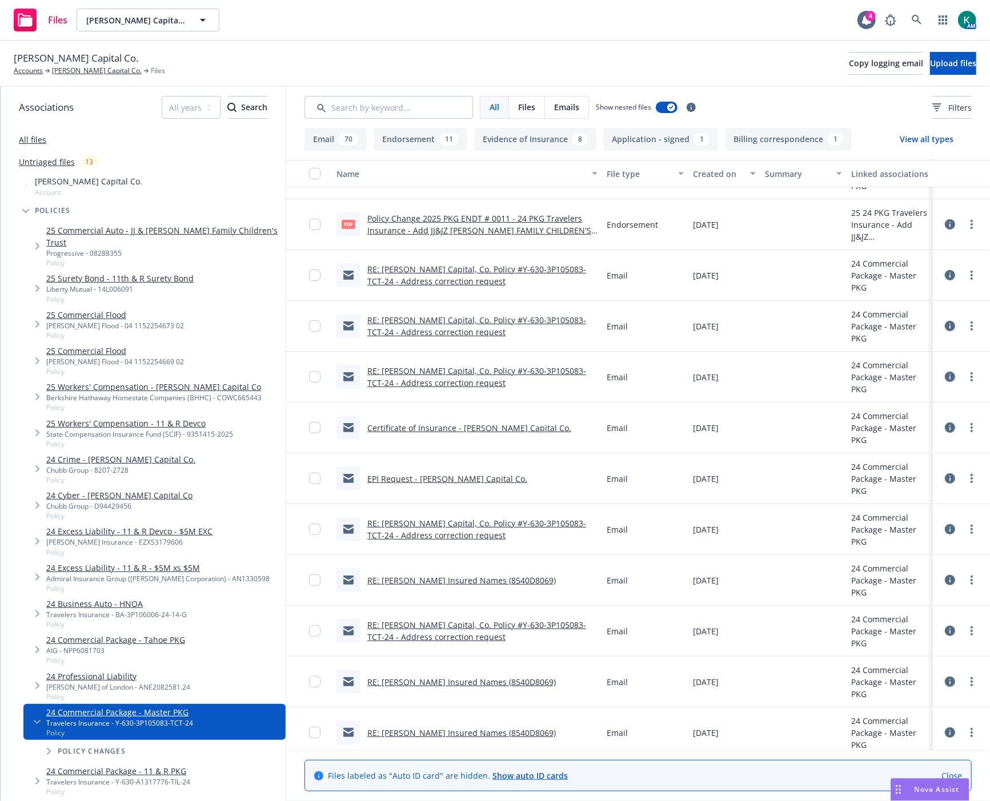
scroll to position [254, 0]
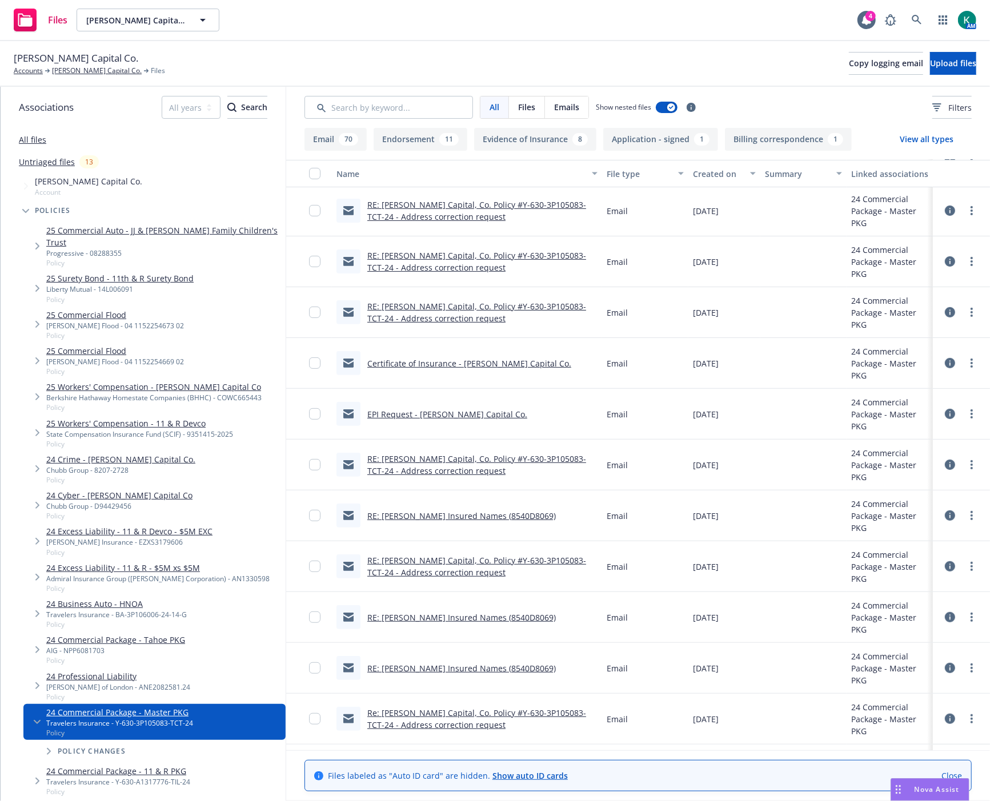
click at [437, 469] on link "RE: [PERSON_NAME] Capital, Co. Policy #Y-630-3P105083-TCT-24 - Address correcti…" at bounding box center [476, 464] width 219 height 23
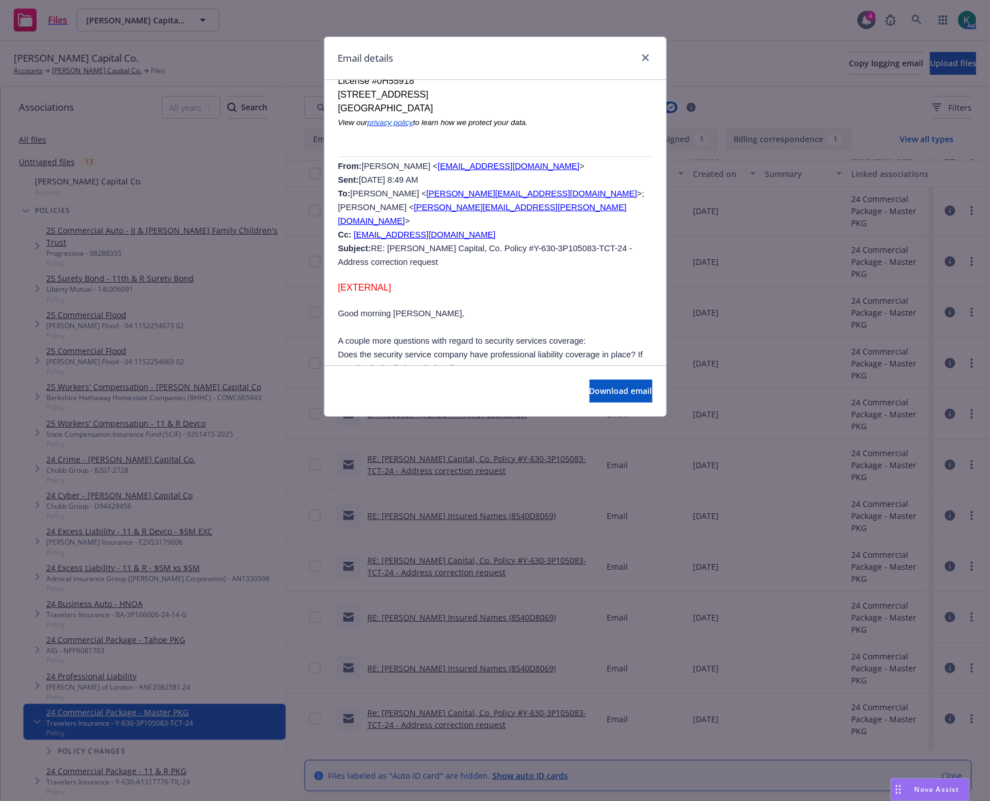
scroll to position [761, 0]
drag, startPoint x: 648, startPoint y: 53, endPoint x: 624, endPoint y: 70, distance: 29.5
click at [648, 53] on link "close" at bounding box center [646, 58] width 14 height 14
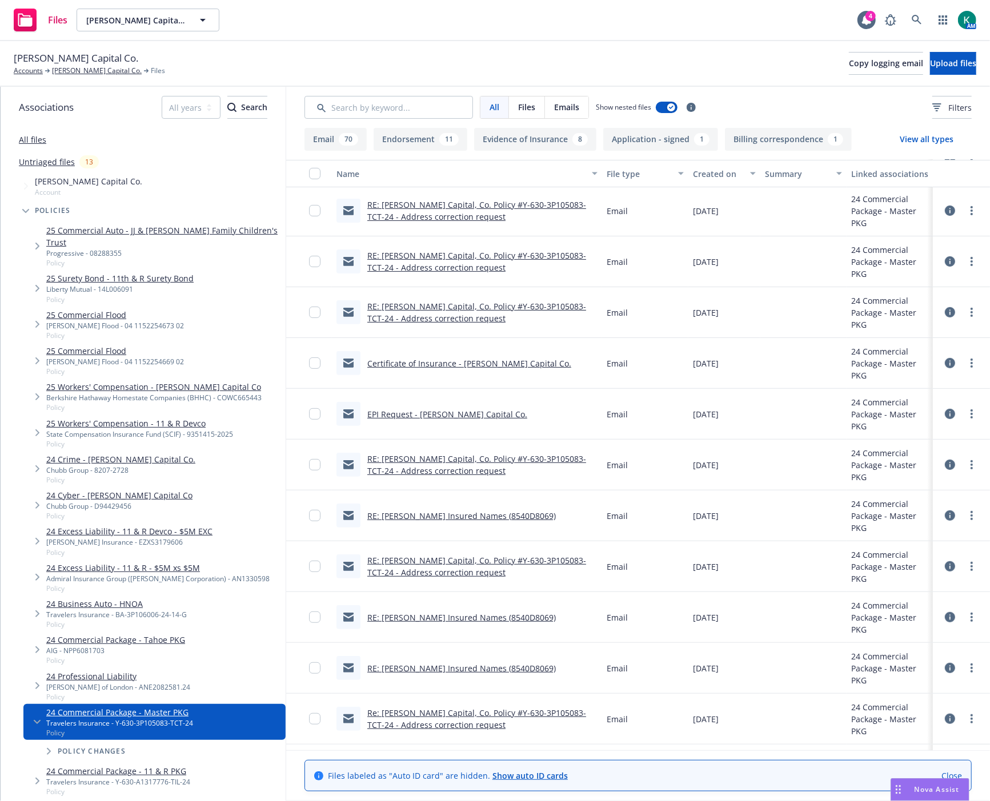
click at [451, 517] on link "RE: Cordano Insured Names (8540D8069)" at bounding box center [461, 516] width 188 height 11
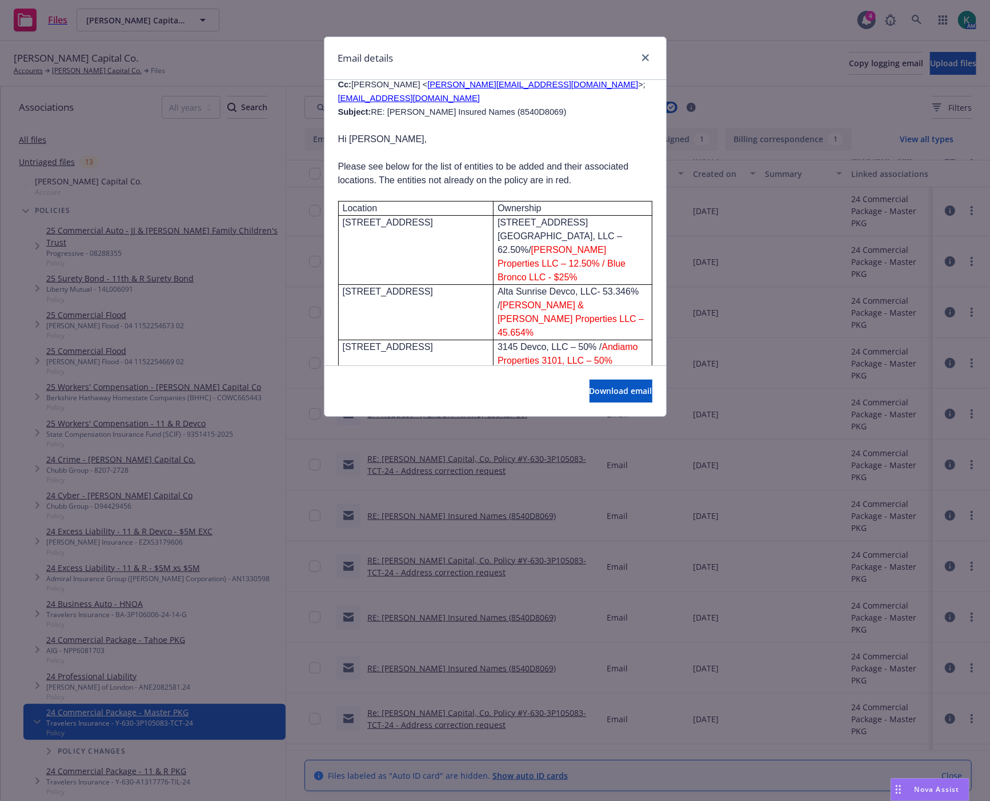
scroll to position [1015, 0]
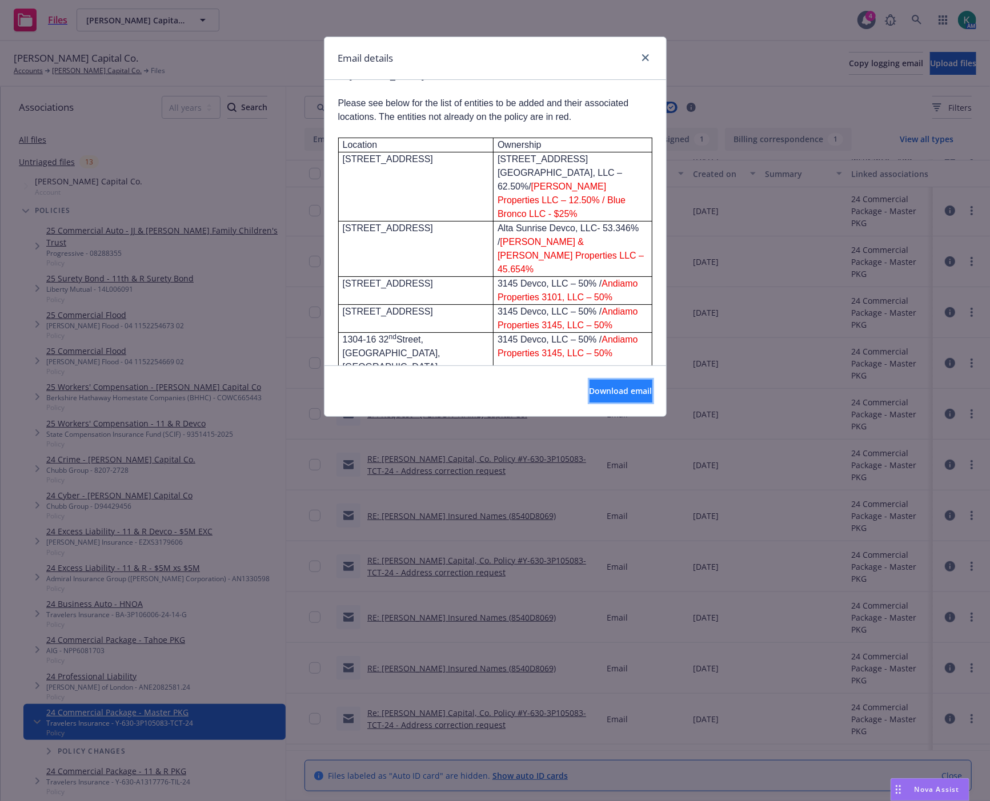
click at [603, 395] on span "Download email" at bounding box center [620, 391] width 63 height 11
drag, startPoint x: 647, startPoint y: 59, endPoint x: 640, endPoint y: 67, distance: 9.7
click at [647, 59] on icon "close" at bounding box center [645, 57] width 7 height 7
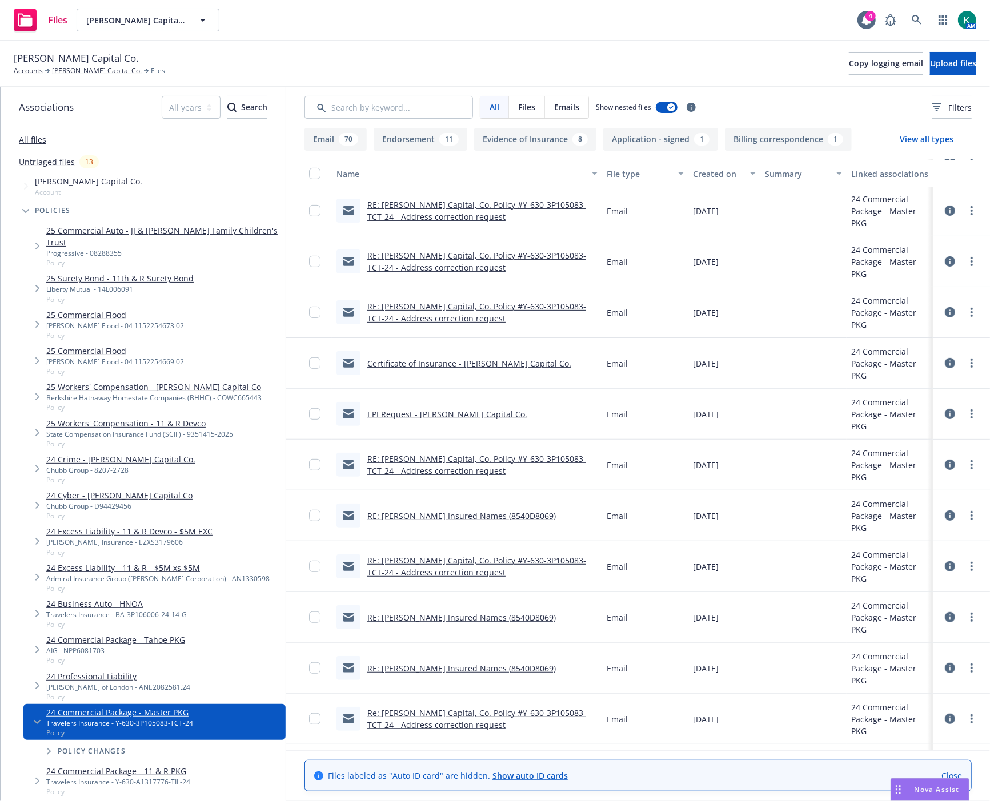
scroll to position [0, 0]
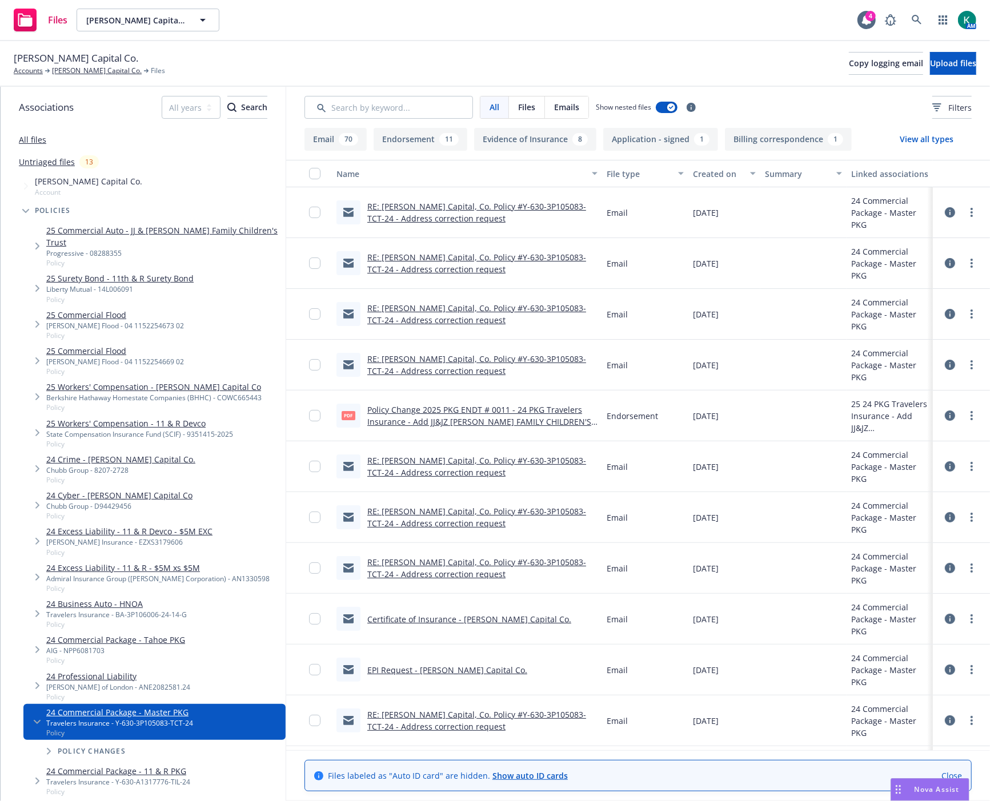
click at [497, 209] on link "RE: Cordano Capital, Co. Policy #Y-630-3P105083-TCT-24 - Address correction req…" at bounding box center [476, 212] width 219 height 23
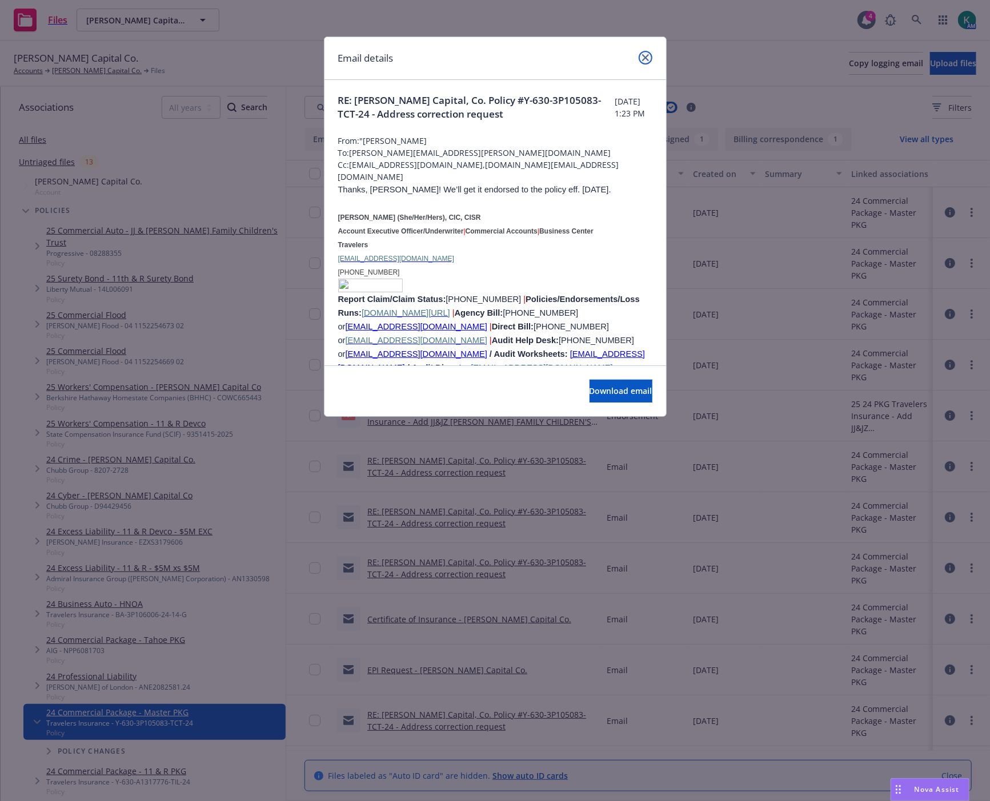
click at [647, 58] on icon "close" at bounding box center [645, 57] width 7 height 7
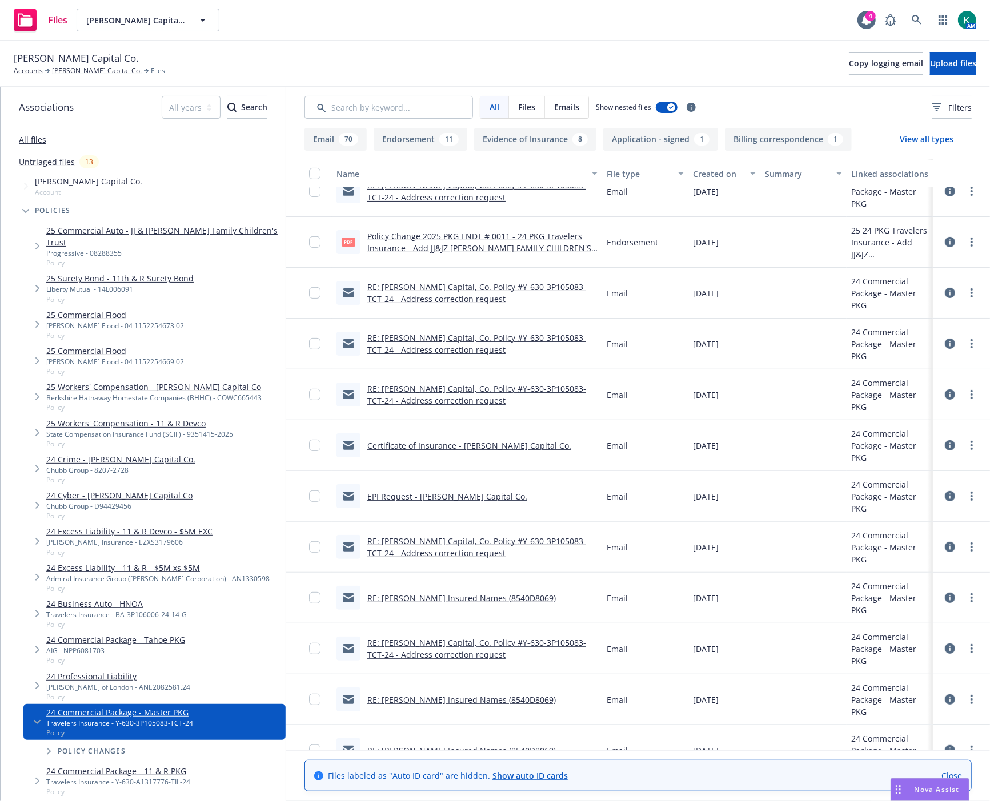
scroll to position [127, 0]
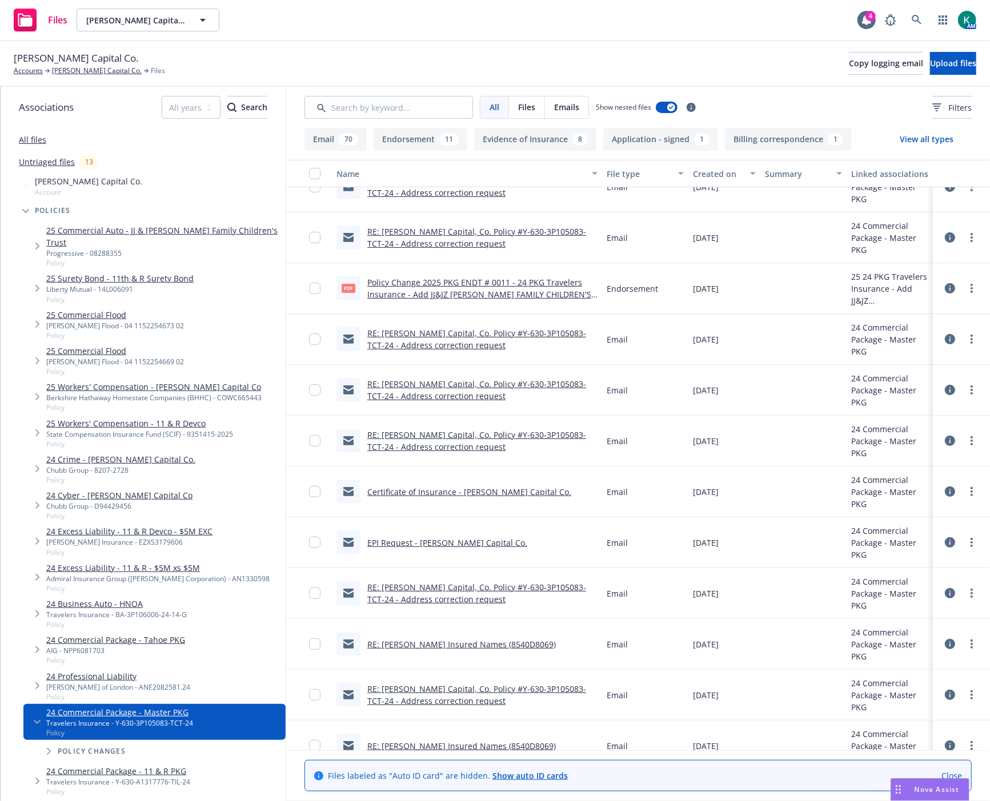
click at [426, 298] on link "Policy Change 2025 PKG ENDT # 0011 - 24 PKG Travelers Insurance - Add JJ&JZ COR…" at bounding box center [479, 294] width 224 height 35
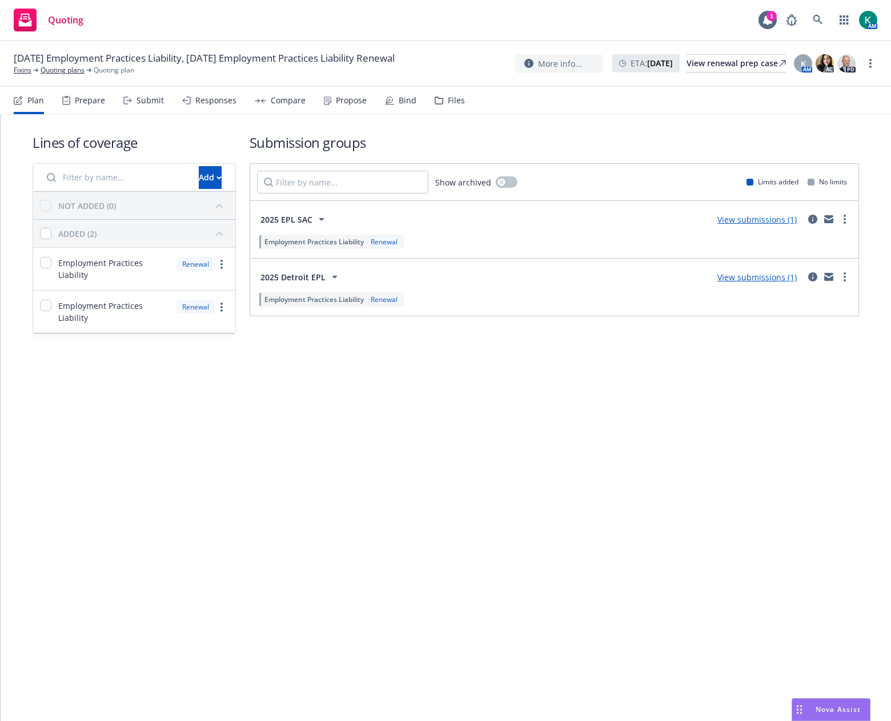
click at [411, 107] on div "Bind" at bounding box center [400, 100] width 31 height 27
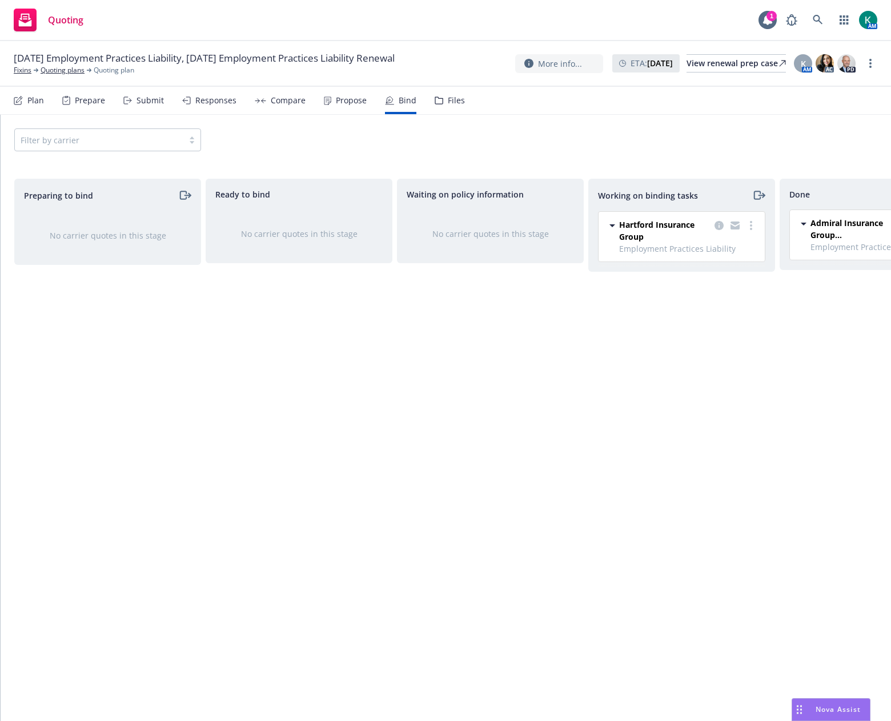
drag, startPoint x: 750, startPoint y: 227, endPoint x: 746, endPoint y: 234, distance: 8.4
click at [750, 226] on icon "more" at bounding box center [751, 225] width 2 height 9
click at [726, 278] on link "Move to done" at bounding box center [705, 271] width 103 height 23
click at [874, 66] on link "more" at bounding box center [871, 64] width 14 height 14
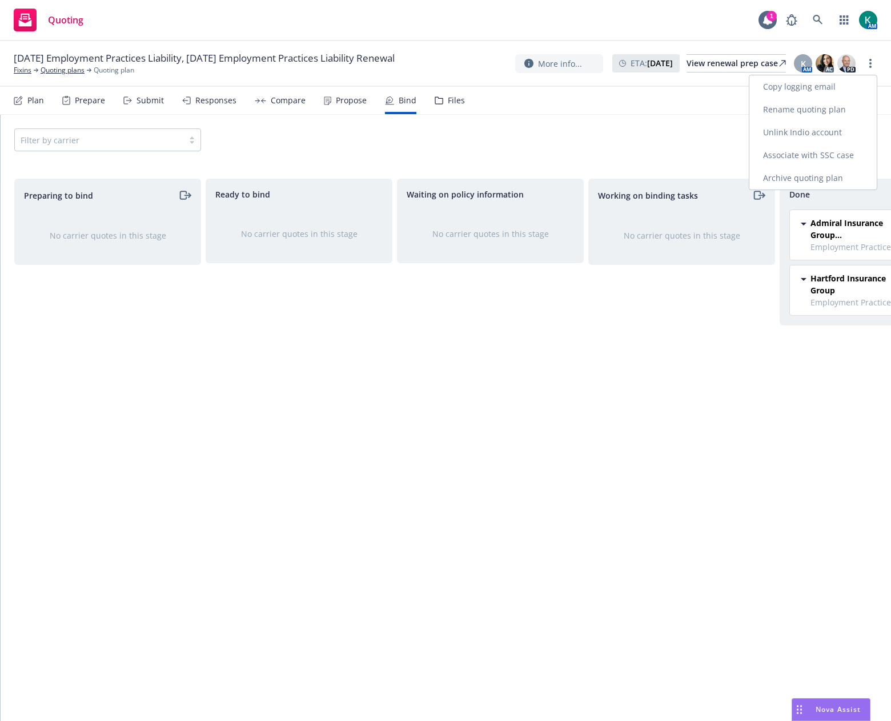
click at [831, 180] on link "Archive quoting plan" at bounding box center [812, 178] width 127 height 23
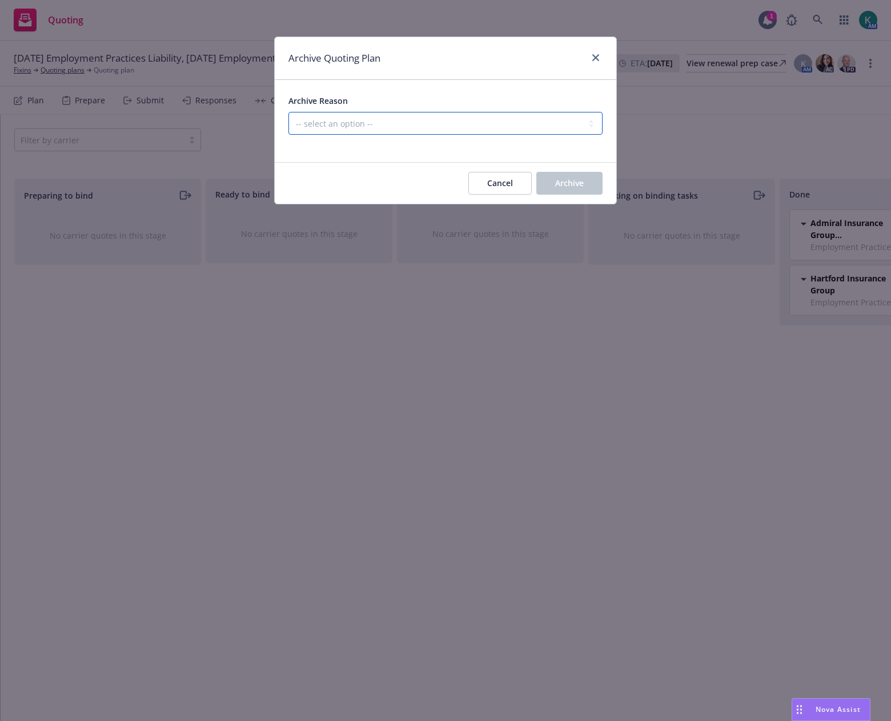
click at [538, 117] on select "-- select an option -- All policies in this renewal plan are auto-renewed Creat…" at bounding box center [445, 123] width 314 height 23
select select "ARCHIVED_RENEWAL_COMPLETED"
click at [288, 112] on select "-- select an option -- All policies in this renewal plan are auto-renewed Creat…" at bounding box center [445, 123] width 314 height 23
click at [588, 184] on button "Archive" at bounding box center [569, 183] width 66 height 23
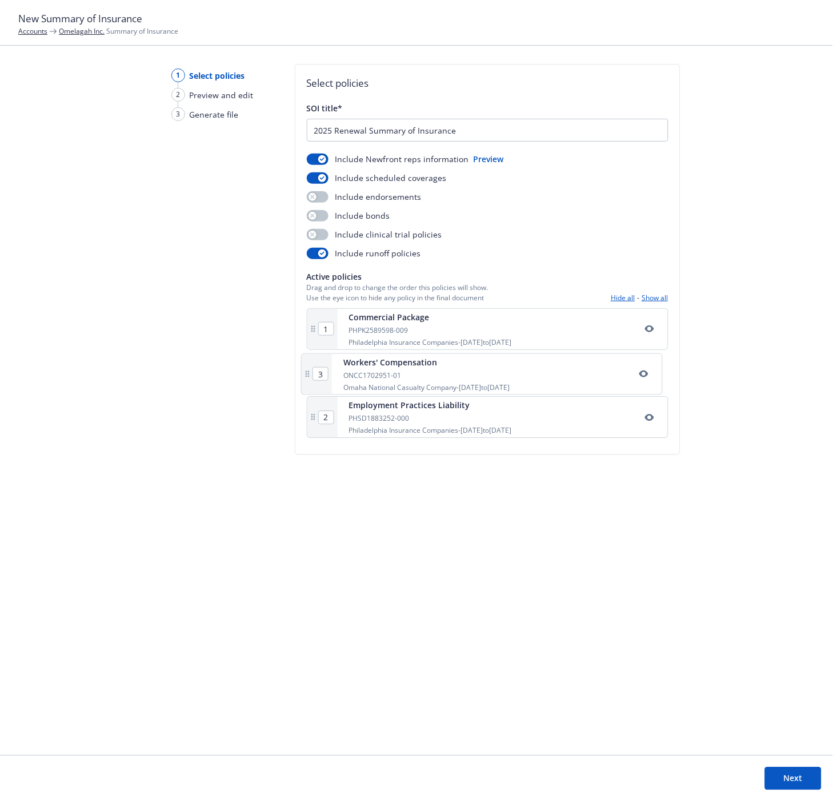
drag, startPoint x: 442, startPoint y: 419, endPoint x: 437, endPoint y: 367, distance: 51.7
click at [437, 367] on div "1 Commercial Package PHPK2589598-009 Philadelphia Insurance Companies - [DATE] …" at bounding box center [488, 375] width 362 height 135
type input "3"
type input "2"
click at [786, 781] on button "Next" at bounding box center [793, 779] width 57 height 23
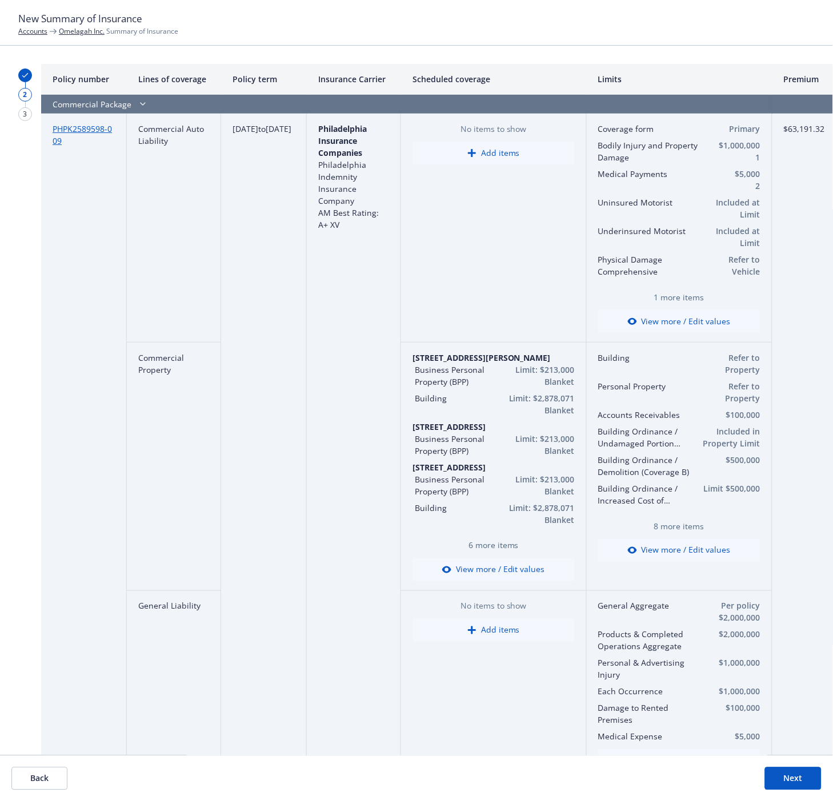
click at [450, 569] on icon "button" at bounding box center [446, 570] width 9 height 7
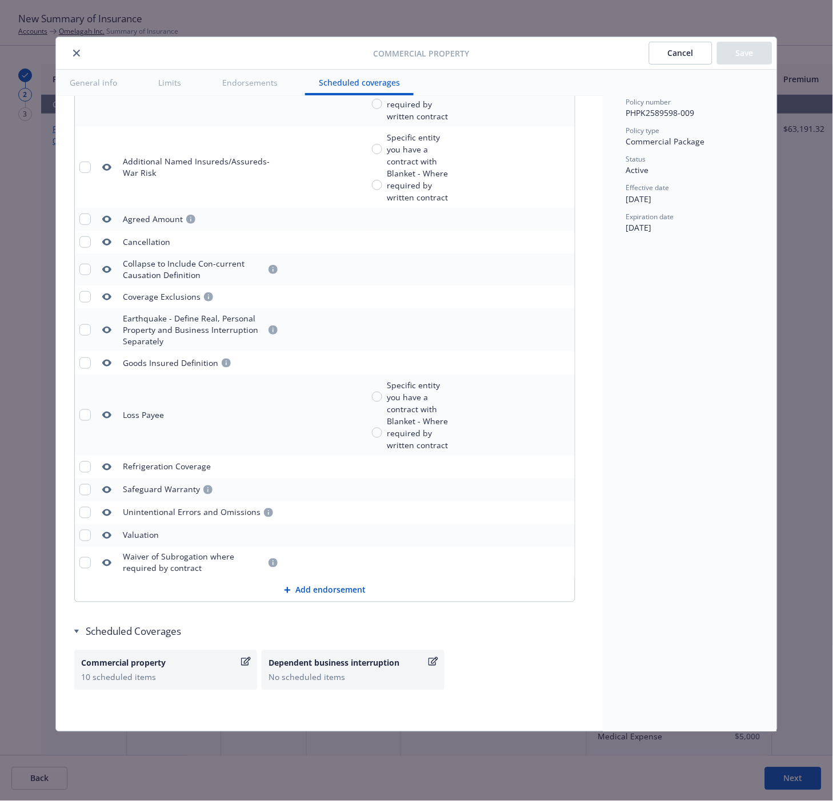
scroll to position [4038, 0]
click at [242, 661] on icon "button" at bounding box center [246, 661] width 10 height 9
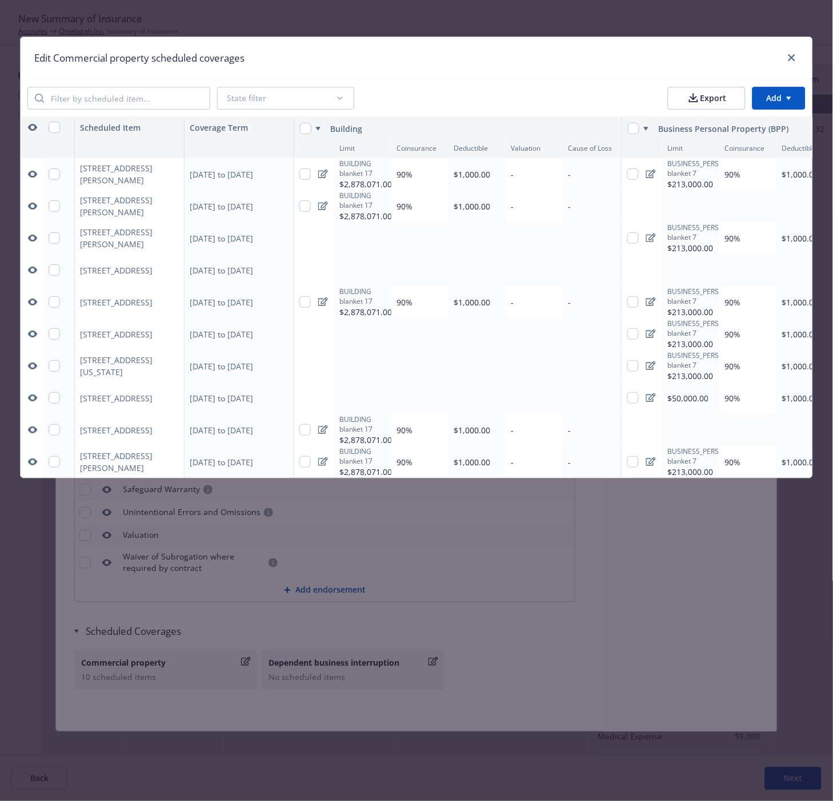
click at [34, 127] on icon "button" at bounding box center [32, 127] width 9 height 9
click at [792, 61] on icon "close" at bounding box center [791, 57] width 7 height 7
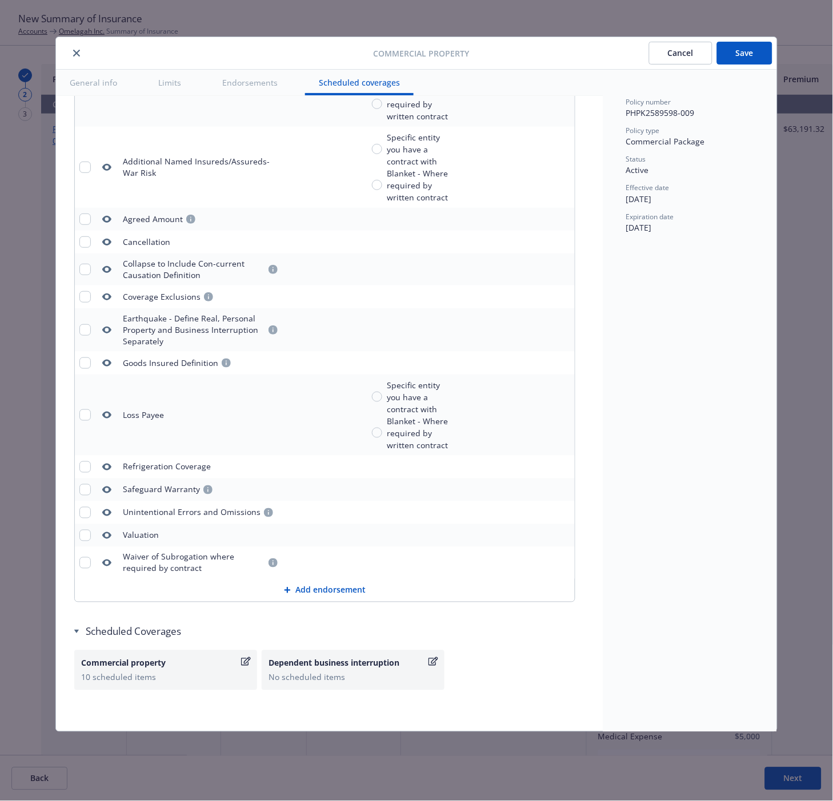
click at [744, 60] on button "Save" at bounding box center [744, 53] width 55 height 23
type textarea "x"
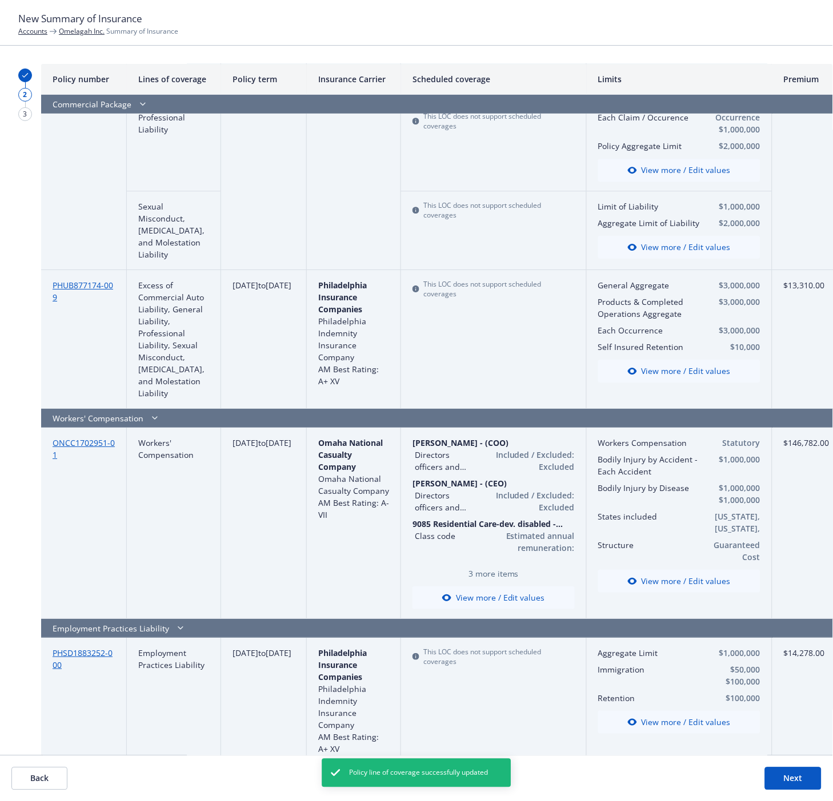
scroll to position [679, 0]
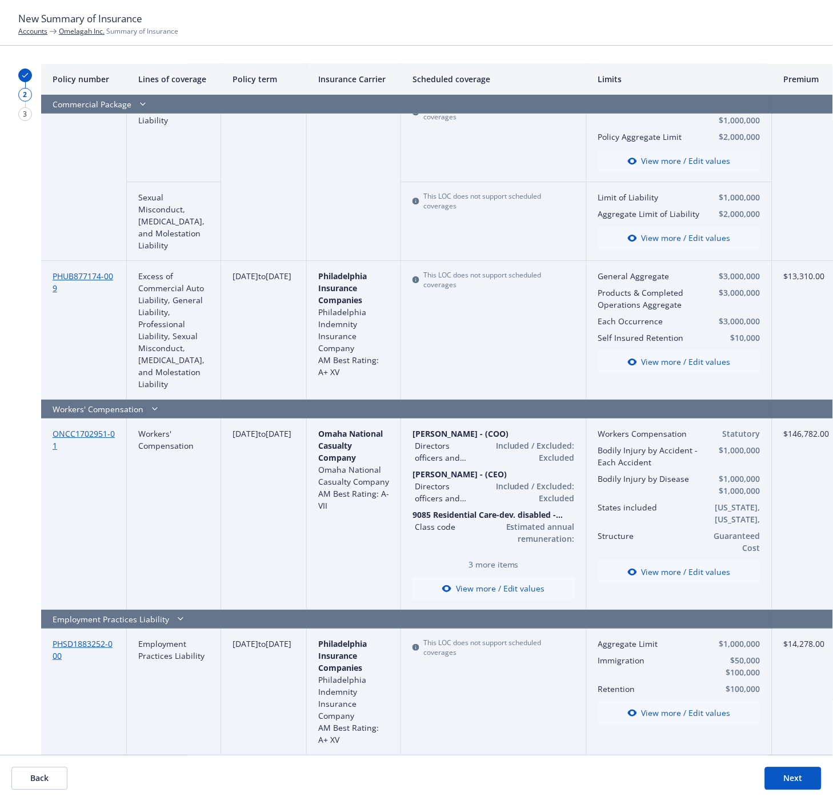
click at [782, 777] on button "Next" at bounding box center [793, 779] width 57 height 23
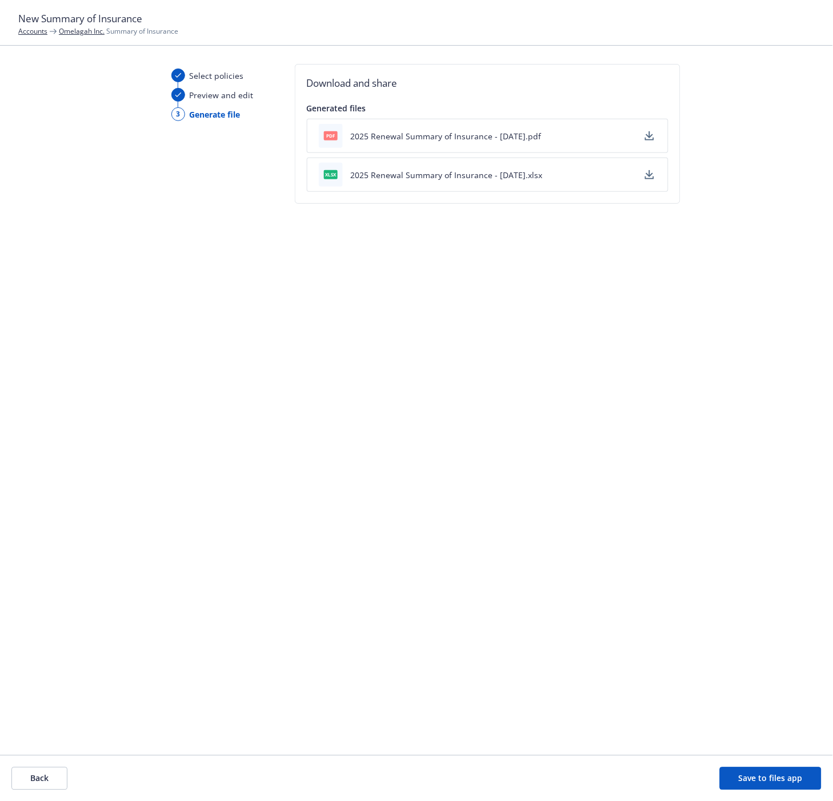
click at [648, 138] on icon "button" at bounding box center [648, 134] width 7 height 7
click at [791, 780] on button "Save to files app" at bounding box center [771, 779] width 102 height 23
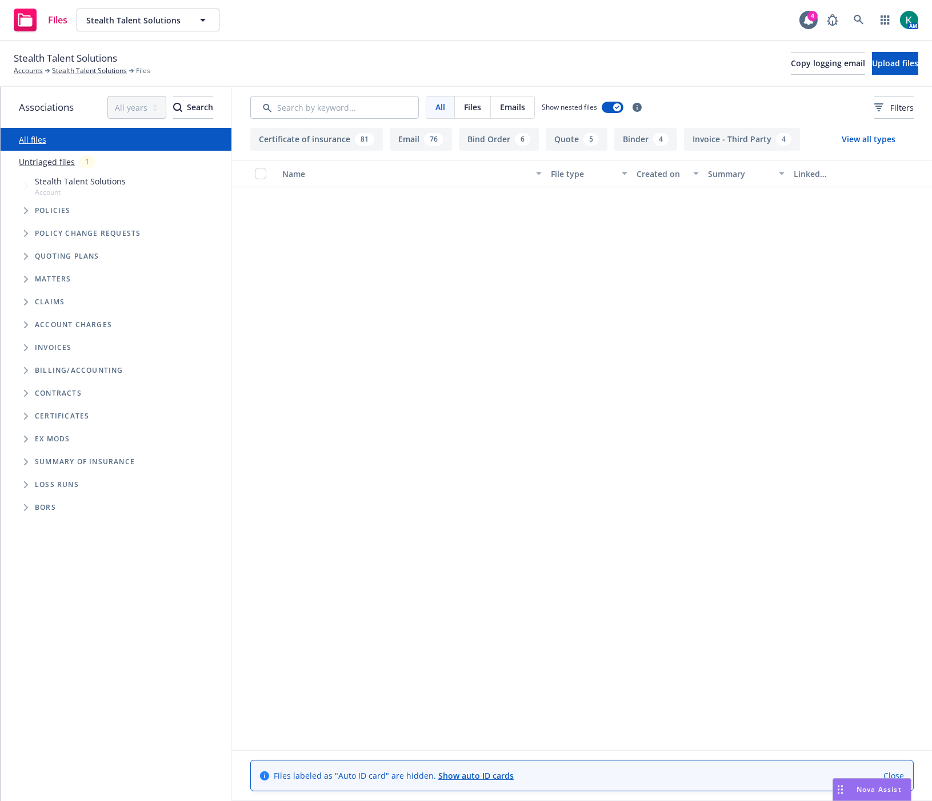
scroll to position [698, 0]
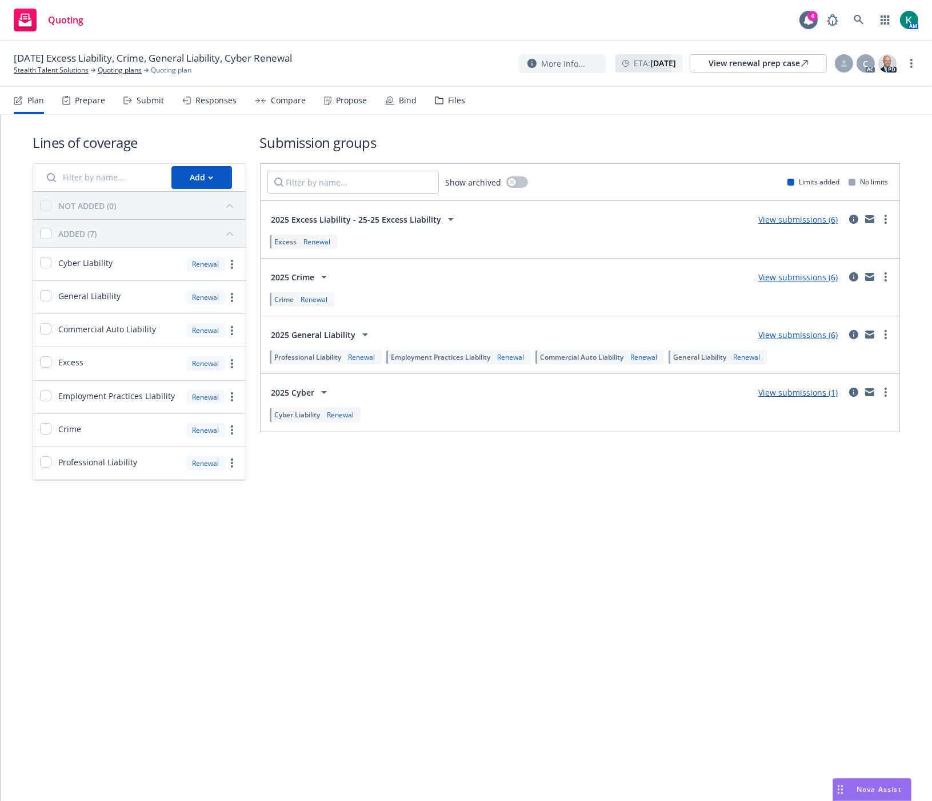
click at [400, 106] on div "Bind" at bounding box center [400, 100] width 31 height 27
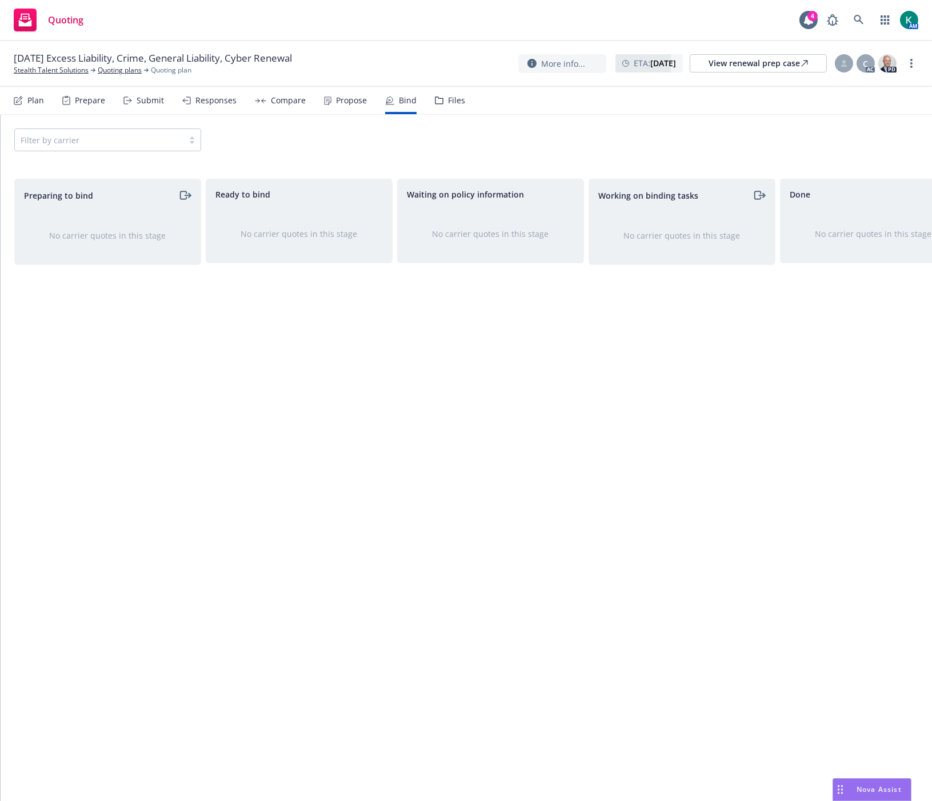
click at [162, 94] on div "Plan Prepare Submit Responses Compare Propose Bind Files" at bounding box center [239, 100] width 451 height 27
click at [157, 96] on div "Submit" at bounding box center [150, 100] width 27 height 9
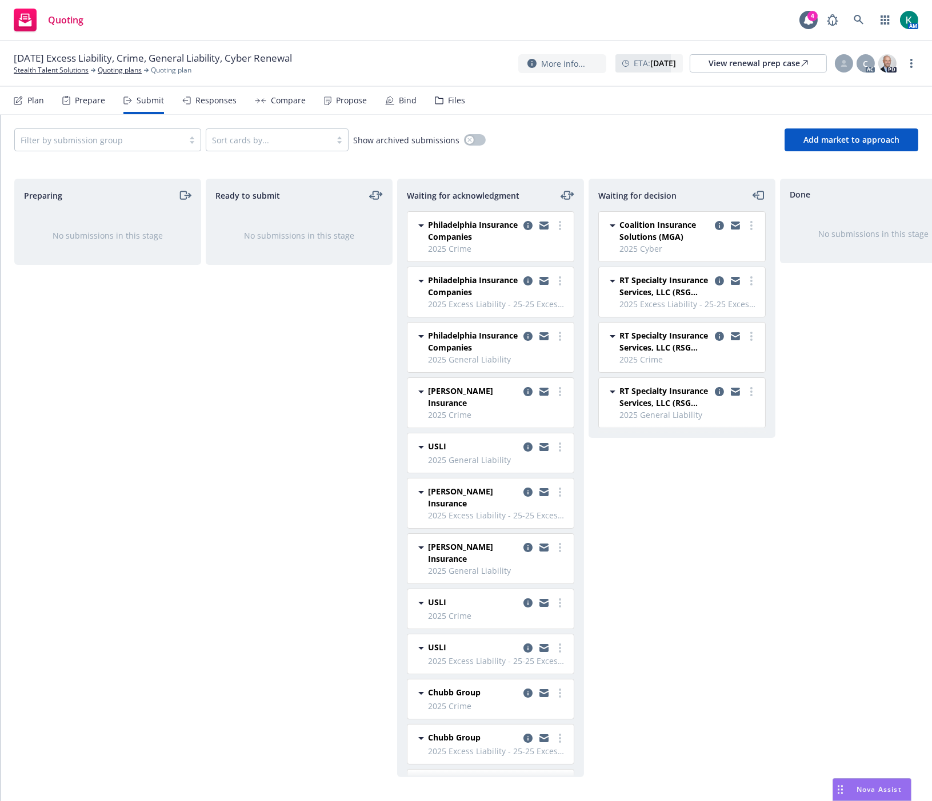
click at [221, 99] on div "Responses" at bounding box center [215, 100] width 41 height 9
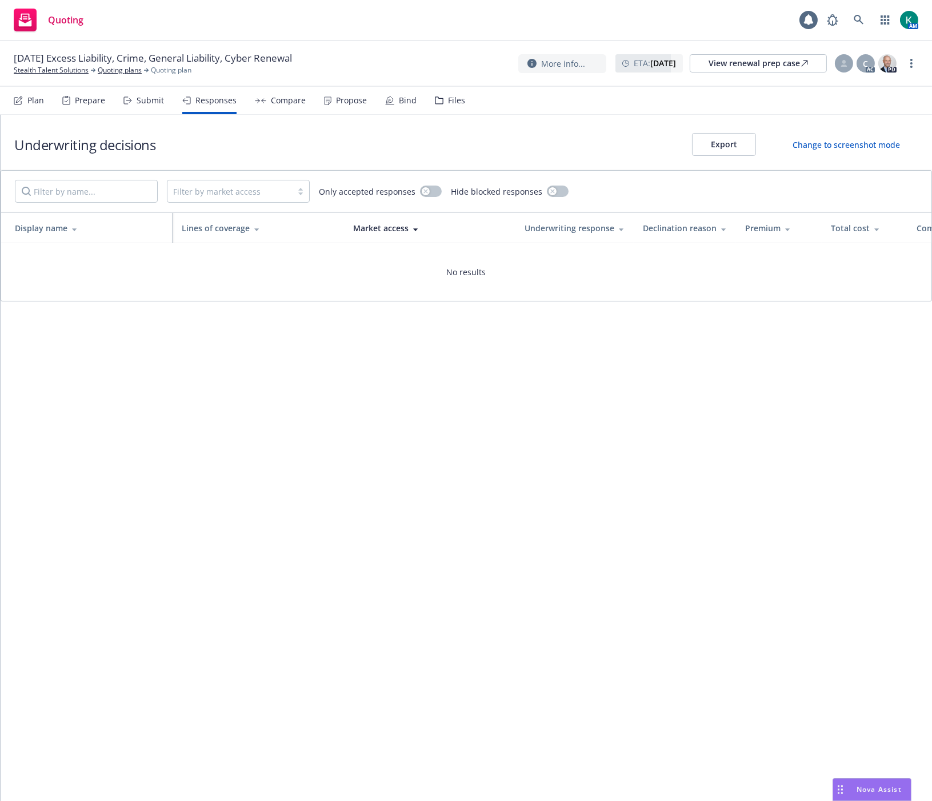
click at [147, 98] on div "Submit" at bounding box center [150, 100] width 27 height 9
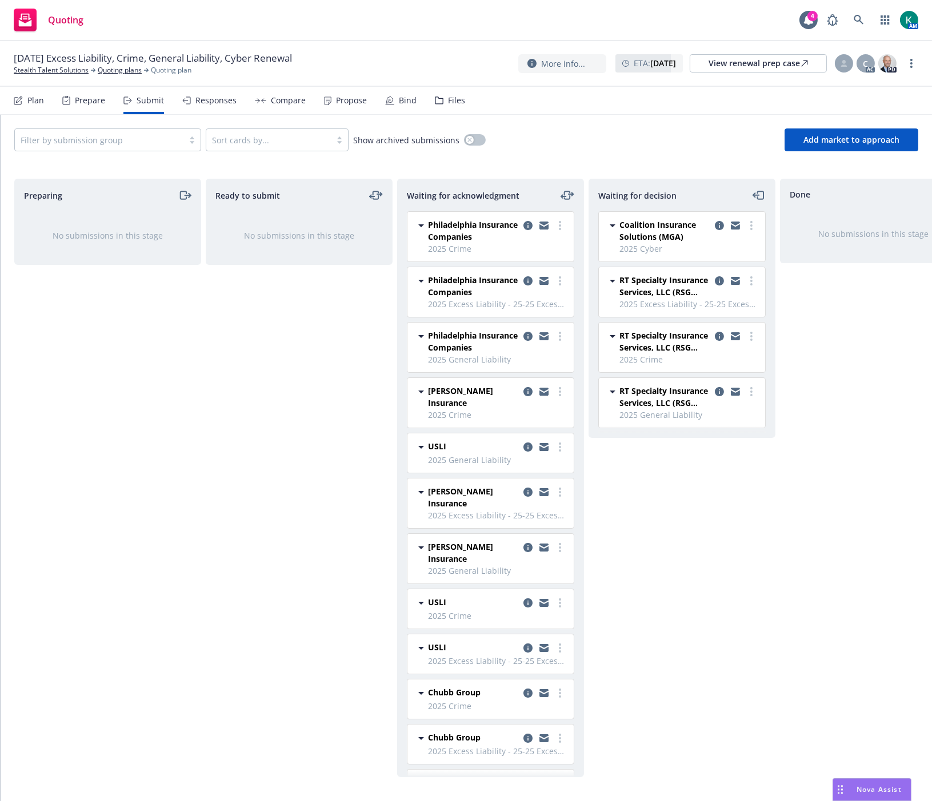
click at [86, 363] on div "Preparing No submissions in this stage" at bounding box center [107, 478] width 187 height 599
click at [69, 71] on link "Stealth Talent Solutions" at bounding box center [51, 70] width 75 height 10
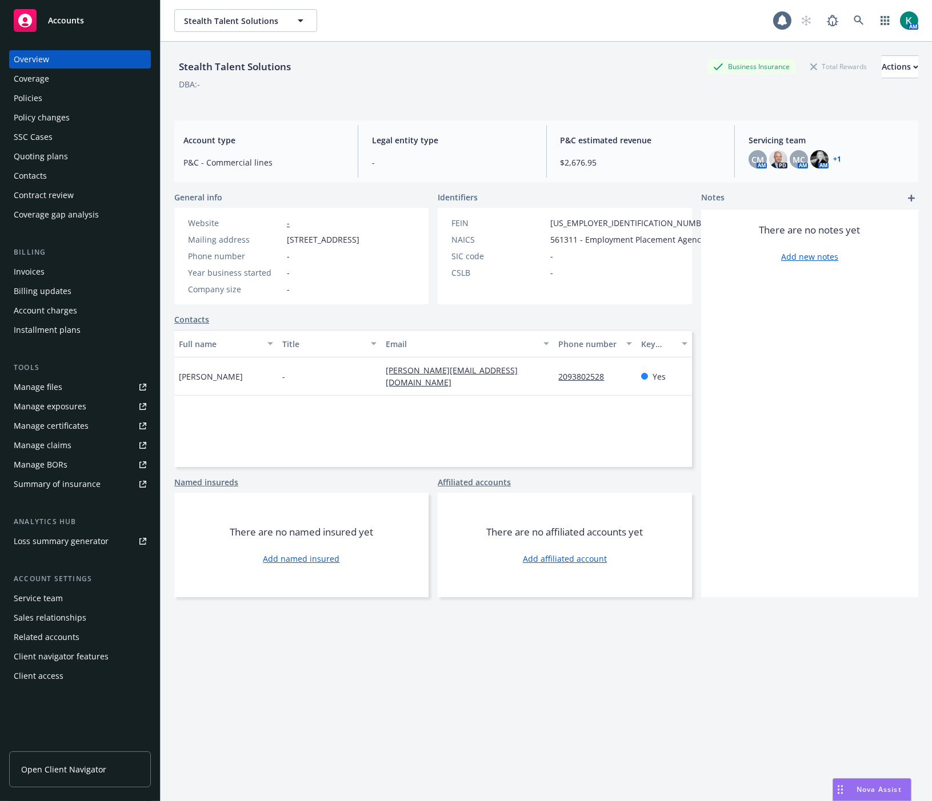
click at [18, 94] on div "Policies" at bounding box center [28, 98] width 29 height 18
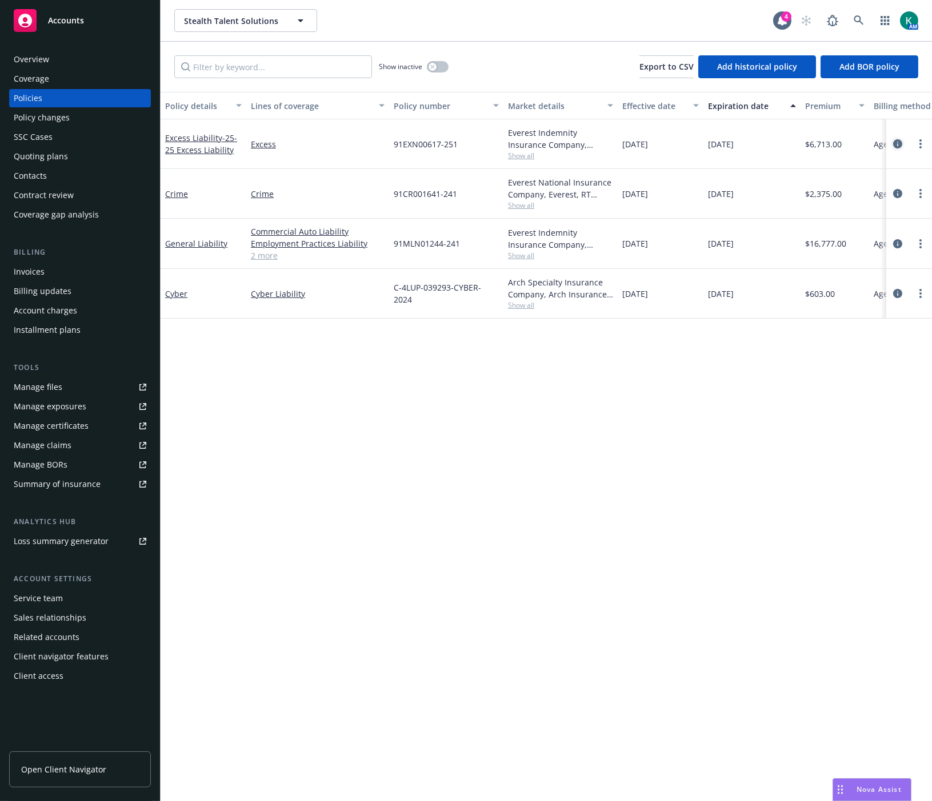
click at [898, 145] on icon "circleInformation" at bounding box center [897, 143] width 9 height 9
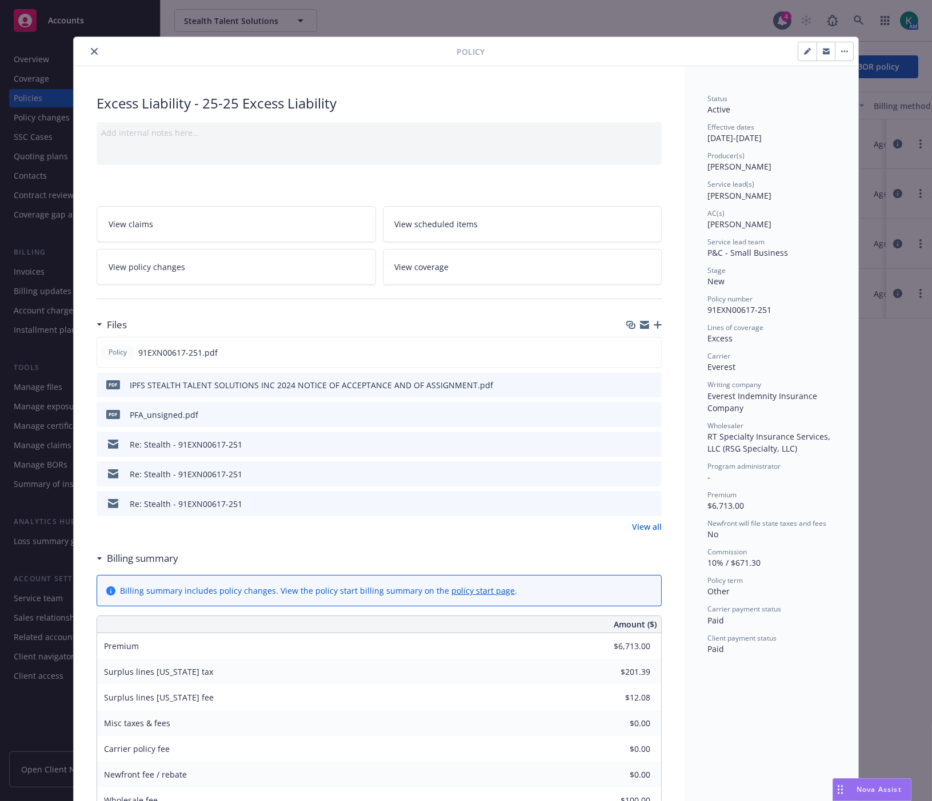
click at [643, 524] on link "View all" at bounding box center [647, 527] width 30 height 12
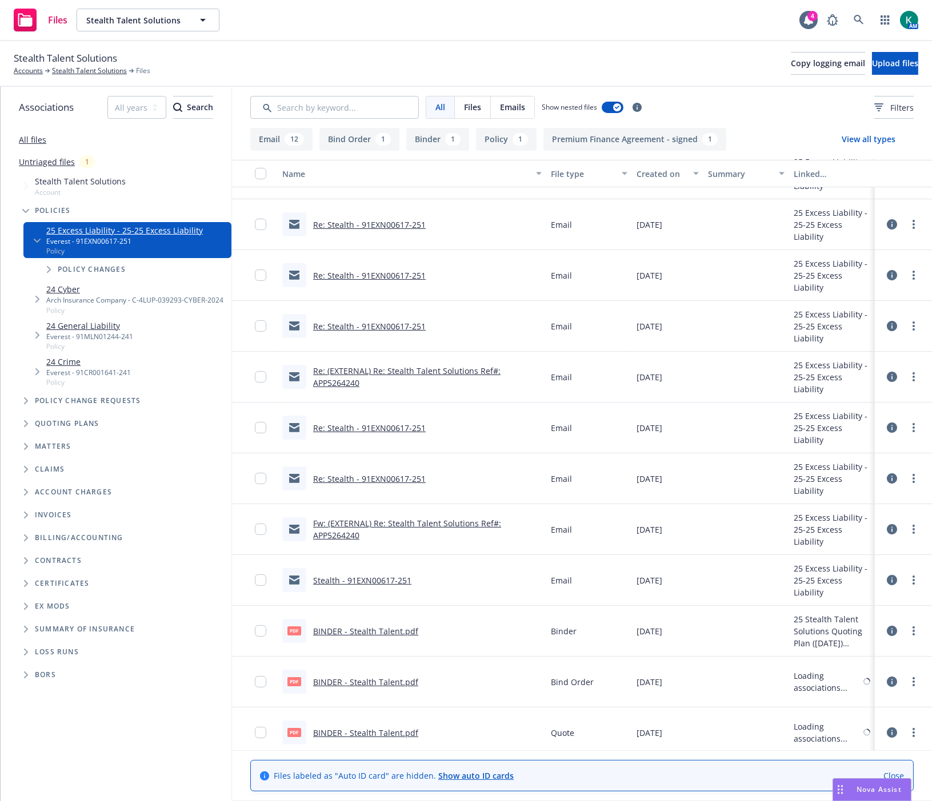
scroll to position [350, 0]
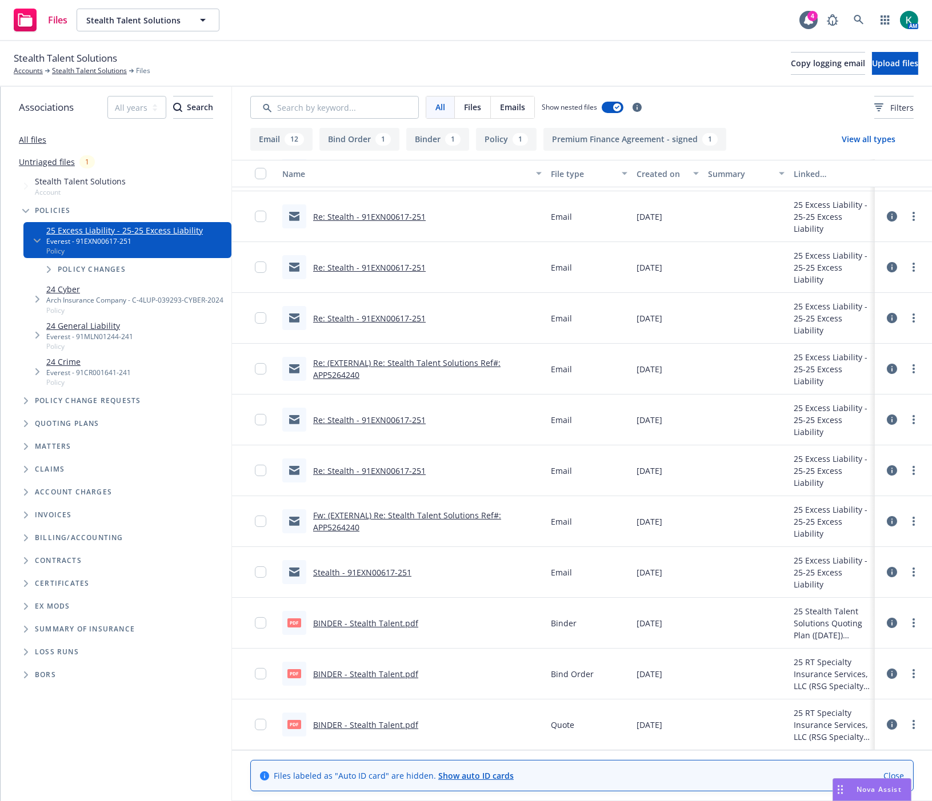
click at [343, 573] on link "Stealth - 91EXN00617-251" at bounding box center [362, 572] width 98 height 11
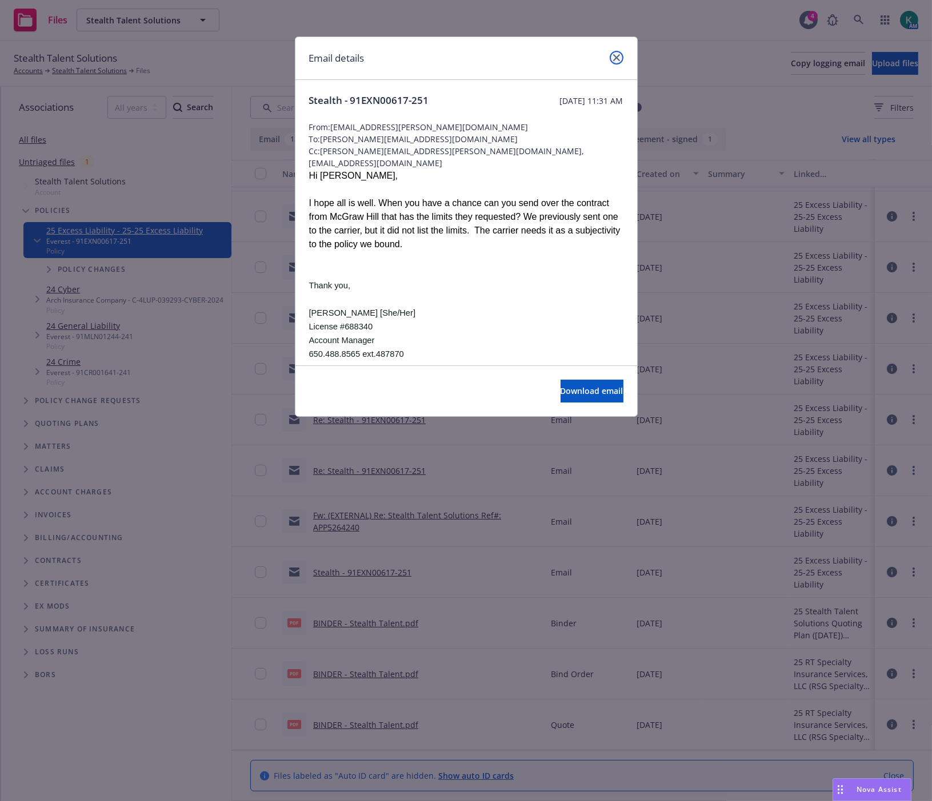
click at [614, 57] on icon "close" at bounding box center [616, 57] width 7 height 7
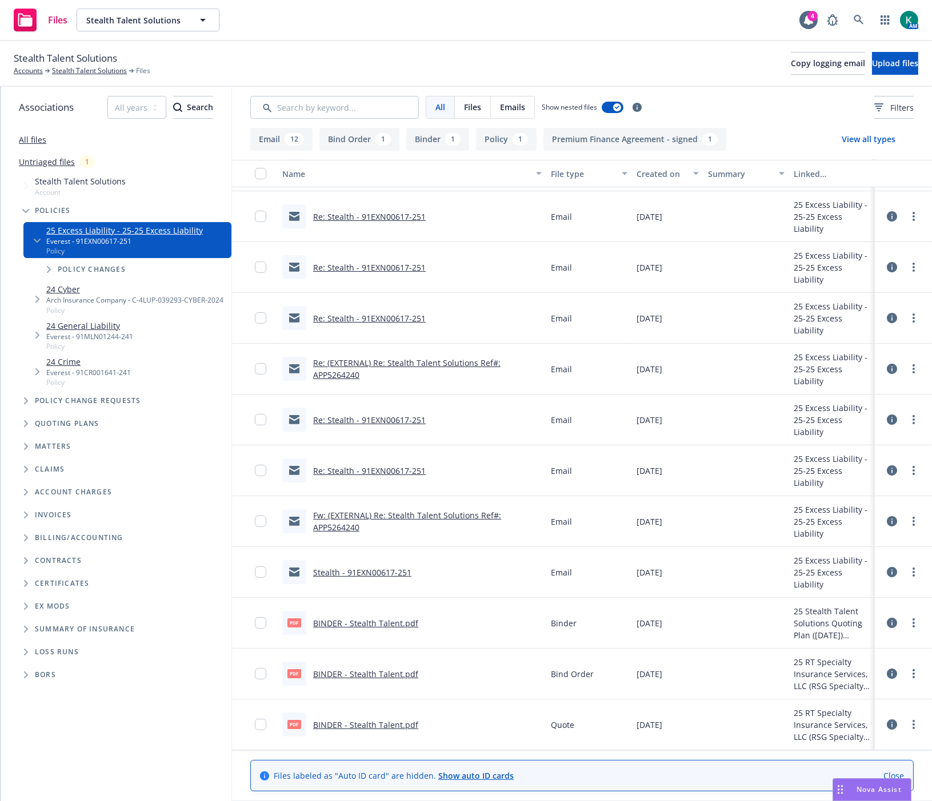
click at [395, 469] on link "Re: Stealth - 91EXN00617-251" at bounding box center [369, 470] width 113 height 11
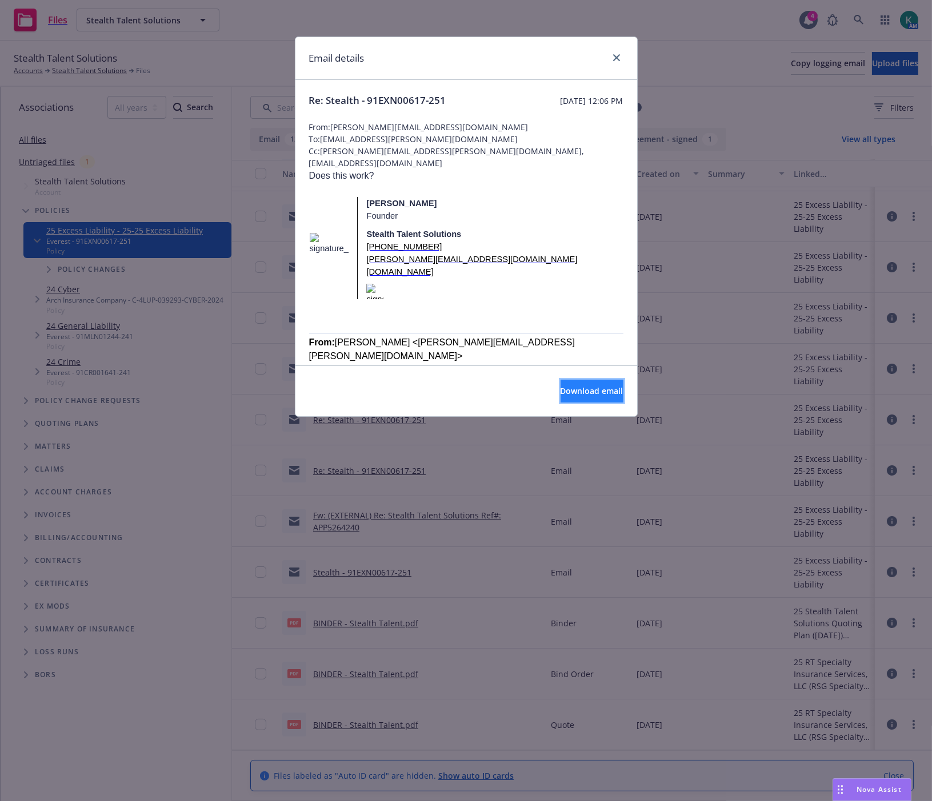
click at [560, 385] on button "Download email" at bounding box center [591, 391] width 63 height 23
drag, startPoint x: 610, startPoint y: 59, endPoint x: 596, endPoint y: 70, distance: 17.9
click at [610, 59] on link "close" at bounding box center [616, 58] width 14 height 14
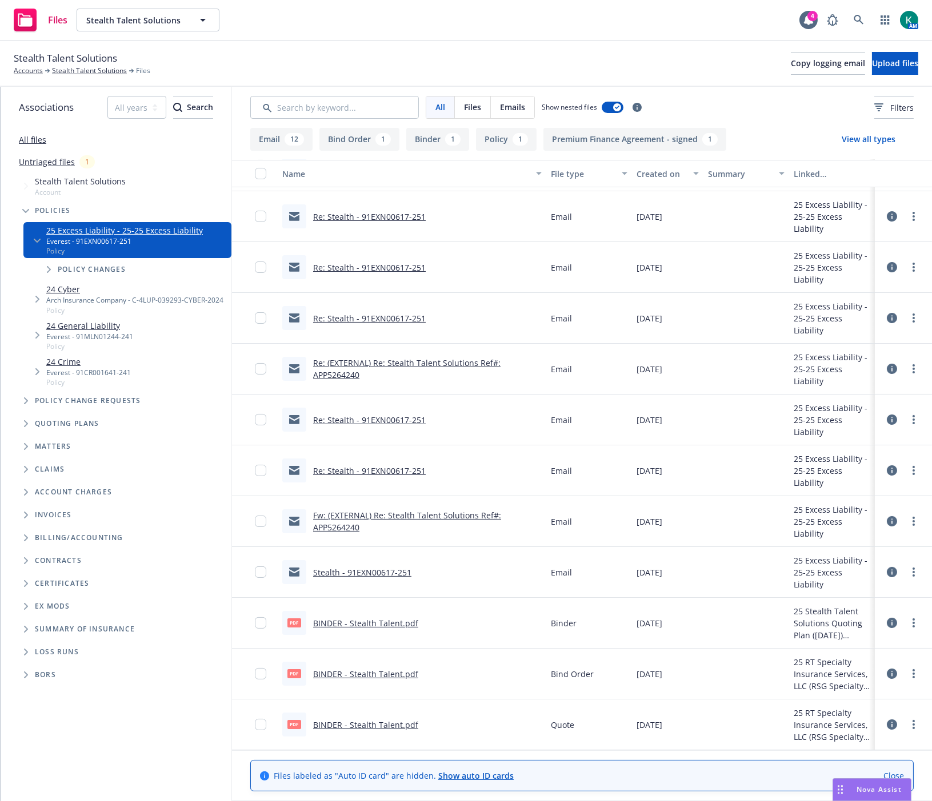
click at [352, 269] on link "Re: Stealth - 91EXN00617-251" at bounding box center [369, 267] width 113 height 11
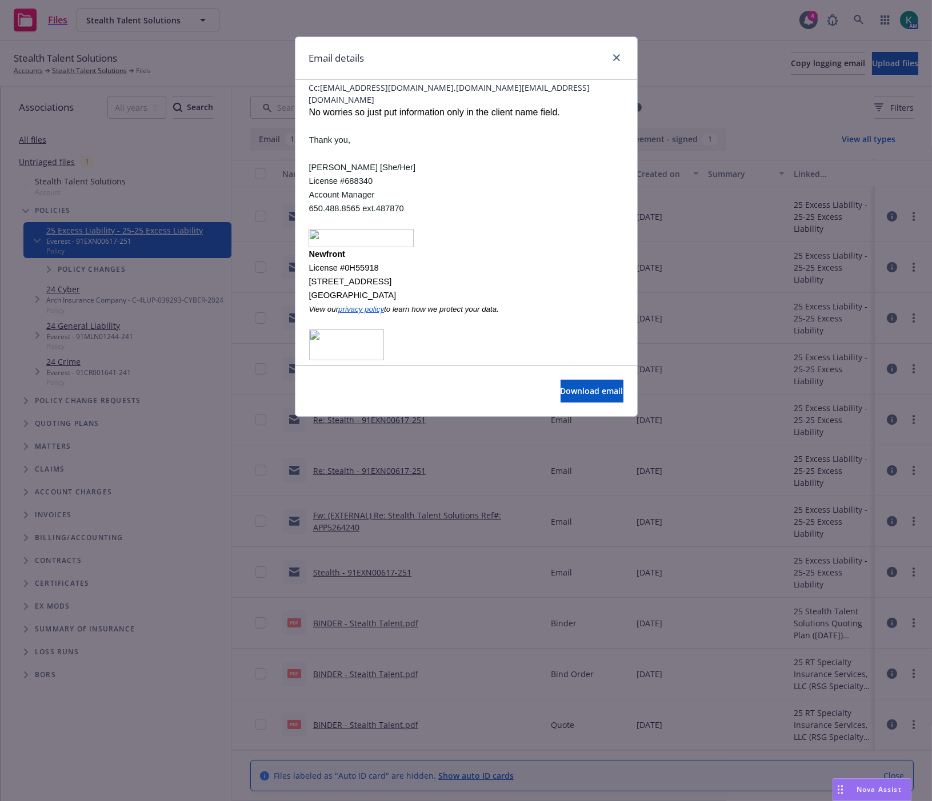
scroll to position [0, 0]
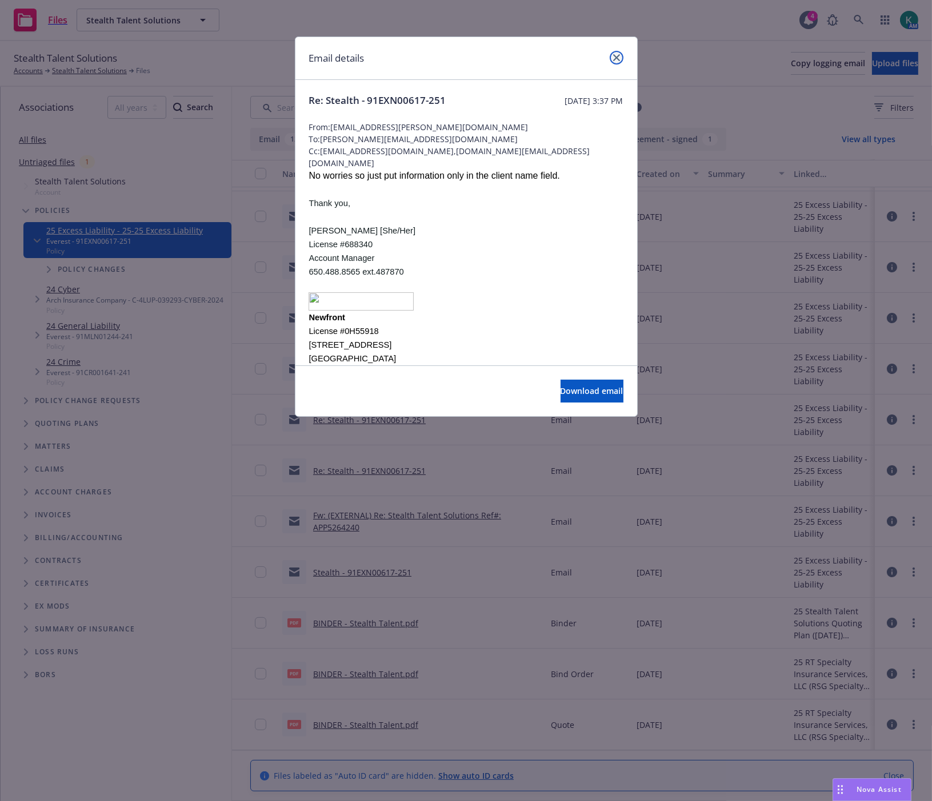
click at [613, 55] on icon "close" at bounding box center [616, 57] width 7 height 7
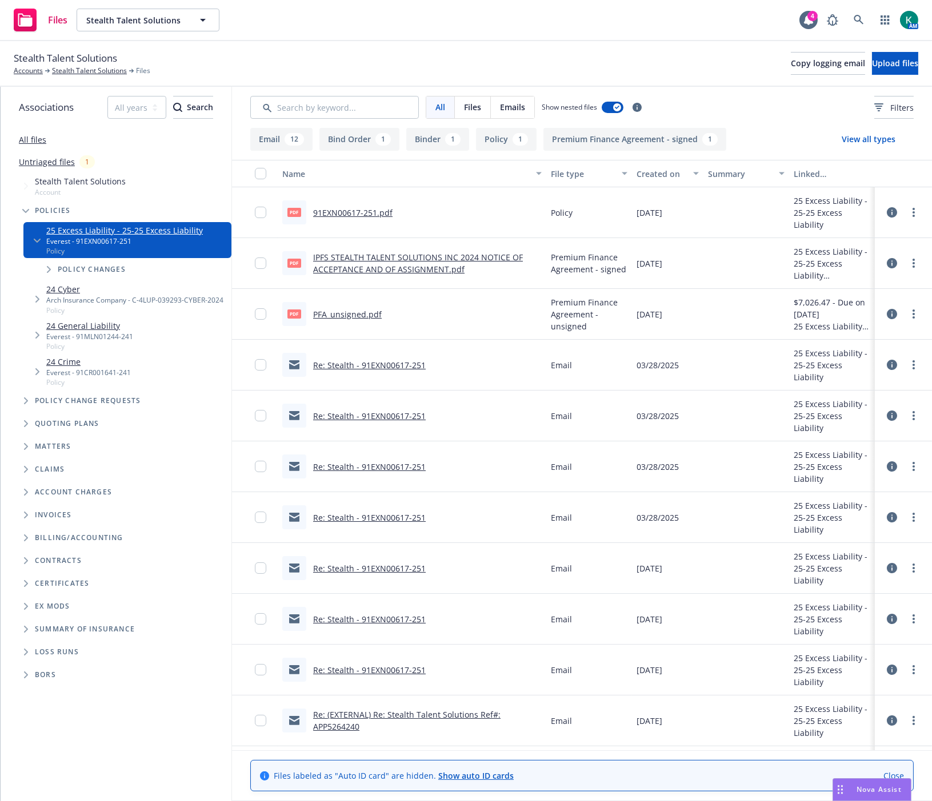
click at [109, 736] on div "All files Untriaged files 1 Accessibility guide for tree Tree Example. Navigate…" at bounding box center [116, 464] width 231 height 673
click at [343, 362] on link "Re: Stealth - 91EXN00617-251" at bounding box center [369, 365] width 113 height 11
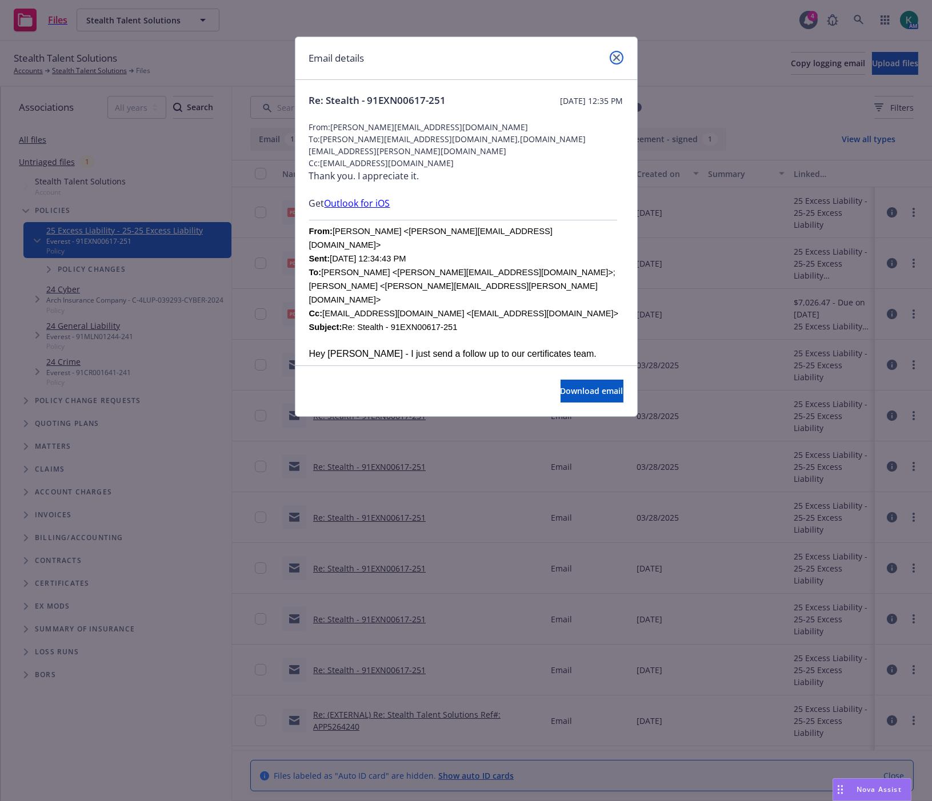
click at [614, 58] on icon "close" at bounding box center [616, 57] width 7 height 7
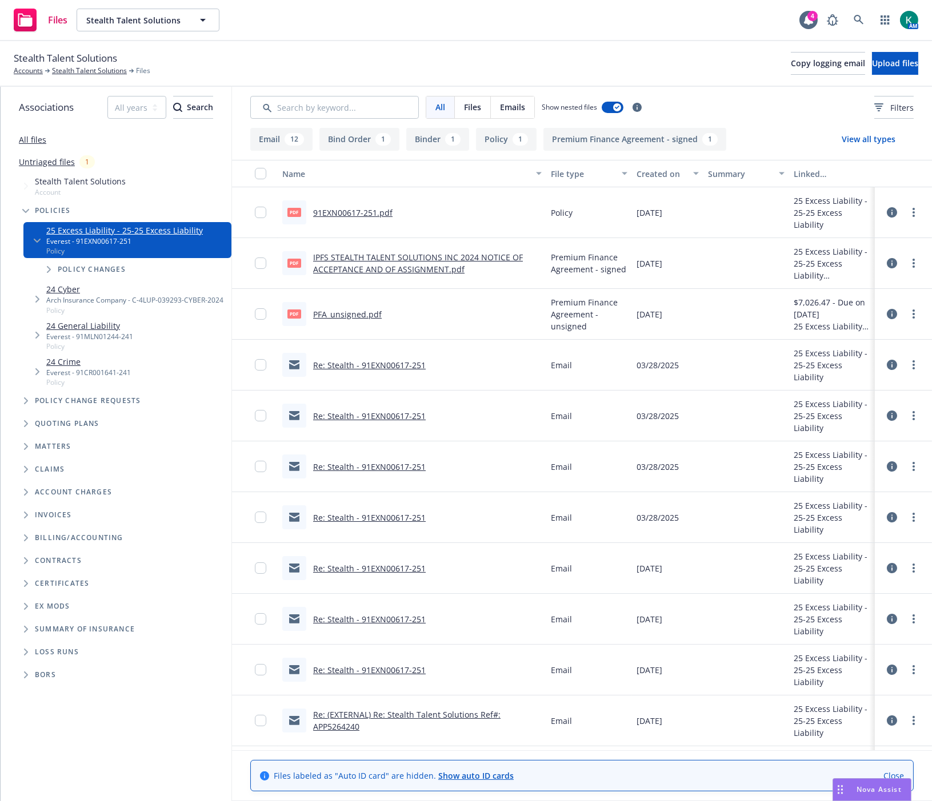
click at [362, 214] on link "91EXN00617-251.pdf" at bounding box center [352, 212] width 79 height 11
click at [69, 593] on div "Certificates" at bounding box center [122, 584] width 210 height 18
click at [29, 593] on span "Folder Tree Example" at bounding box center [26, 584] width 18 height 18
click at [52, 608] on span "Mid-term certificates" at bounding box center [92, 604] width 97 height 7
click at [36, 608] on icon "Folder Tree Example" at bounding box center [35, 604] width 5 height 7
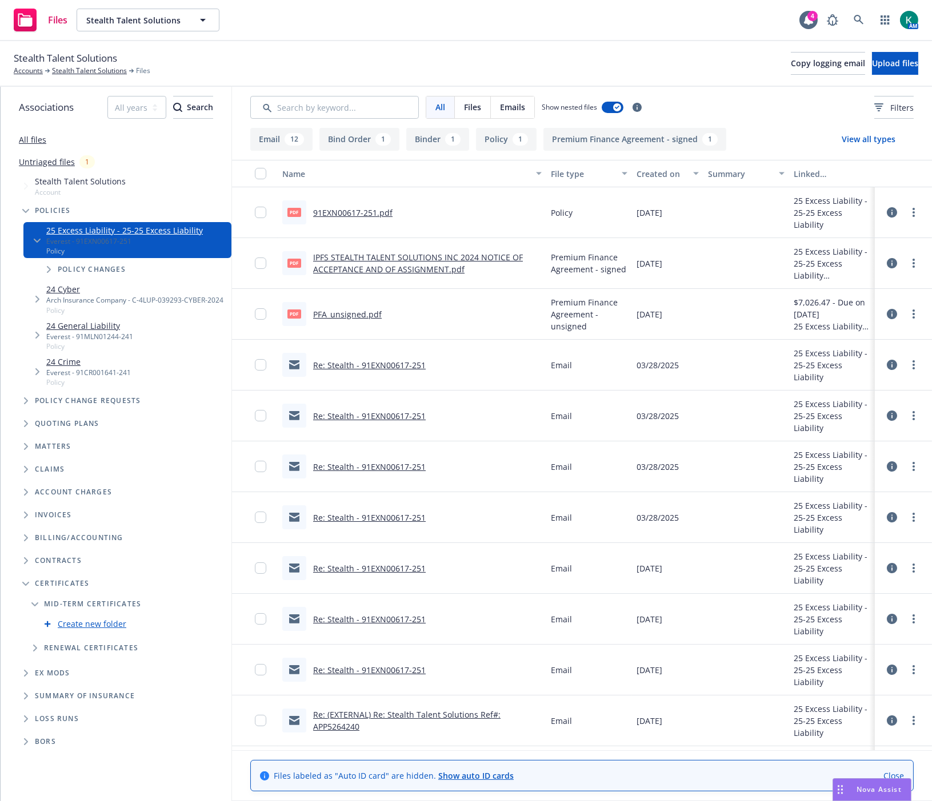
click at [36, 652] on icon "Folder Tree Example" at bounding box center [35, 648] width 5 height 7
click at [96, 75] on link "Stealth Talent Solutions" at bounding box center [89, 71] width 75 height 10
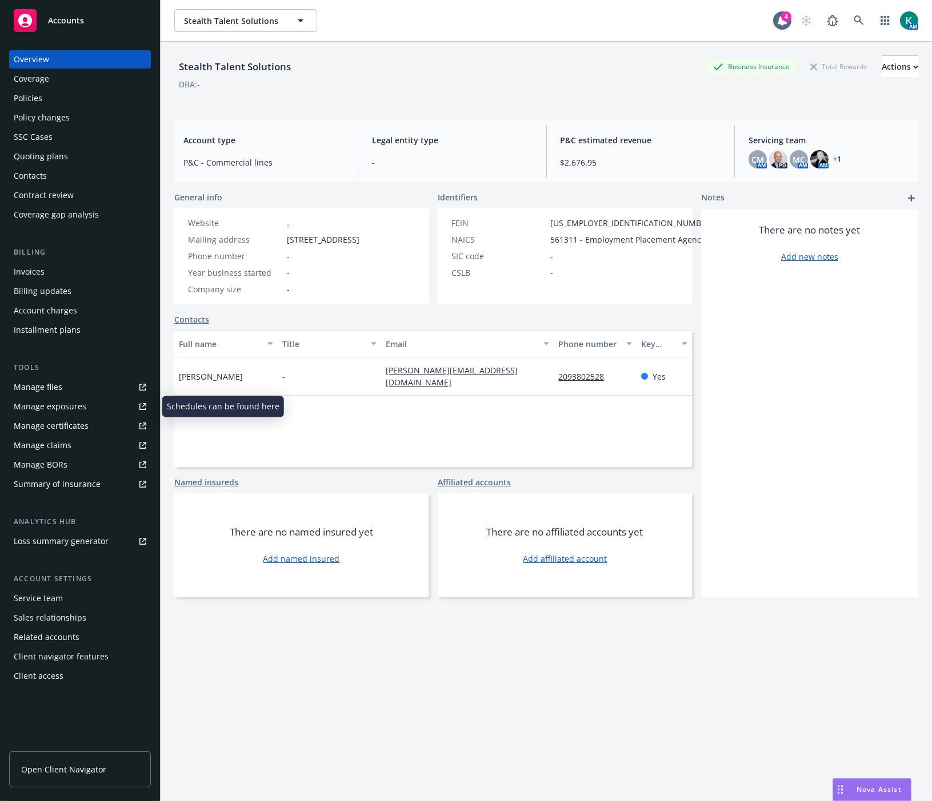
click at [70, 419] on div "Manage certificates" at bounding box center [51, 426] width 75 height 18
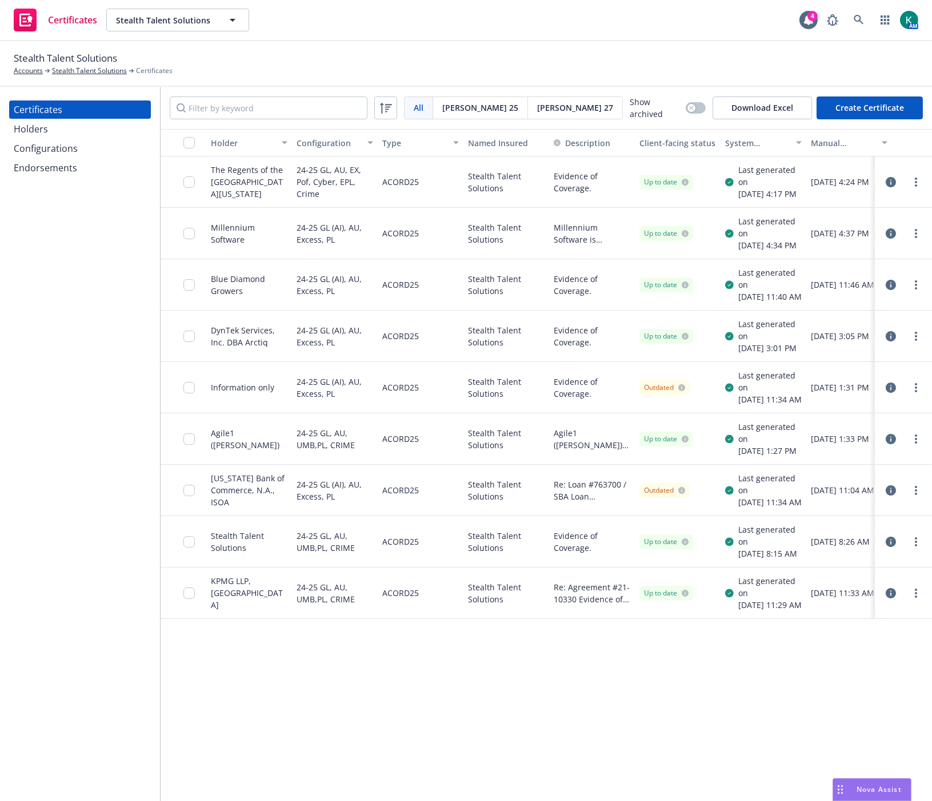
click at [892, 444] on icon "button" at bounding box center [890, 439] width 10 height 10
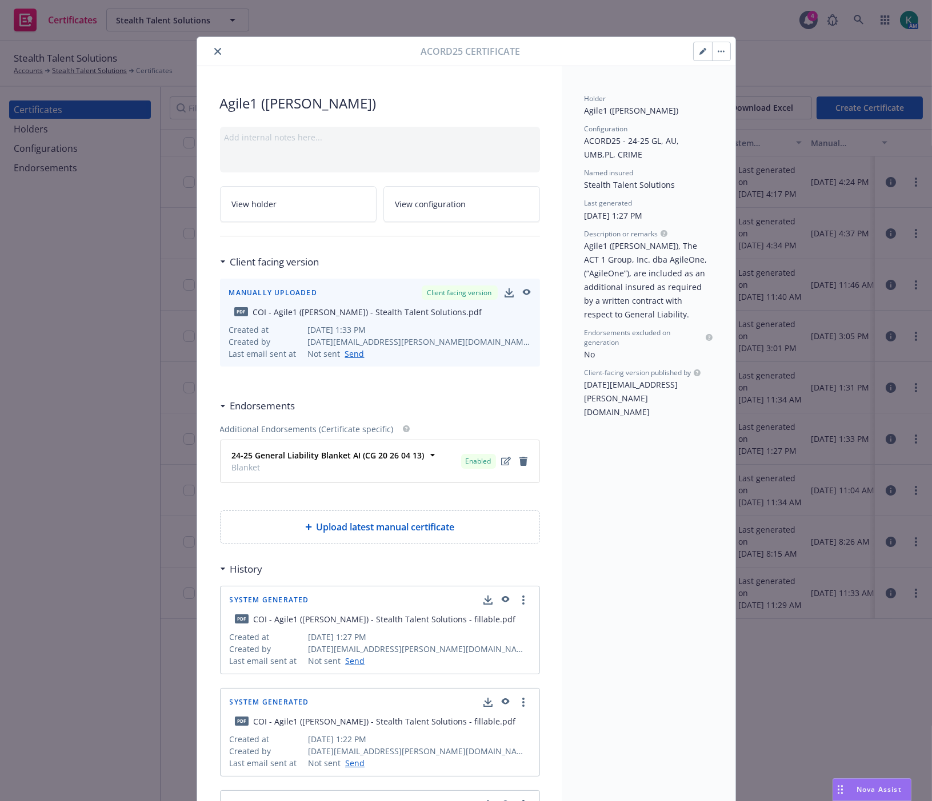
click at [523, 290] on icon "button" at bounding box center [526, 292] width 8 height 6
